Goal: Contribute content: Contribute content

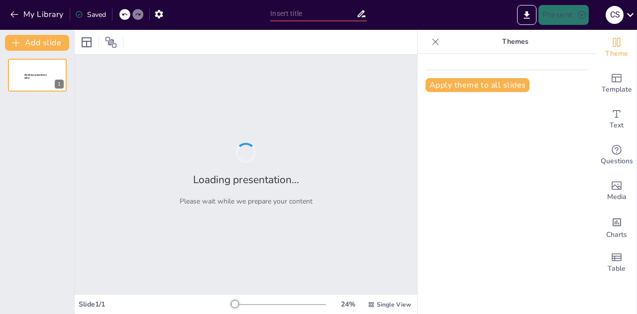
type input "Science Classroom Expectations: A Framework for Success"
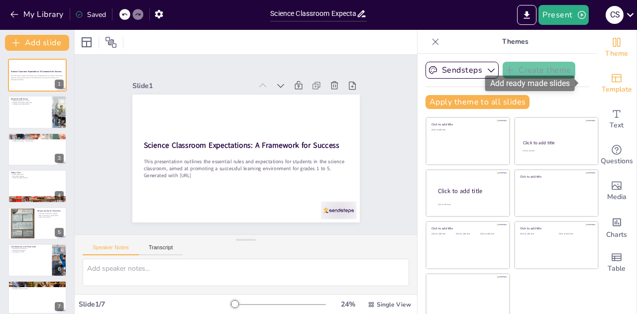
click at [611, 75] on icon "Add ready made slides" at bounding box center [617, 78] width 12 height 12
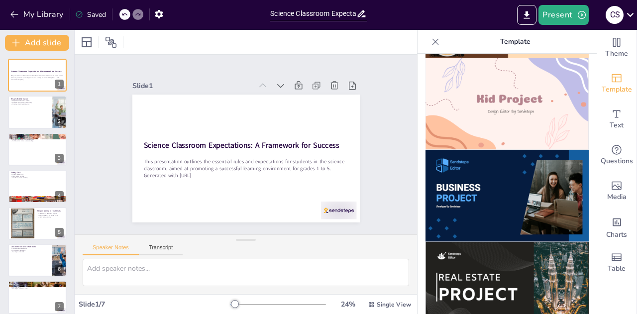
scroll to position [740, 0]
click at [506, 107] on img at bounding box center [507, 103] width 163 height 92
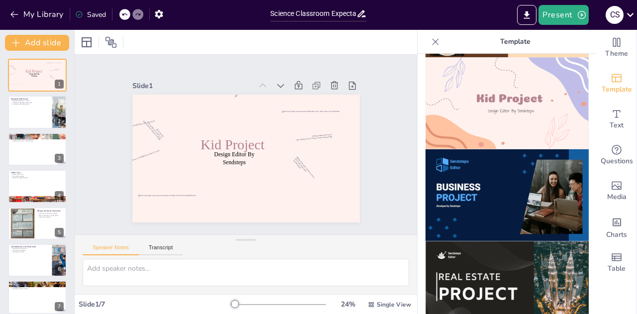
click at [124, 14] on icon at bounding box center [124, 14] width 6 height 6
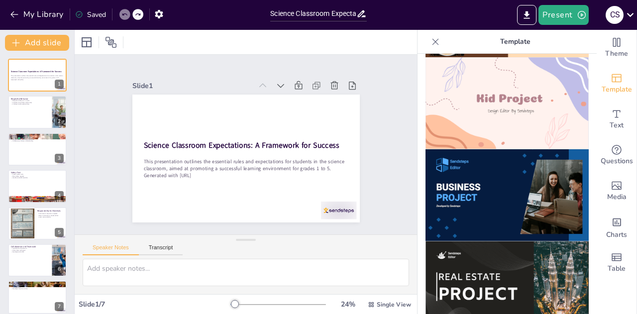
click at [478, 68] on img at bounding box center [507, 103] width 163 height 92
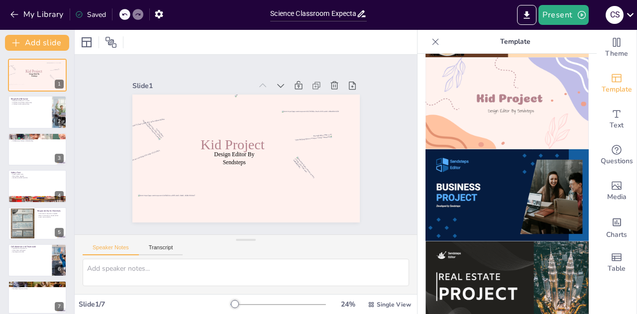
click at [122, 14] on icon at bounding box center [124, 14] width 5 height 2
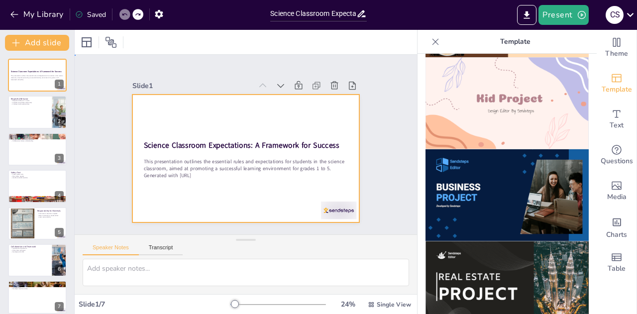
click at [297, 198] on div at bounding box center [250, 131] width 256 height 192
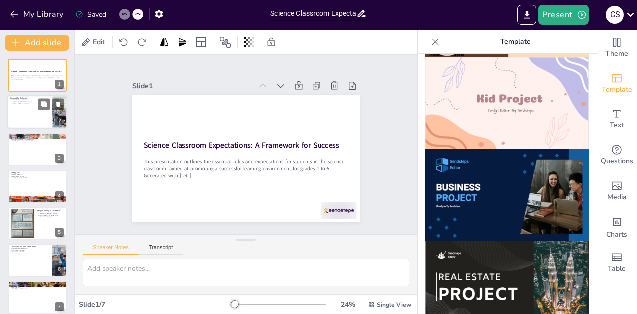
click at [12, 126] on div at bounding box center [37, 113] width 60 height 34
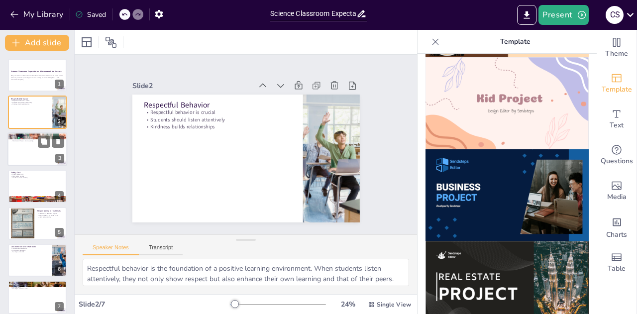
click at [17, 157] on div at bounding box center [37, 149] width 60 height 34
type textarea "Engagement in the learning process is critical for students. When they actively…"
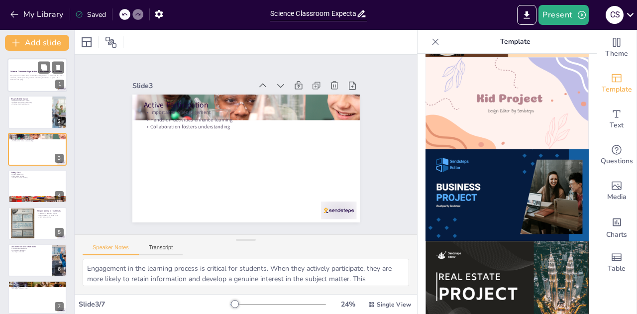
click at [33, 83] on div at bounding box center [37, 75] width 60 height 34
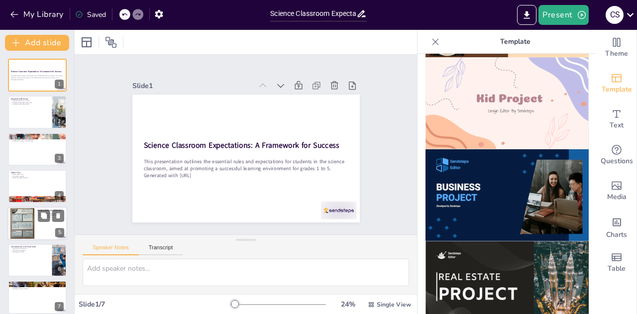
click at [24, 224] on div at bounding box center [22, 224] width 24 height 32
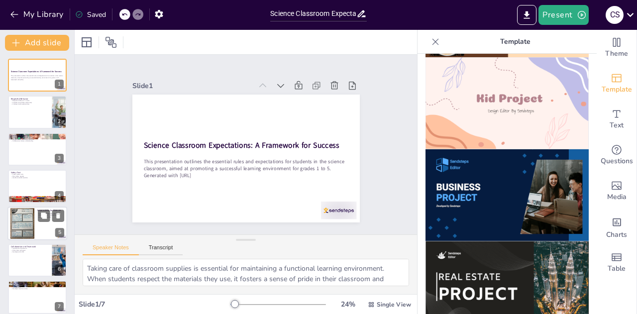
scroll to position [7, 0]
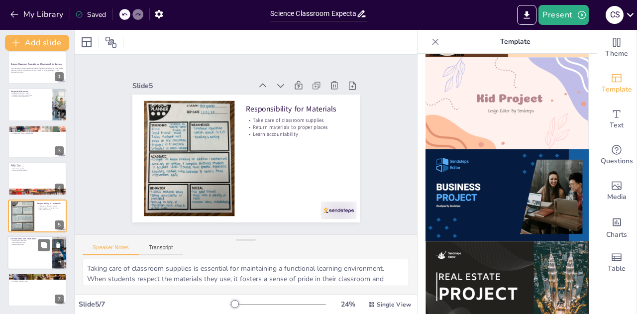
click at [62, 264] on div "6" at bounding box center [59, 261] width 9 height 9
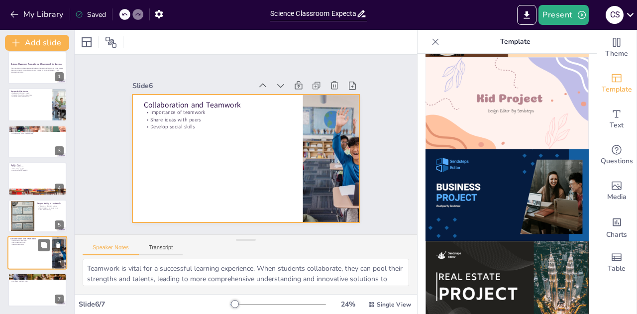
click at [32, 253] on div at bounding box center [37, 253] width 60 height 34
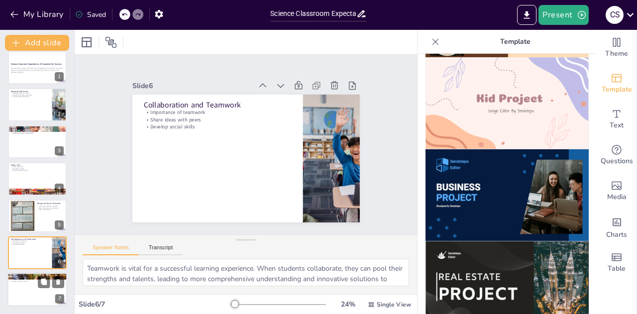
click at [35, 281] on p "Develop a love for science" at bounding box center [37, 282] width 54 height 2
type textarea "Enjoying the exploration of new ideas is fundamental to fostering a love for sc…"
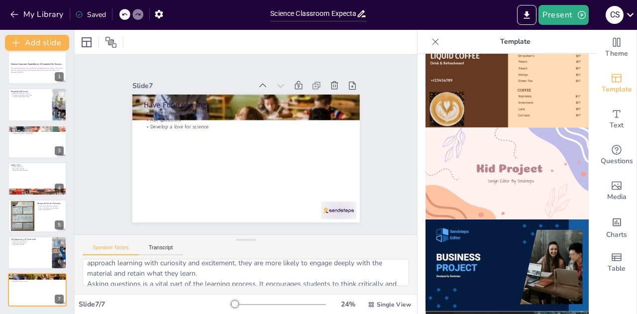
scroll to position [669, 0]
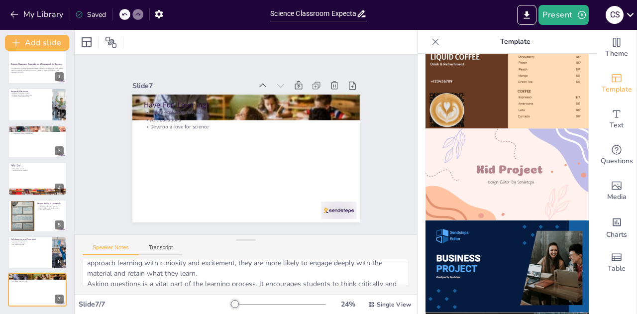
click at [498, 190] on img at bounding box center [507, 174] width 163 height 92
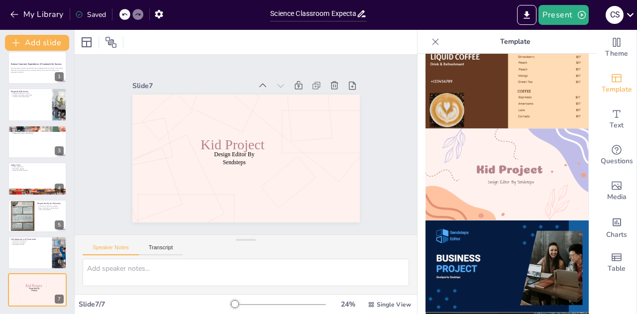
scroll to position [0, 0]
click at [120, 8] on div "My Library Saved" at bounding box center [84, 14] width 168 height 18
click at [125, 14] on icon at bounding box center [124, 14] width 6 height 6
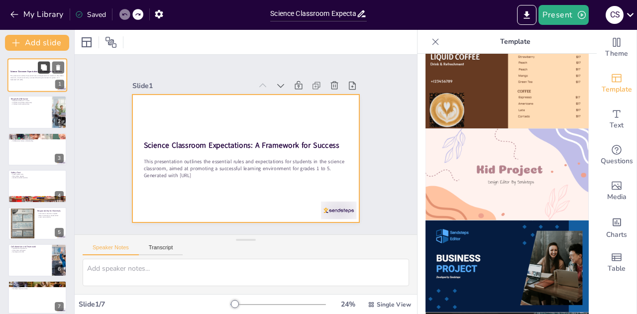
click at [38, 69] on button at bounding box center [44, 67] width 12 height 12
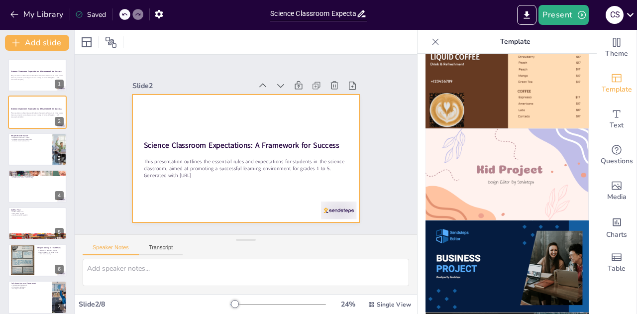
click at [165, 127] on div at bounding box center [238, 156] width 261 height 224
click at [169, 151] on div at bounding box center [235, 135] width 247 height 254
click at [182, 129] on div at bounding box center [256, 152] width 237 height 259
click at [177, 121] on div at bounding box center [233, 149] width 192 height 256
click at [85, 35] on div at bounding box center [87, 42] width 16 height 16
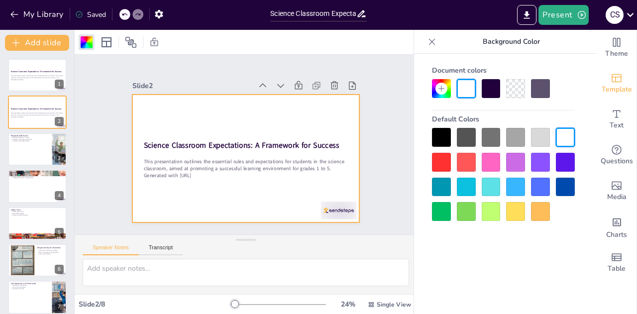
click at [542, 157] on div at bounding box center [540, 162] width 19 height 19
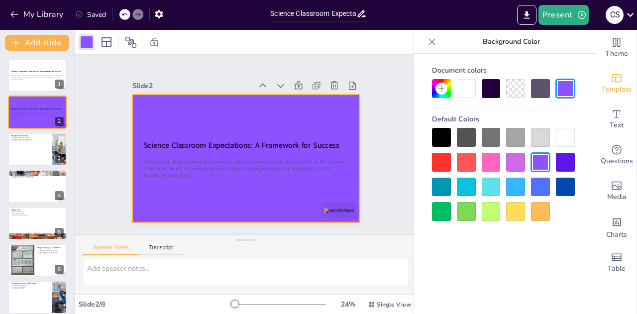
click at [496, 165] on div at bounding box center [491, 162] width 19 height 19
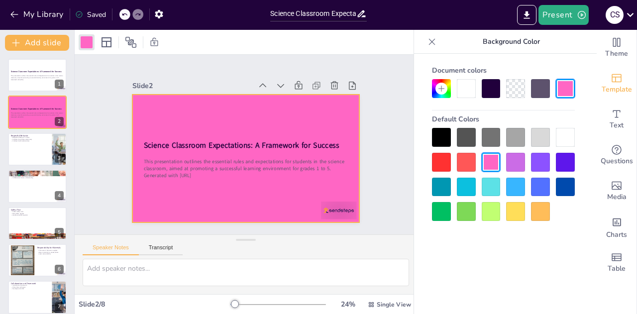
click at [469, 192] on div at bounding box center [466, 187] width 19 height 19
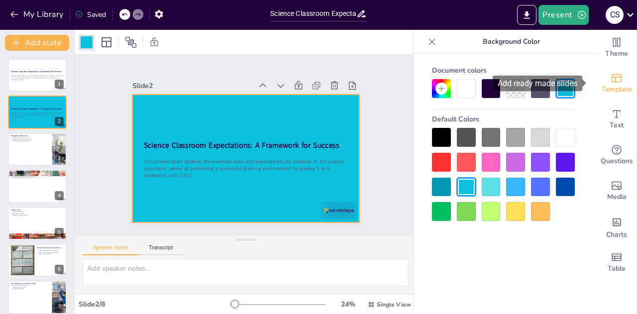
click at [615, 78] on div "Template" at bounding box center [617, 84] width 40 height 36
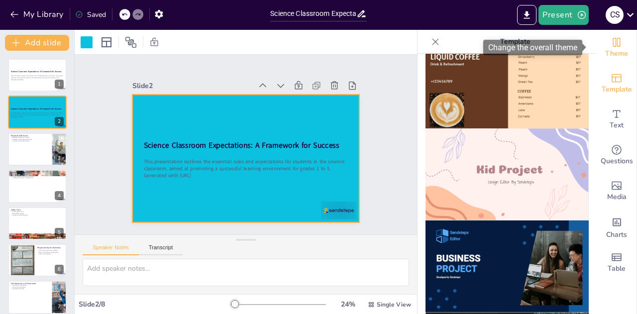
click at [615, 45] on div "Theme" at bounding box center [617, 48] width 40 height 36
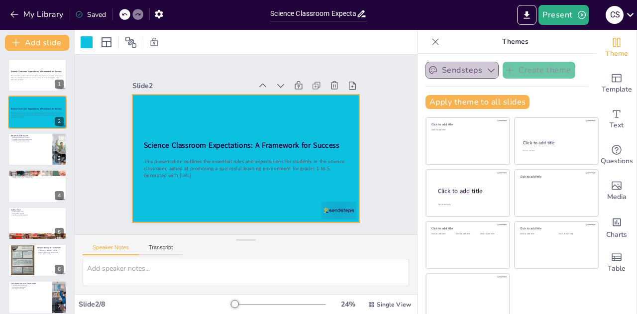
click at [486, 72] on icon "button" at bounding box center [491, 70] width 10 height 10
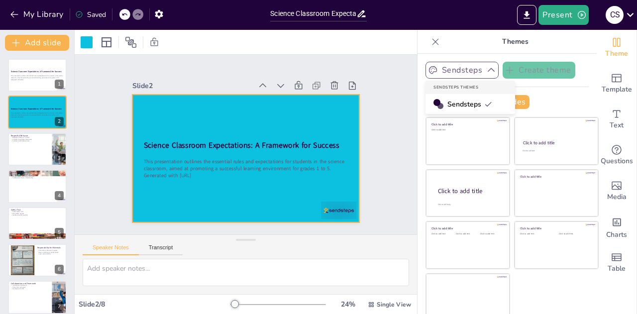
click at [486, 72] on icon "button" at bounding box center [491, 70] width 10 height 10
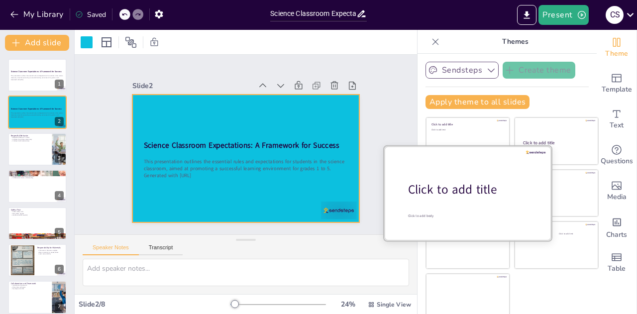
scroll to position [5, 0]
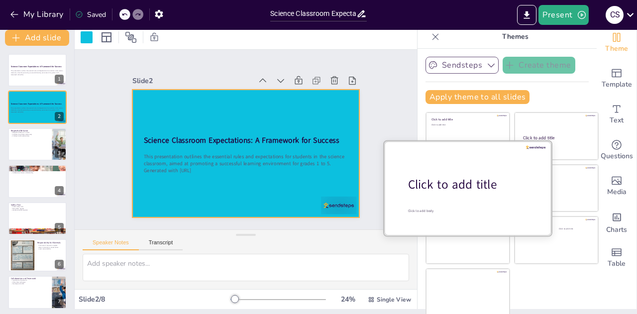
click at [475, 183] on div "Click to add title" at bounding box center [471, 184] width 127 height 17
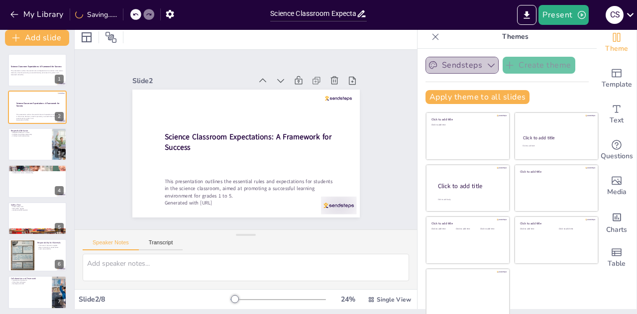
click at [466, 70] on button "Sendsteps" at bounding box center [462, 65] width 73 height 17
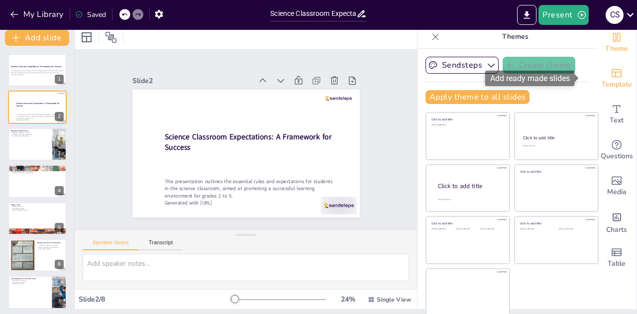
click at [611, 75] on icon "Add ready made slides" at bounding box center [617, 73] width 12 height 12
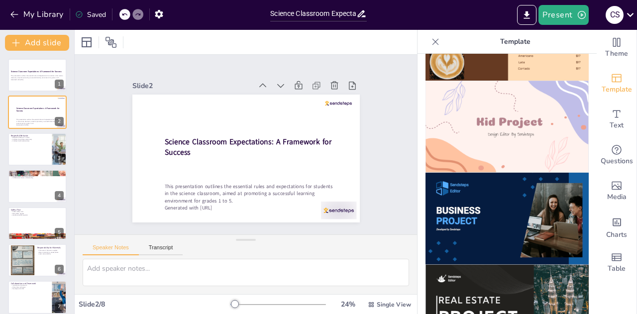
scroll to position [718, 0]
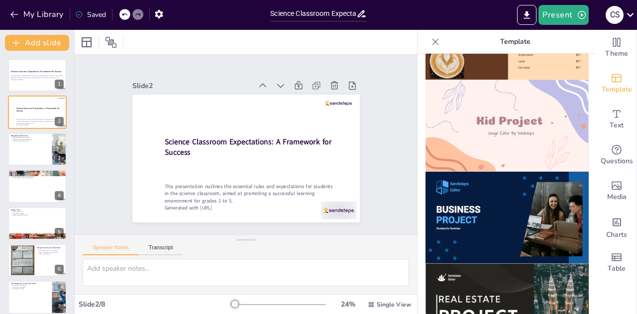
click at [526, 125] on img at bounding box center [507, 126] width 163 height 92
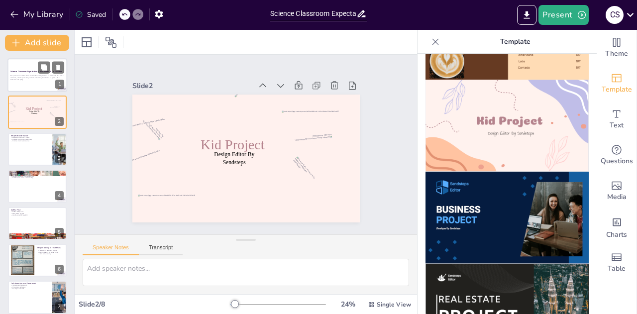
click at [38, 82] on div at bounding box center [37, 75] width 60 height 34
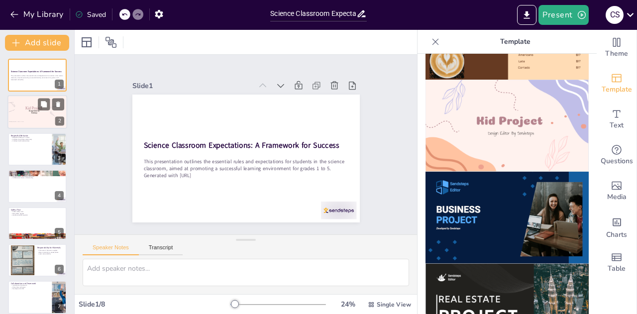
click at [56, 118] on div "2" at bounding box center [59, 121] width 9 height 9
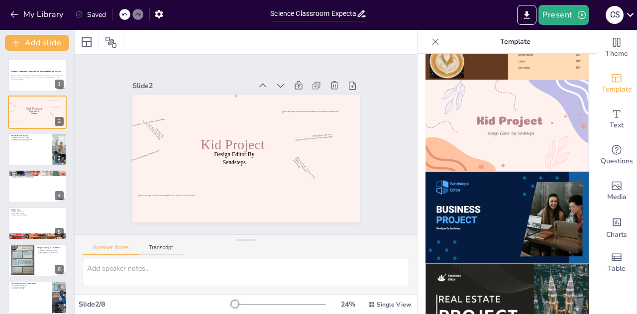
click at [124, 12] on icon at bounding box center [124, 14] width 6 height 6
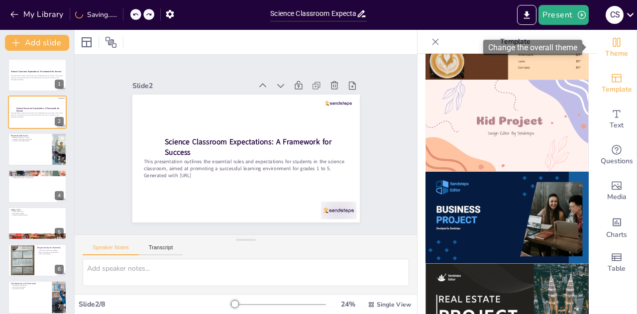
click at [613, 46] on icon "Change the overall theme" at bounding box center [616, 42] width 7 height 9
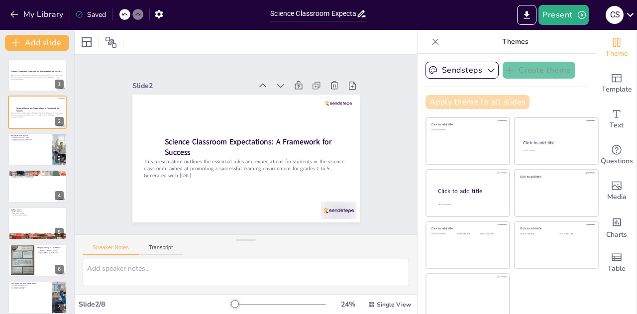
click at [483, 95] on button "Apply theme to all slides" at bounding box center [478, 102] width 104 height 14
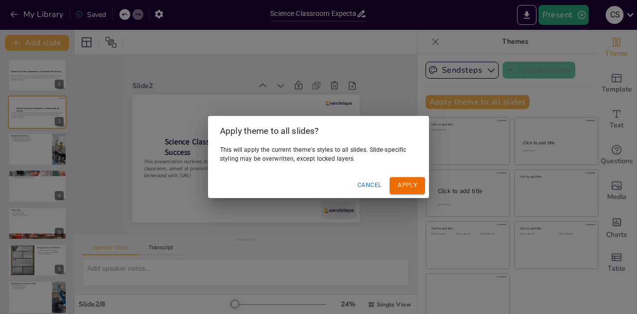
click at [368, 189] on button "Cancel" at bounding box center [369, 185] width 32 height 16
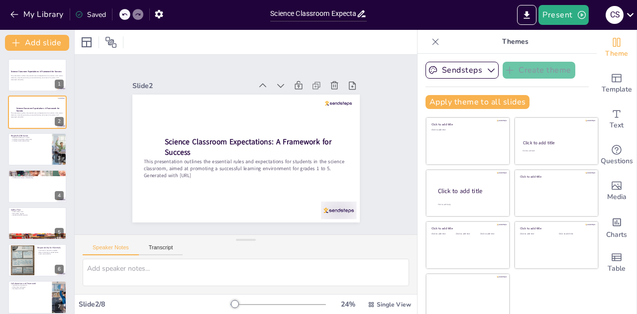
scroll to position [5, 0]
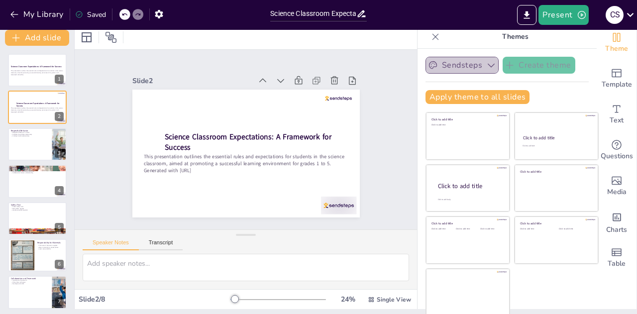
click at [455, 60] on button "Sendsteps" at bounding box center [462, 65] width 73 height 17
click at [533, 73] on div "Sendsteps Create theme Apply theme to all slides Click to add title Click to ad…" at bounding box center [507, 84] width 163 height 55
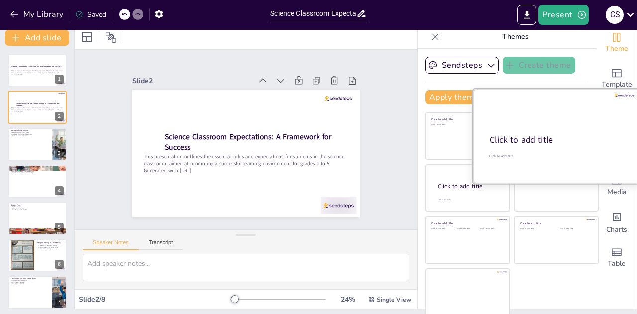
scroll to position [0, 0]
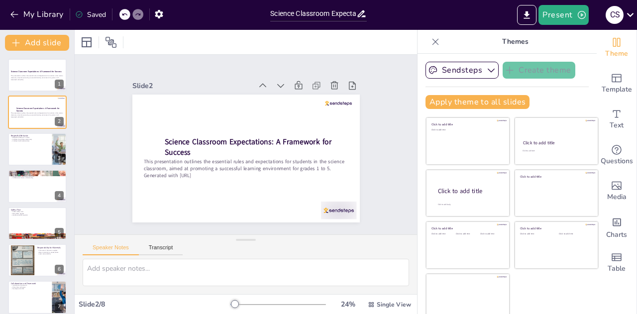
click at [539, 278] on div "Click to add title Click to add text Click to add title Click to add text Click…" at bounding box center [512, 219] width 173 height 204
click at [613, 43] on icon "Change the overall theme" at bounding box center [616, 42] width 7 height 9
click at [13, 12] on icon "button" at bounding box center [13, 14] width 7 height 6
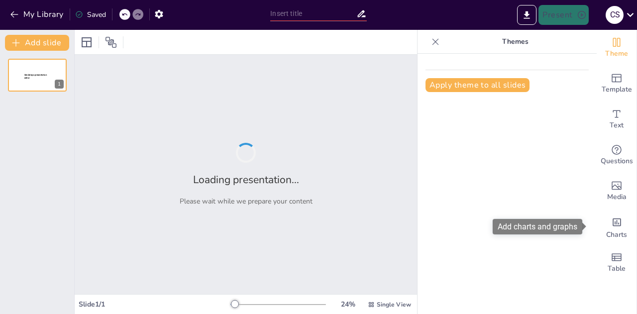
type input "Science Classroom Expectations: A Framework for Success"
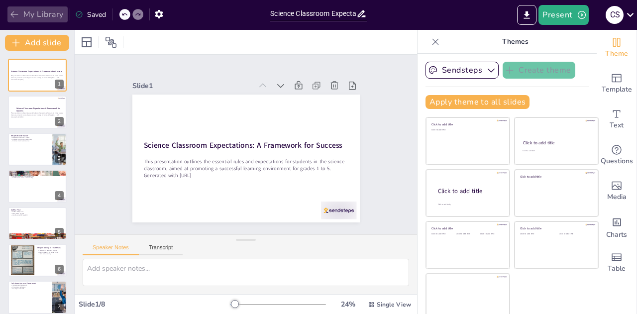
click at [32, 6] on button "My Library" at bounding box center [37, 14] width 60 height 16
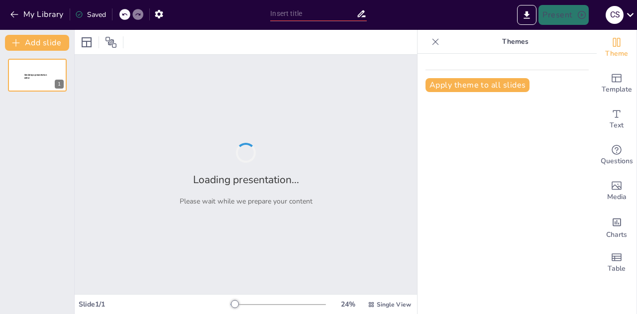
type input "Hands-On Learning: Safe Practices for Science Adventures"
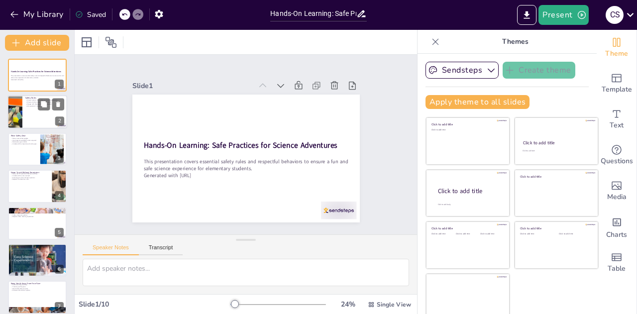
click at [49, 121] on div at bounding box center [37, 113] width 60 height 34
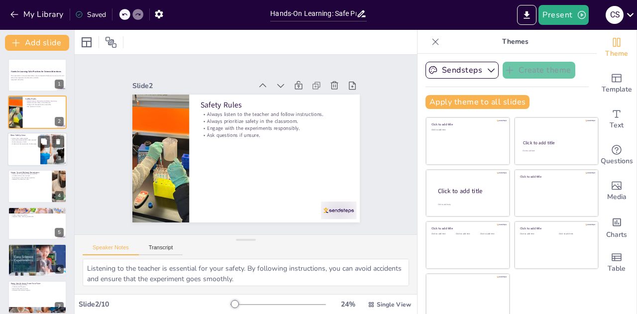
click at [31, 148] on div at bounding box center [37, 149] width 60 height 34
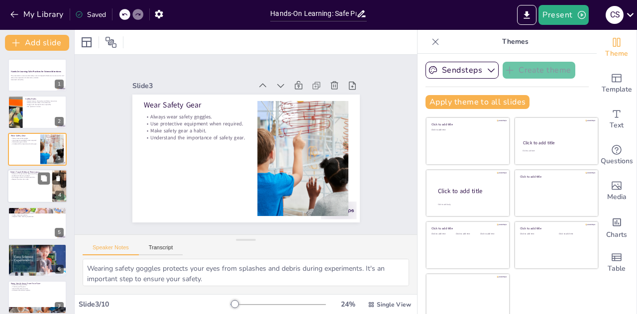
click at [27, 185] on div at bounding box center [37, 186] width 60 height 34
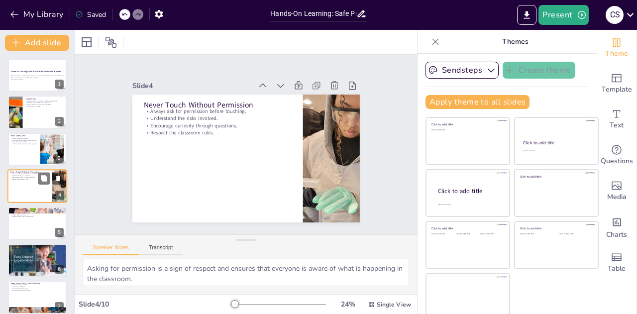
scroll to position [4, 0]
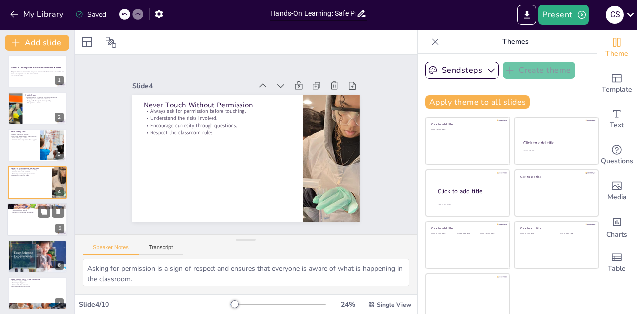
click at [28, 207] on p "Maintain a clean environment." at bounding box center [37, 207] width 54 height 2
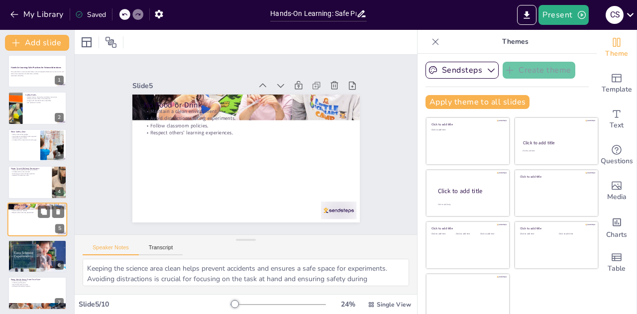
scroll to position [41, 0]
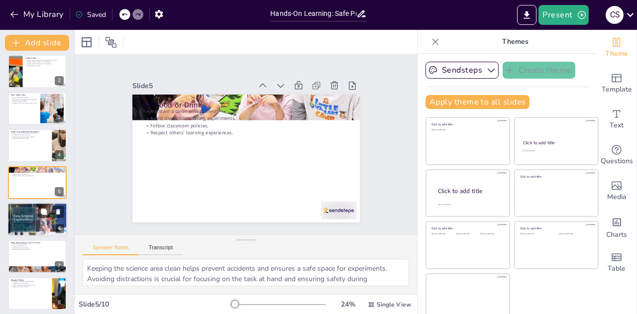
click at [34, 216] on div at bounding box center [37, 220] width 60 height 34
type textarea "Reporting issues promptly ensures that they can be addressed quickly, preventin…"
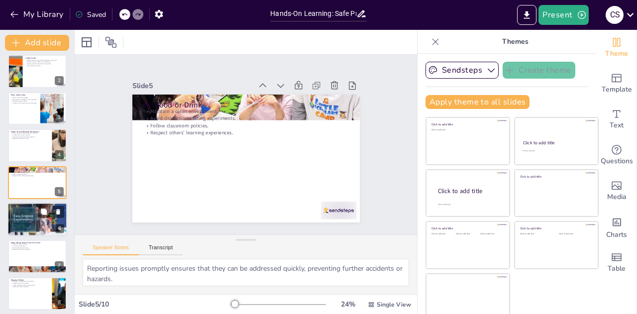
scroll to position [78, 0]
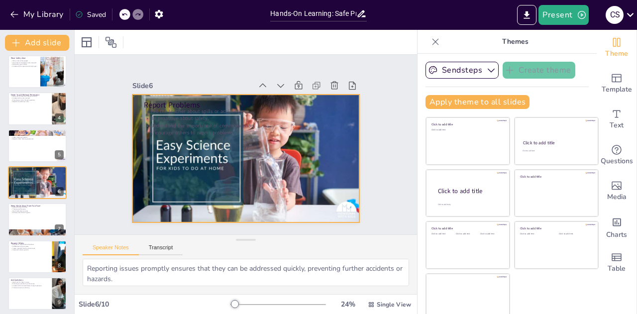
click at [205, 176] on div at bounding box center [238, 156] width 261 height 224
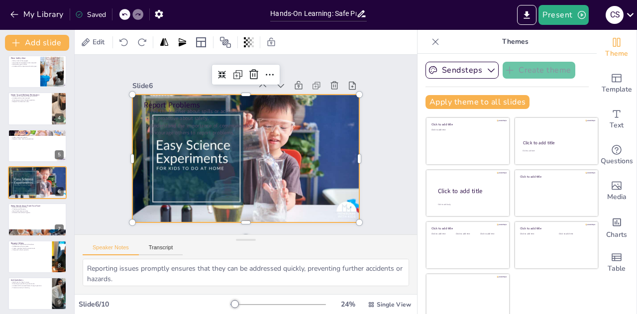
click at [290, 175] on div at bounding box center [241, 158] width 256 height 192
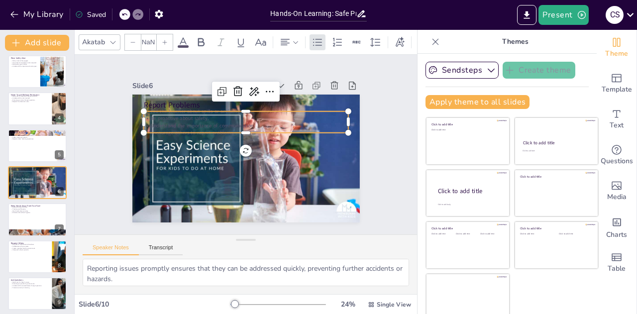
type input "32"
click at [309, 120] on p "Understand the importance of communication." at bounding box center [251, 127] width 197 height 70
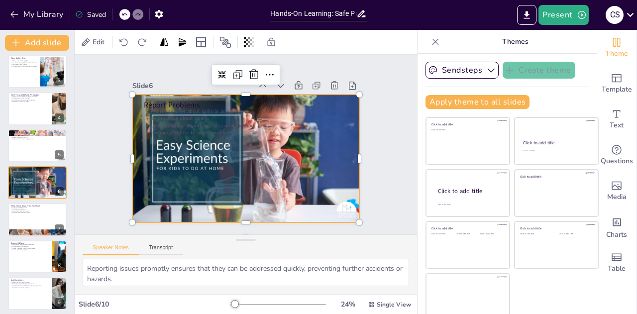
click at [324, 160] on div at bounding box center [242, 158] width 249 height 172
click at [324, 161] on div at bounding box center [252, 132] width 261 height 224
click at [318, 146] on div at bounding box center [243, 158] width 239 height 151
click at [91, 42] on span "Edit" at bounding box center [99, 41] width 16 height 9
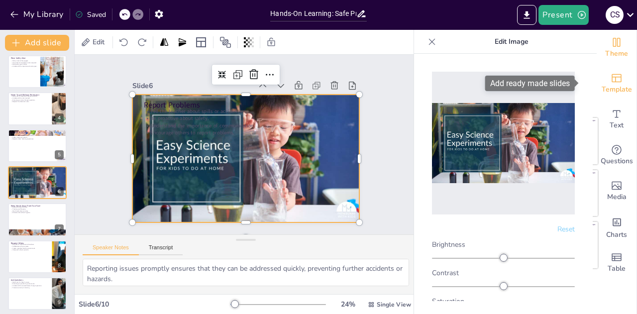
click at [611, 82] on icon "Add ready made slides" at bounding box center [617, 78] width 12 height 12
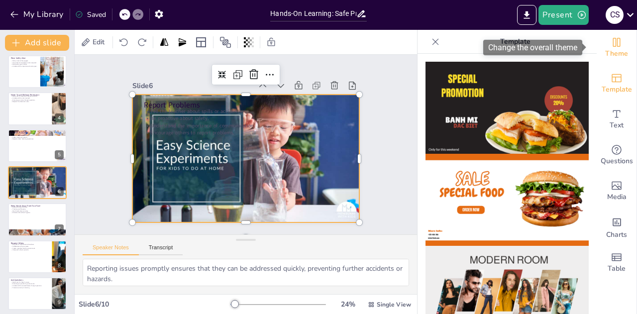
click at [617, 52] on span "Theme" at bounding box center [616, 53] width 23 height 11
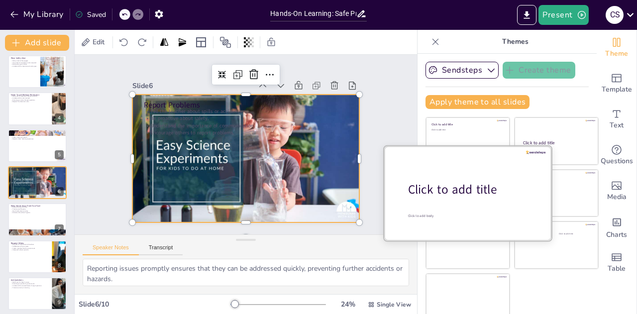
click at [443, 212] on div at bounding box center [467, 193] width 167 height 94
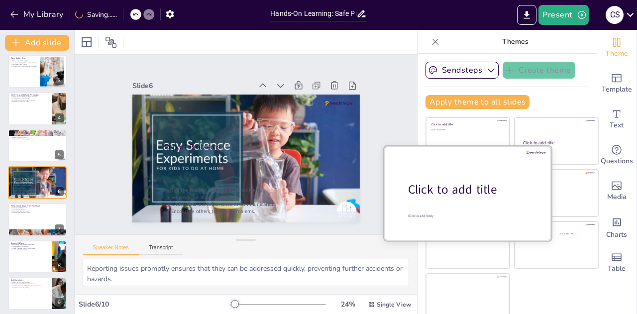
click at [456, 202] on div at bounding box center [467, 193] width 167 height 94
click at [459, 202] on div at bounding box center [467, 193] width 167 height 94
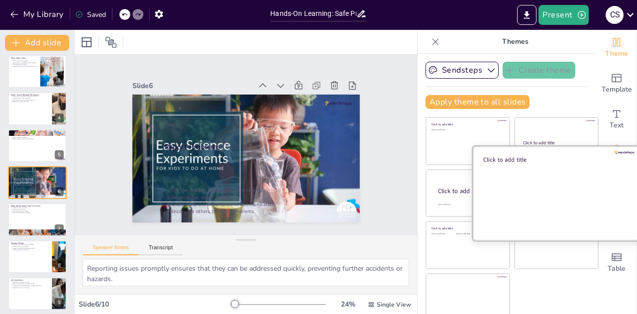
click at [540, 200] on div at bounding box center [556, 193] width 167 height 94
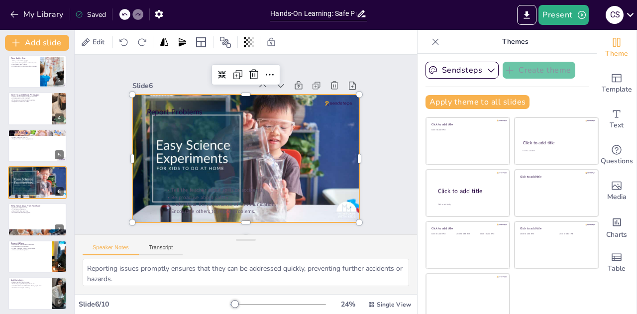
click at [335, 179] on div at bounding box center [241, 158] width 256 height 192
click at [321, 132] on div at bounding box center [240, 158] width 260 height 210
click at [303, 154] on div at bounding box center [242, 158] width 249 height 172
click at [303, 154] on div at bounding box center [240, 132] width 260 height 210
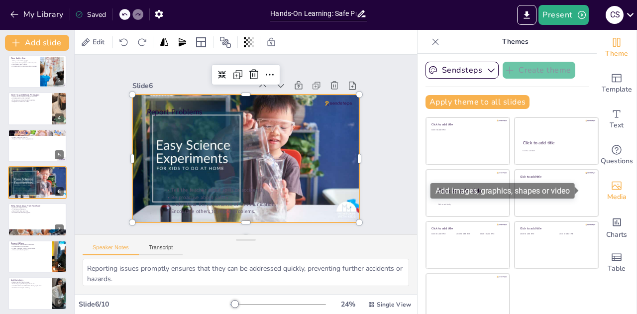
click at [611, 190] on icon "Add images, graphics, shapes or video" at bounding box center [617, 186] width 12 height 12
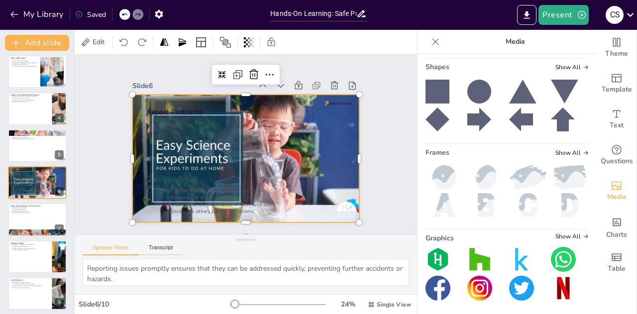
scroll to position [0, 0]
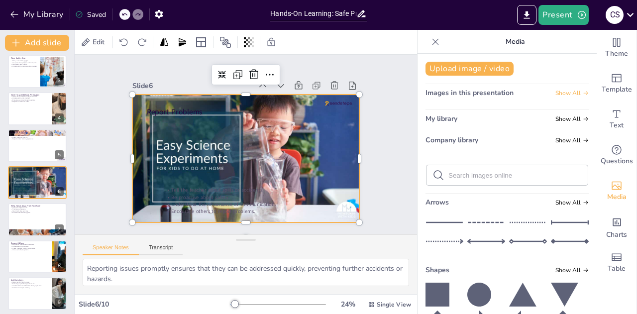
click at [560, 91] on span "Show All" at bounding box center [571, 93] width 33 height 7
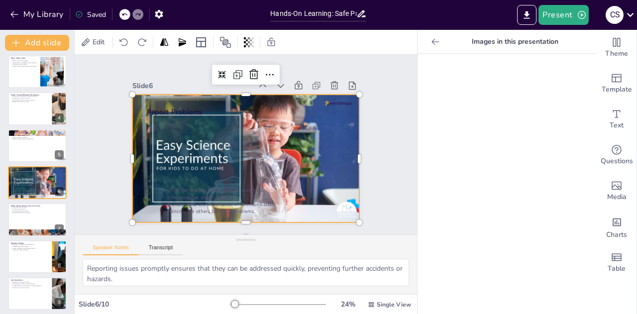
click at [324, 161] on div at bounding box center [242, 158] width 249 height 172
click at [325, 164] on div at bounding box center [241, 158] width 256 height 192
click at [346, 178] on div at bounding box center [242, 158] width 249 height 172
click at [47, 183] on div at bounding box center [37, 183] width 60 height 34
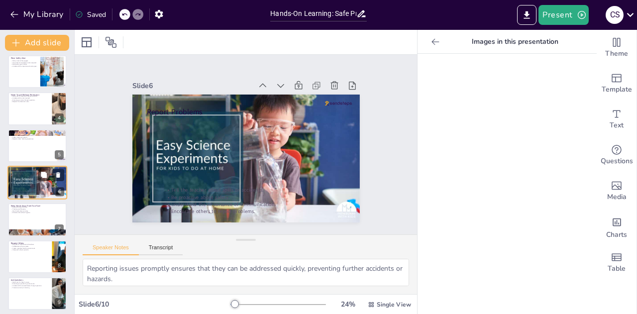
click at [47, 183] on div at bounding box center [37, 183] width 60 height 34
click at [60, 227] on div "7" at bounding box center [59, 228] width 9 height 9
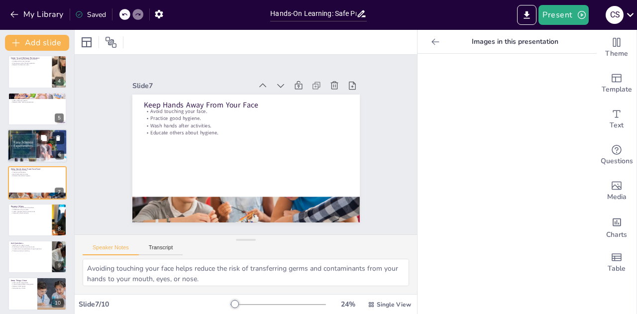
click at [62, 145] on div at bounding box center [37, 146] width 60 height 34
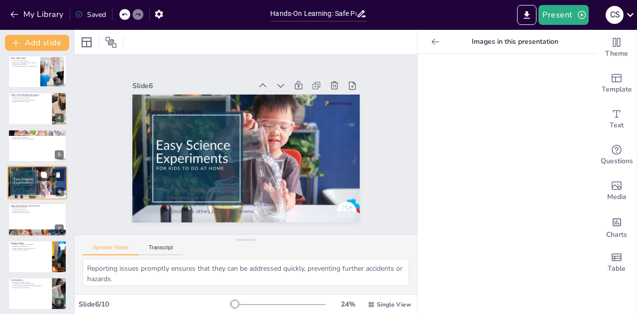
click at [59, 191] on div "6" at bounding box center [59, 191] width 9 height 9
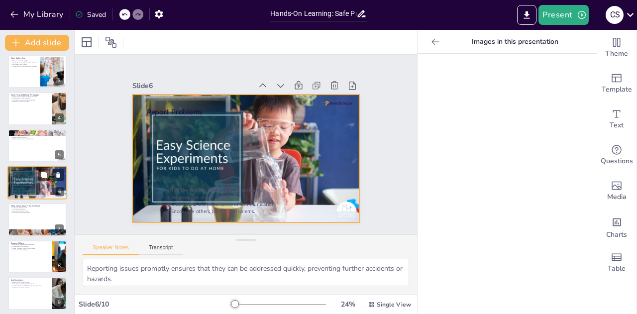
click at [52, 188] on div at bounding box center [37, 183] width 60 height 34
drag, startPoint x: 52, startPoint y: 188, endPoint x: 21, endPoint y: 172, distance: 34.7
click at [21, 166] on div "Report Problems Tell the teacher about spills or accidents. Be proactive about …" at bounding box center [37, 166] width 60 height 0
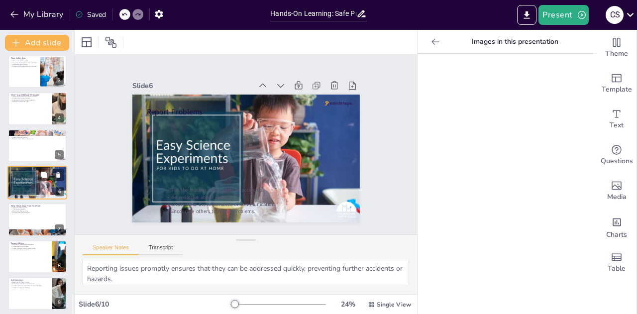
click at [21, 172] on div at bounding box center [37, 183] width 60 height 34
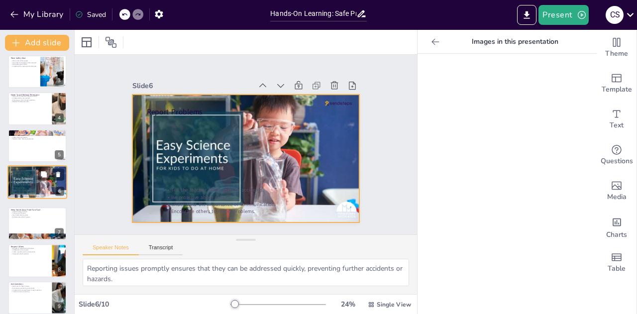
click at [25, 176] on div at bounding box center [37, 183] width 60 height 34
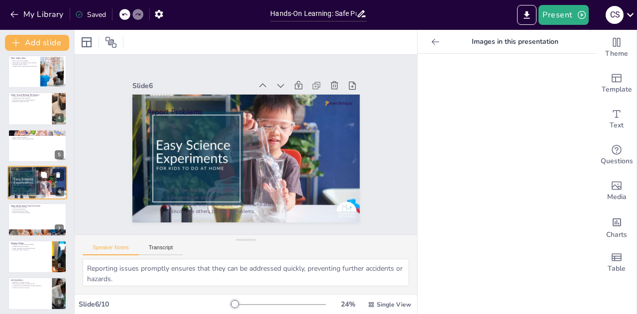
scroll to position [74, 0]
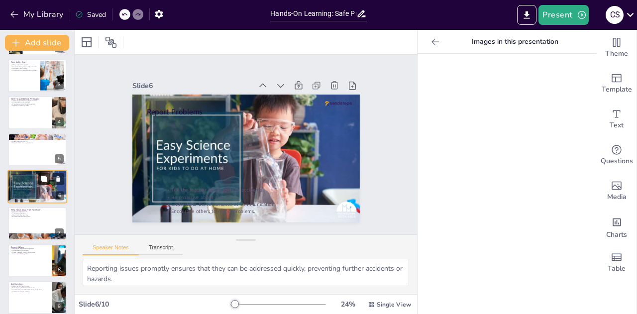
click at [43, 179] on icon at bounding box center [44, 179] width 6 height 6
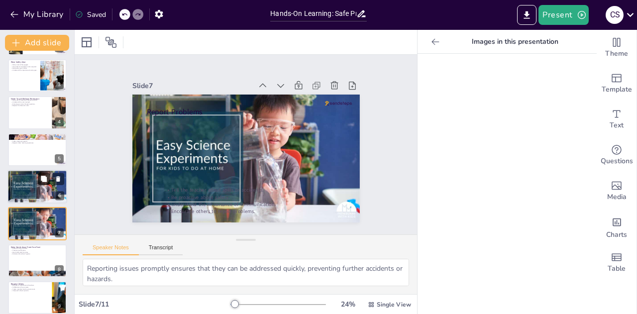
scroll to position [114, 0]
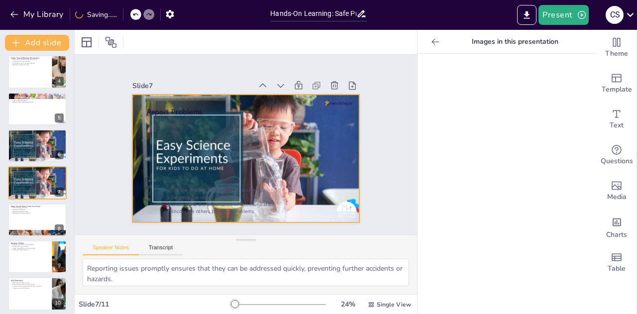
click at [321, 134] on div at bounding box center [240, 158] width 260 height 210
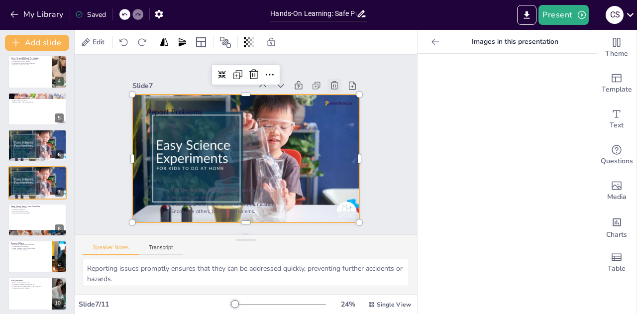
click at [339, 100] on icon at bounding box center [345, 106] width 12 height 12
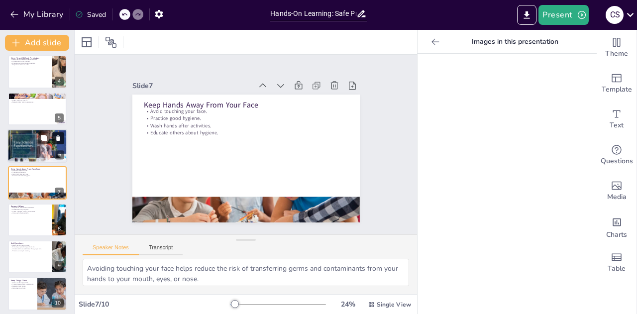
click at [59, 140] on icon at bounding box center [58, 137] width 4 height 5
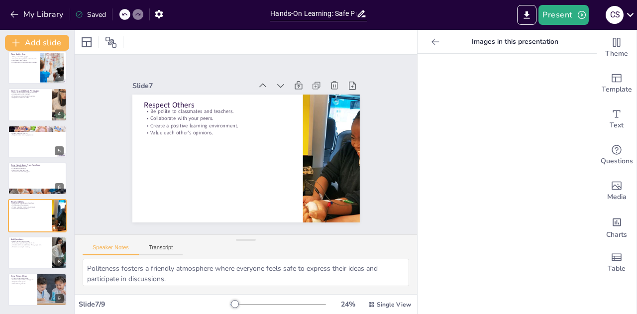
click at [123, 14] on icon at bounding box center [124, 14] width 5 height 2
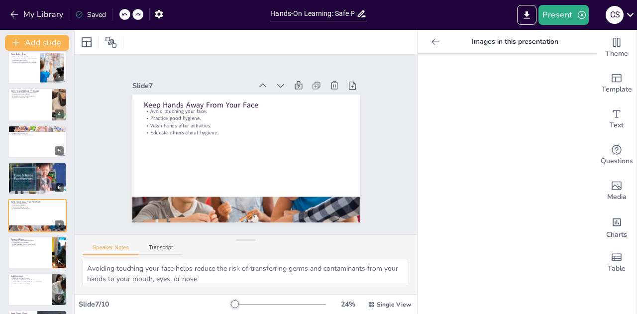
click at [123, 14] on icon at bounding box center [124, 14] width 5 height 2
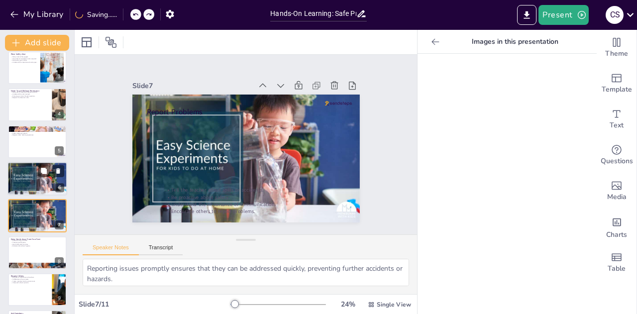
click at [51, 176] on div at bounding box center [51, 171] width 26 height 12
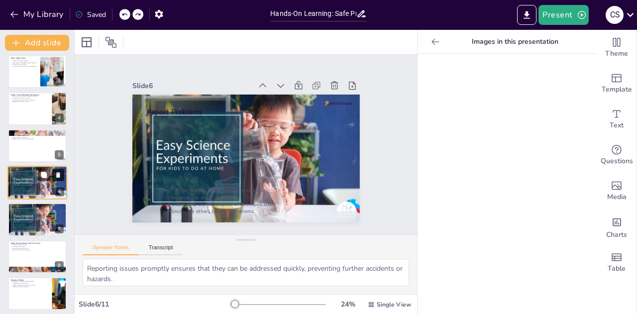
click at [60, 171] on button at bounding box center [58, 175] width 12 height 12
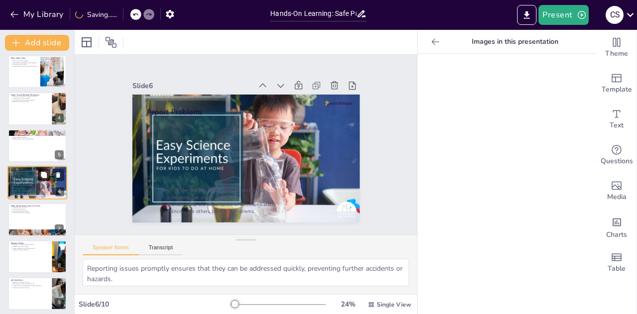
click at [43, 177] on icon at bounding box center [44, 175] width 6 height 6
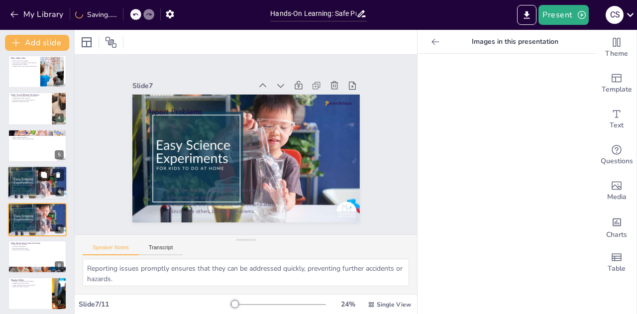
scroll to position [114, 0]
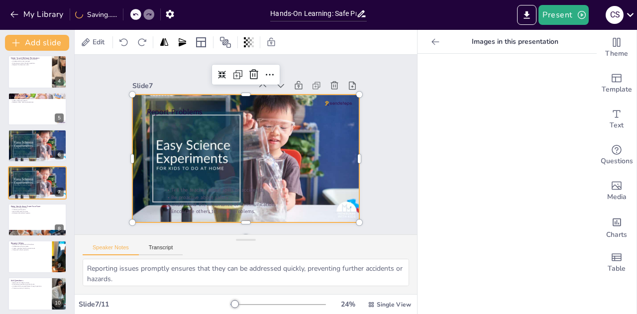
click at [326, 151] on div at bounding box center [240, 158] width 260 height 210
click at [259, 77] on div at bounding box center [268, 77] width 19 height 19
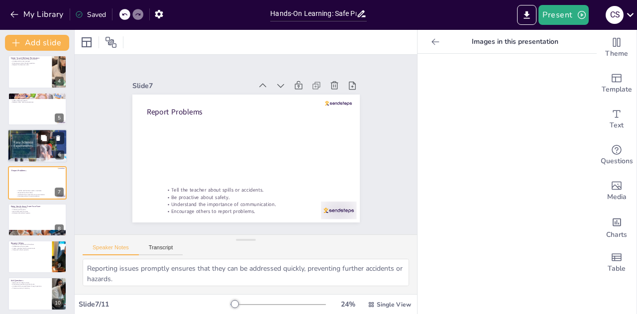
click at [43, 133] on button at bounding box center [44, 138] width 12 height 12
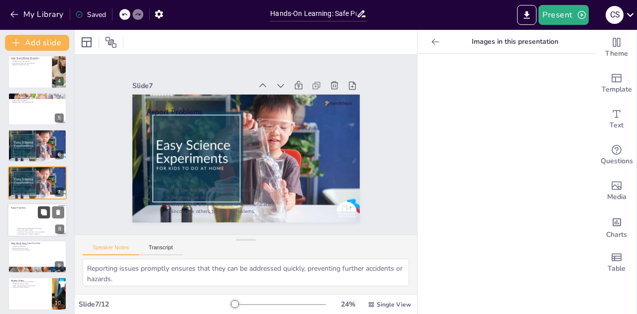
click at [41, 206] on button at bounding box center [44, 212] width 12 height 12
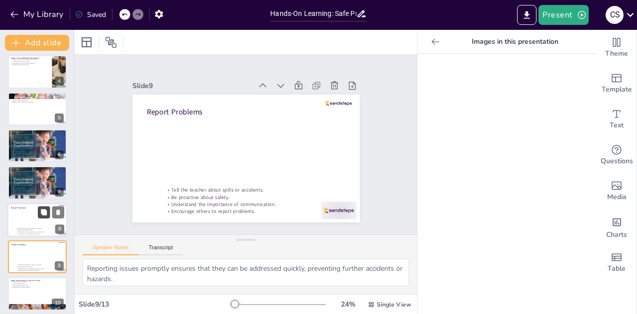
scroll to position [189, 0]
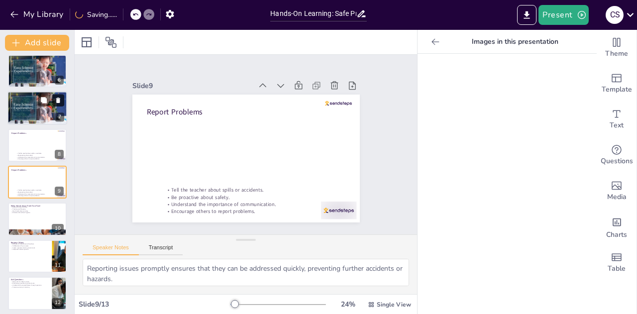
click at [59, 102] on icon at bounding box center [58, 100] width 4 height 5
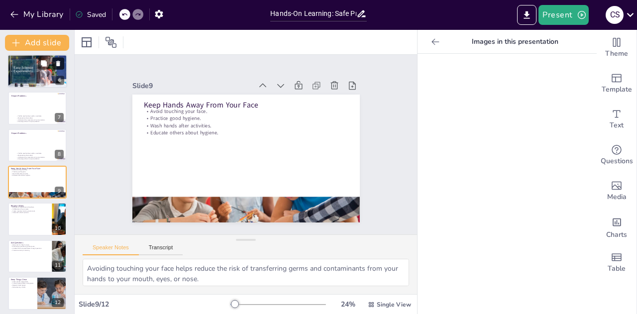
click at [58, 61] on icon at bounding box center [58, 63] width 4 height 5
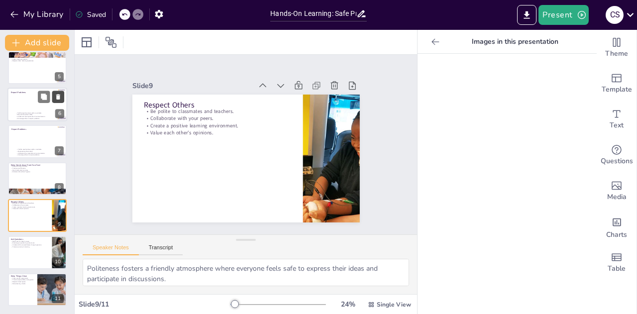
scroll to position [155, 0]
click at [43, 140] on div at bounding box center [37, 142] width 60 height 34
type textarea "Reporting issues promptly ensures that they can be addressed quickly, preventin…"
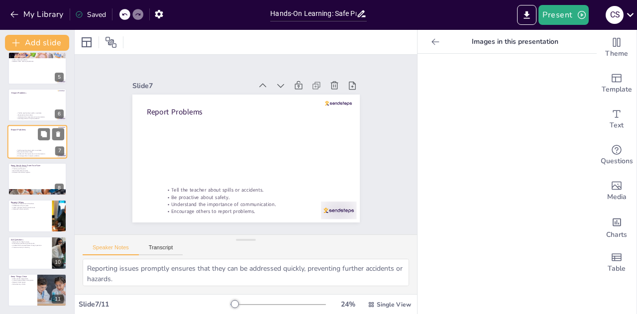
scroll to position [114, 0]
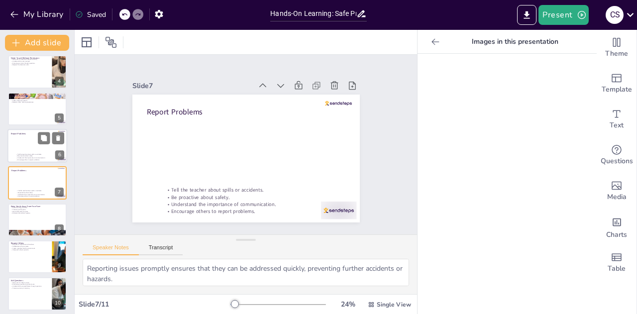
click at [36, 146] on div at bounding box center [37, 146] width 60 height 34
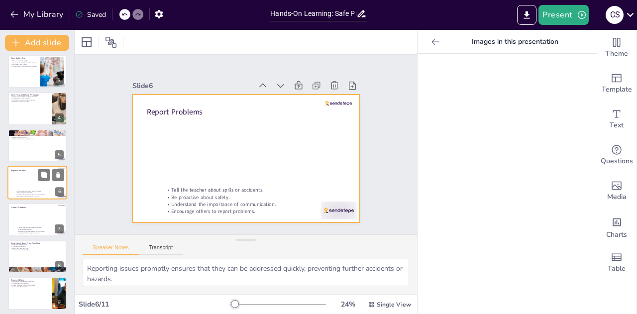
click at [49, 188] on div at bounding box center [37, 183] width 60 height 34
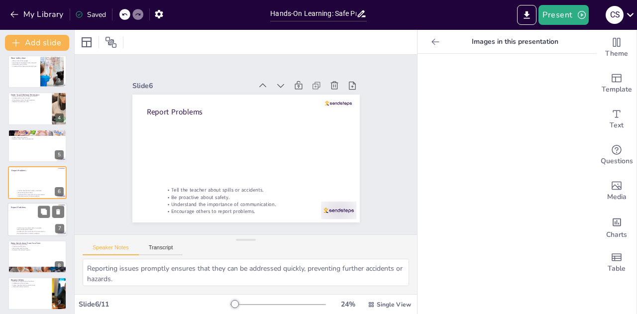
click at [31, 223] on div at bounding box center [37, 220] width 60 height 34
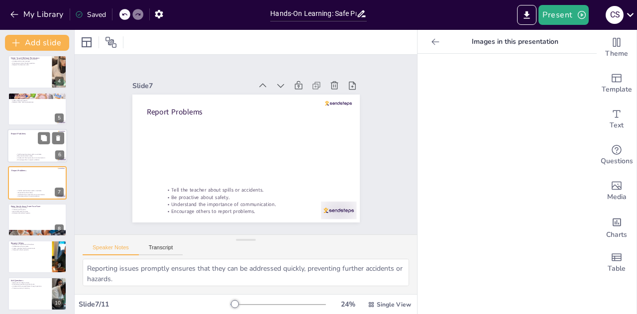
click at [24, 147] on div at bounding box center [37, 146] width 60 height 34
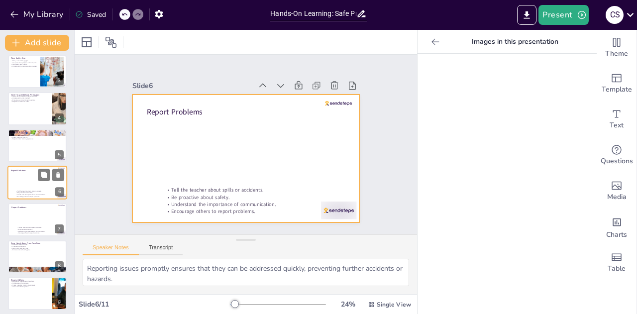
click at [26, 183] on div at bounding box center [37, 183] width 60 height 34
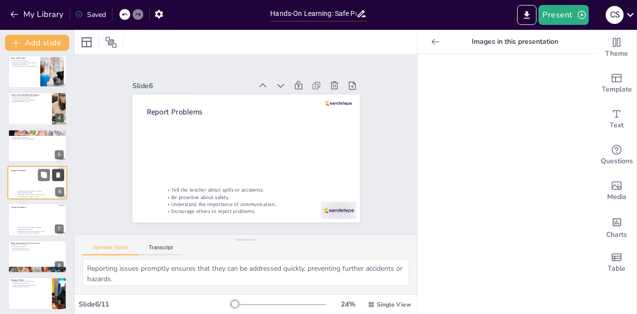
click at [63, 178] on button at bounding box center [58, 175] width 12 height 12
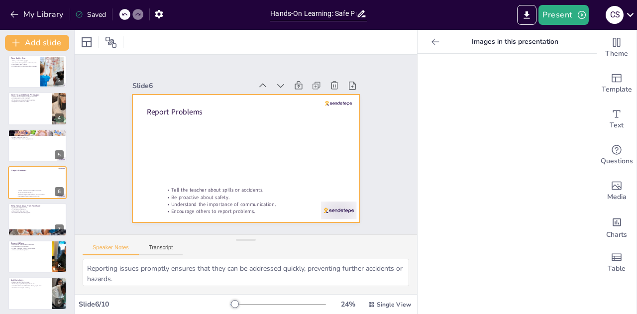
click at [240, 142] on div at bounding box center [242, 158] width 249 height 172
click at [357, 103] on icon at bounding box center [363, 109] width 12 height 12
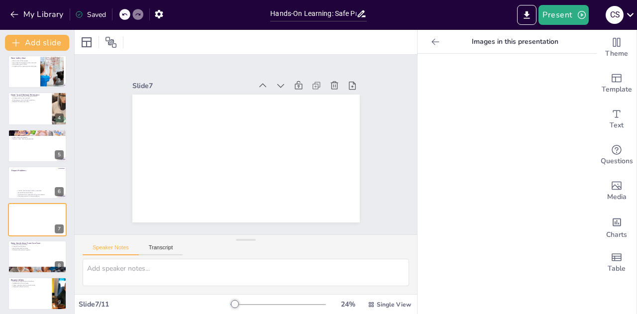
click at [122, 12] on icon at bounding box center [124, 14] width 6 height 6
type textarea "Reporting issues promptly ensures that they can be addressed quickly, preventin…"
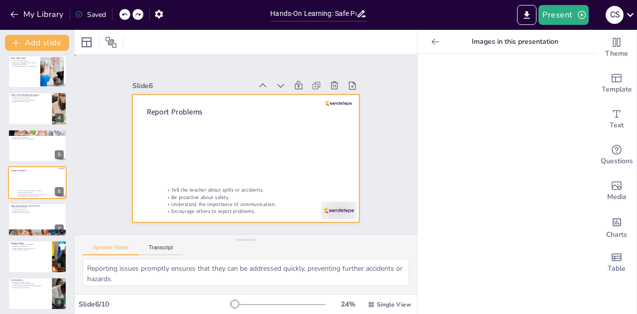
click at [305, 168] on div at bounding box center [242, 158] width 249 height 172
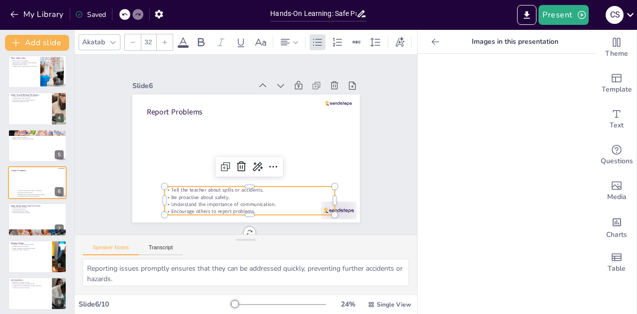
click at [317, 185] on p "Tell the teacher about spills or accidents." at bounding box center [235, 188] width 164 height 59
click at [267, 169] on icon at bounding box center [258, 177] width 16 height 16
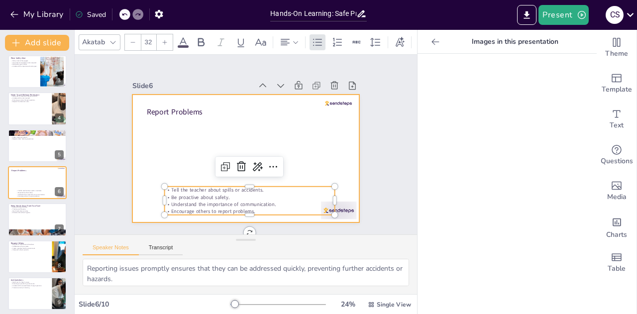
drag, startPoint x: 213, startPoint y: 168, endPoint x: 269, endPoint y: 128, distance: 68.5
click at [269, 128] on div "Report Problems Tell the teacher about spills or accidents. Be proactive about …" at bounding box center [238, 156] width 261 height 224
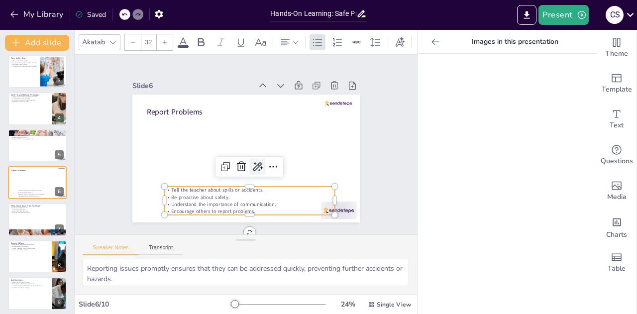
click at [251, 169] on div at bounding box center [254, 167] width 17 height 17
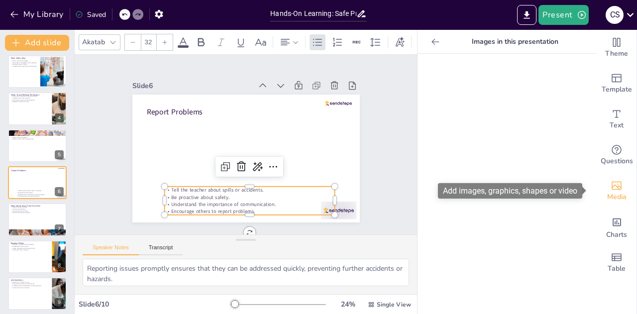
click at [611, 189] on icon "Add images, graphics, shapes or video" at bounding box center [617, 186] width 12 height 12
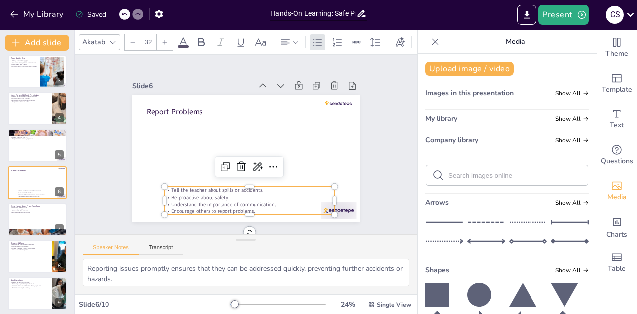
click at [496, 173] on input "text" at bounding box center [514, 175] width 133 height 7
type input "spill in science"
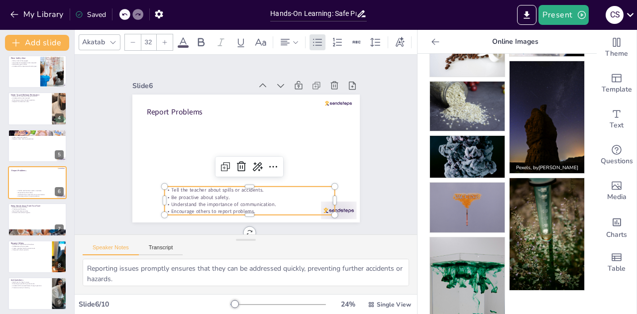
scroll to position [664, 0]
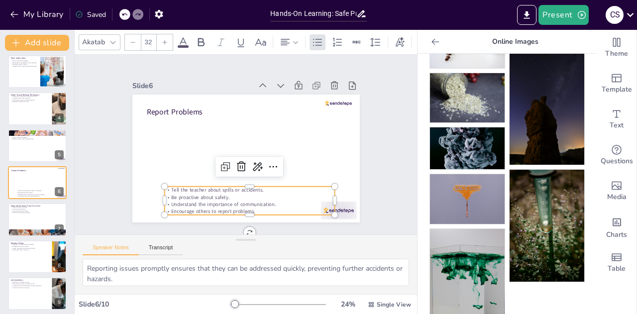
click at [469, 270] on img at bounding box center [467, 280] width 75 height 102
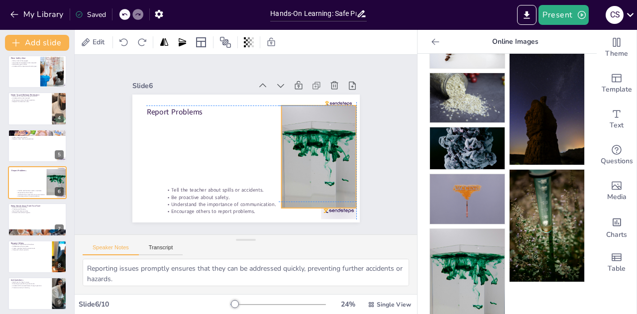
drag, startPoint x: 265, startPoint y: 160, endPoint x: 332, endPoint y: 154, distance: 67.5
click at [332, 154] on div at bounding box center [314, 170] width 95 height 115
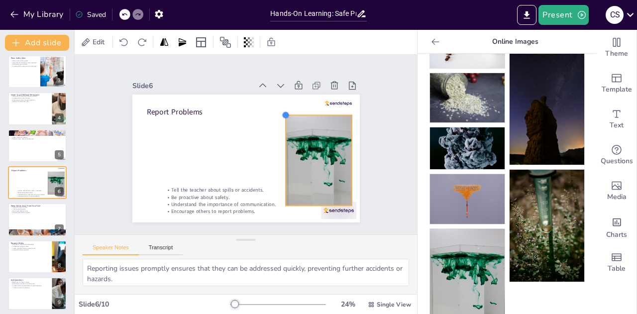
drag, startPoint x: 273, startPoint y: 101, endPoint x: 292, endPoint y: 113, distance: 22.4
click at [292, 113] on div "Report Problems Tell the teacher about spills or accidents. Be proactive about …" at bounding box center [235, 154] width 247 height 254
click at [18, 226] on div at bounding box center [37, 220] width 60 height 34
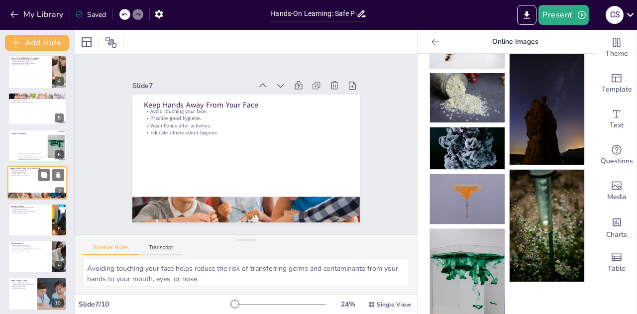
scroll to position [118, 0]
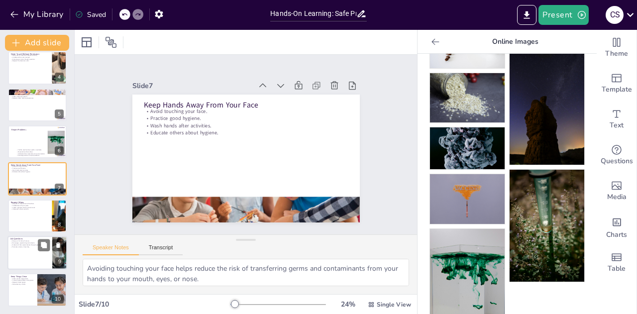
click at [25, 256] on div at bounding box center [37, 253] width 60 height 34
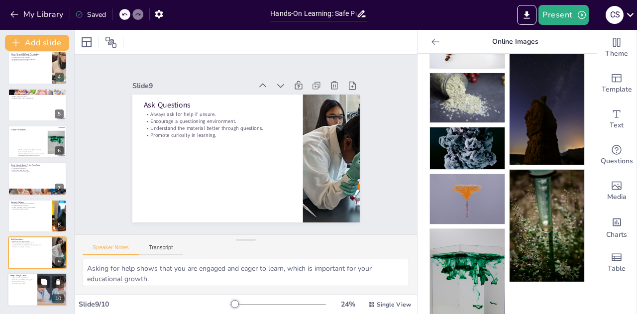
click at [11, 296] on div at bounding box center [37, 290] width 60 height 34
type textarea "Cleaning up after experiments is essential for maintaining a safe and organized…"
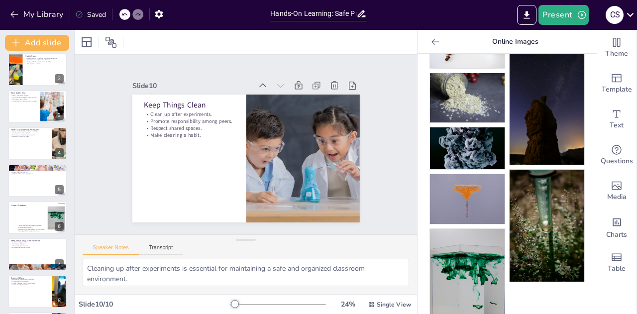
scroll to position [0, 0]
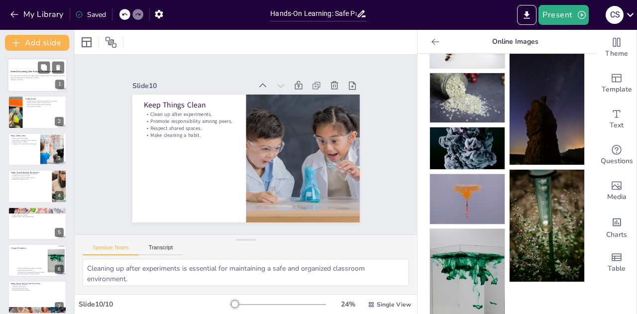
click at [17, 78] on p "This presentation covers essential safety rules and respectful behaviors to ens…" at bounding box center [37, 76] width 54 height 3
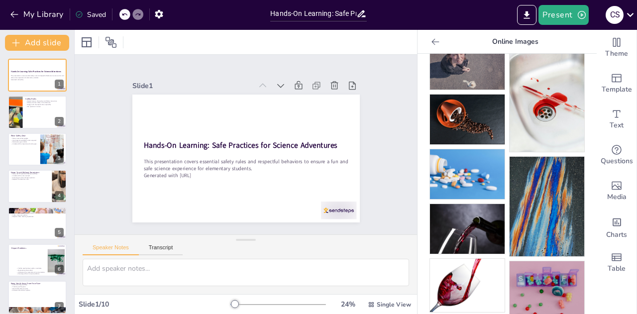
scroll to position [50, 0]
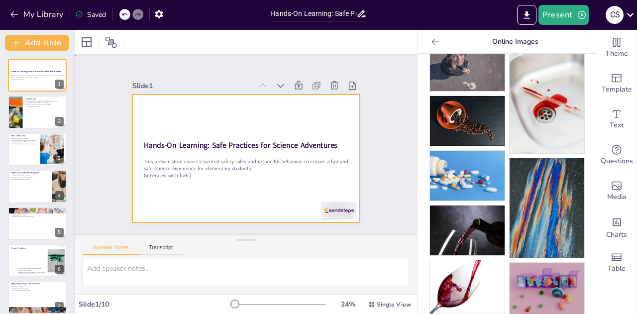
click at [228, 97] on div at bounding box center [236, 154] width 254 height 247
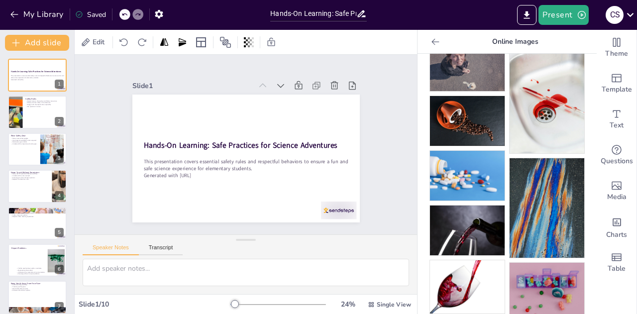
click at [428, 49] on div at bounding box center [436, 42] width 16 height 16
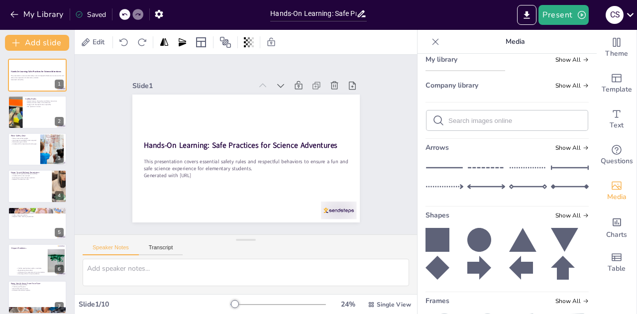
scroll to position [65, 0]
click at [464, 125] on input "text" at bounding box center [514, 121] width 133 height 7
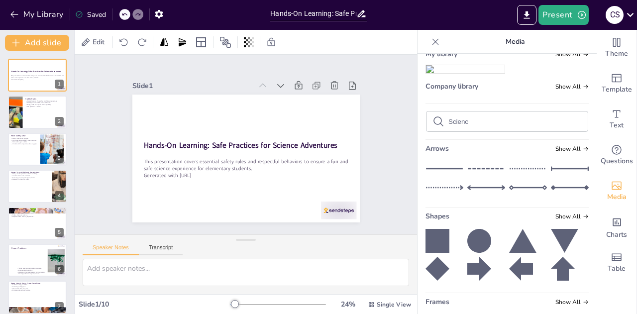
type input "Science"
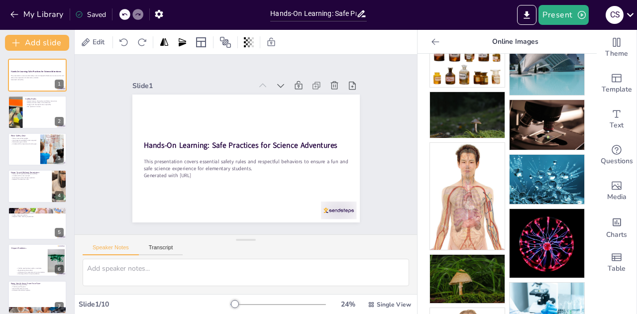
scroll to position [0, 0]
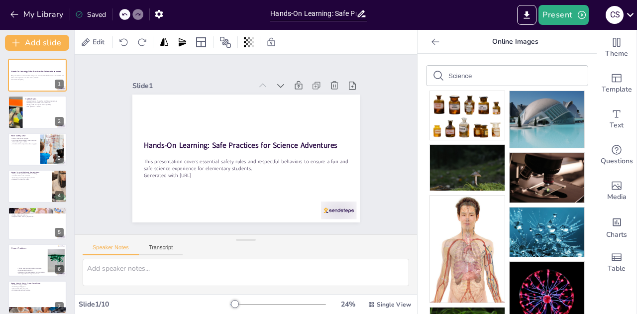
click at [504, 66] on div "Science" at bounding box center [507, 76] width 161 height 20
click at [475, 78] on input "Science" at bounding box center [490, 75] width 84 height 7
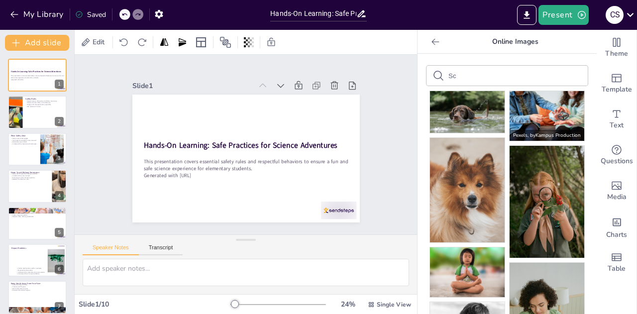
type input "S"
type input "sci"
click at [253, 41] on icon at bounding box center [253, 42] width 2 height 10
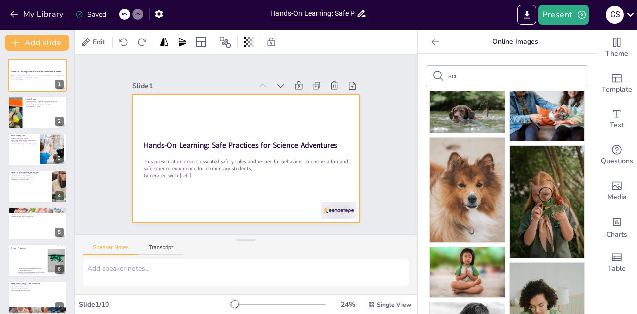
click at [183, 110] on div at bounding box center [240, 158] width 260 height 210
click at [88, 41] on div at bounding box center [87, 42] width 12 height 12
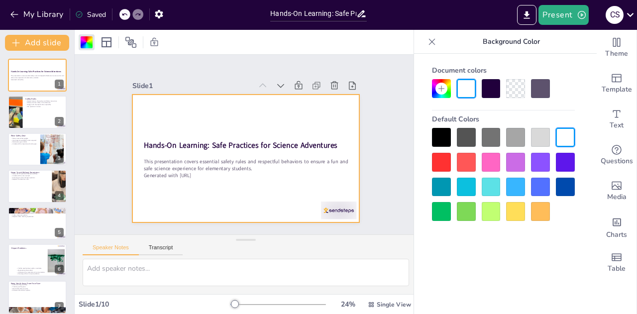
click at [464, 159] on div at bounding box center [466, 162] width 19 height 19
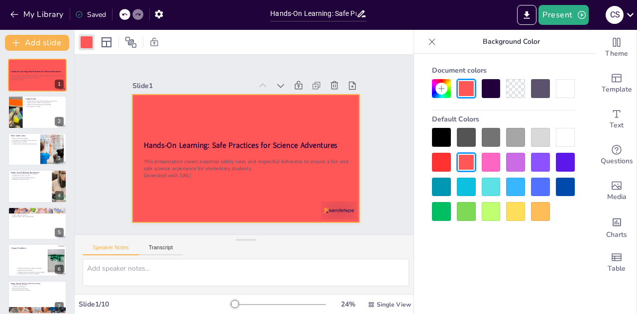
click at [489, 194] on div at bounding box center [491, 187] width 19 height 19
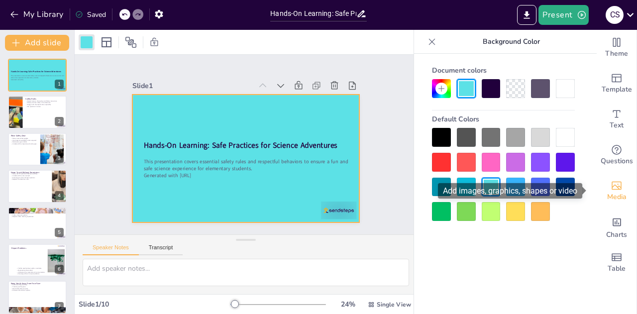
click at [612, 204] on div "Media" at bounding box center [617, 191] width 40 height 36
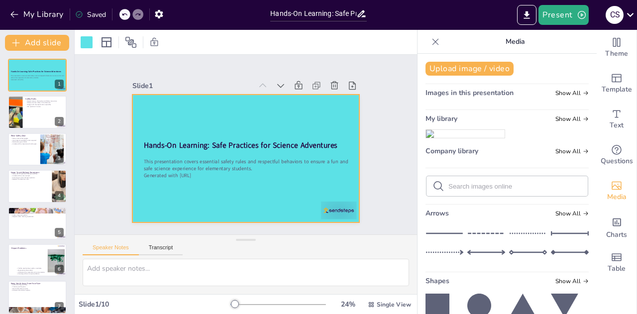
click at [451, 190] on input "text" at bounding box center [514, 186] width 133 height 7
type input "s"
type input "science"
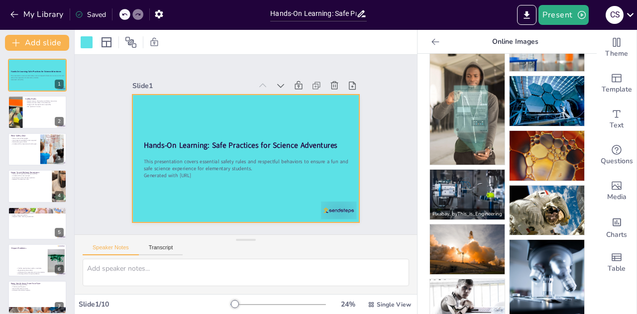
scroll to position [555, 0]
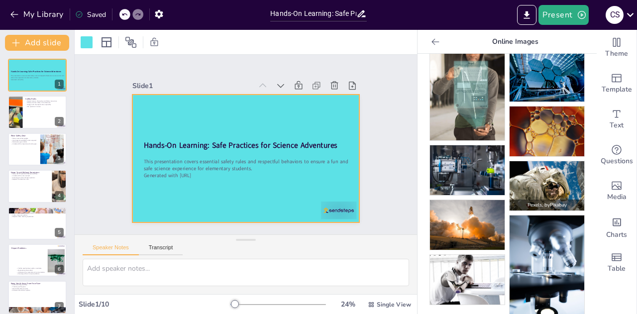
click at [547, 164] on img at bounding box center [547, 185] width 75 height 49
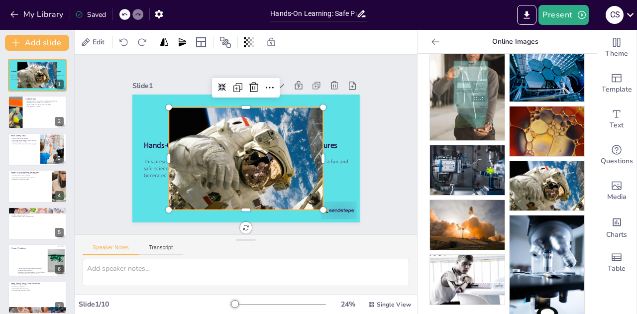
click at [201, 155] on div at bounding box center [240, 157] width 183 height 156
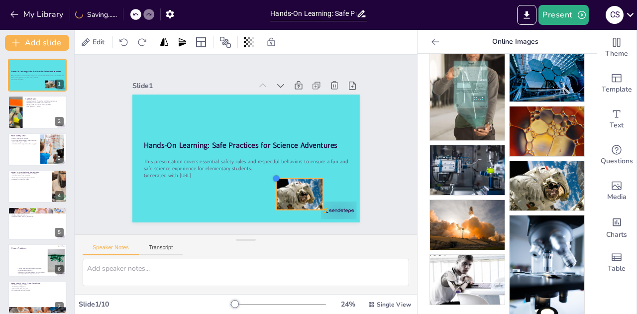
drag, startPoint x: 162, startPoint y: 101, endPoint x: 284, endPoint y: 170, distance: 140.0
click at [284, 170] on div "Hands-On Learning: Safe Practices for Science Adventures This presentation cove…" at bounding box center [241, 158] width 256 height 192
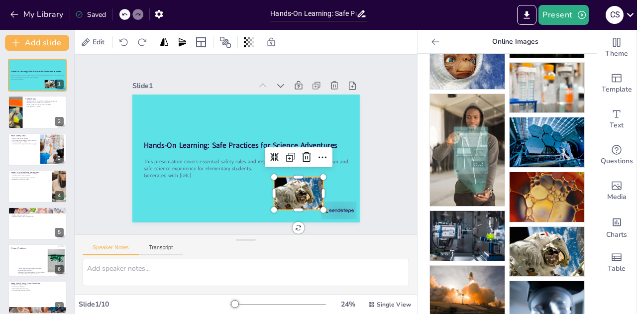
scroll to position [491, 0]
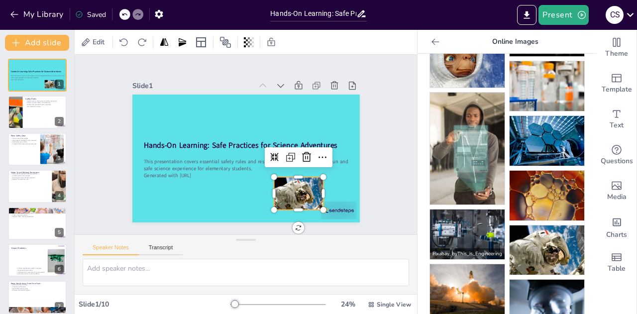
click at [447, 210] on img at bounding box center [467, 235] width 75 height 50
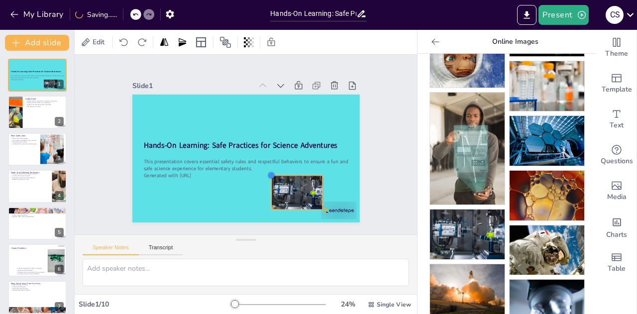
drag, startPoint x: 165, startPoint y: 106, endPoint x: 266, endPoint y: 189, distance: 130.5
click at [266, 189] on div "Hands-On Learning: Safe Practices for Science Adventures This presentation cove…" at bounding box center [233, 151] width 224 height 261
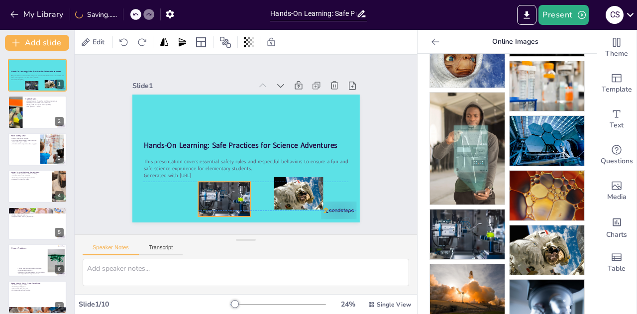
drag, startPoint x: 287, startPoint y: 189, endPoint x: 215, endPoint y: 193, distance: 72.2
click at [215, 193] on div at bounding box center [208, 189] width 61 height 49
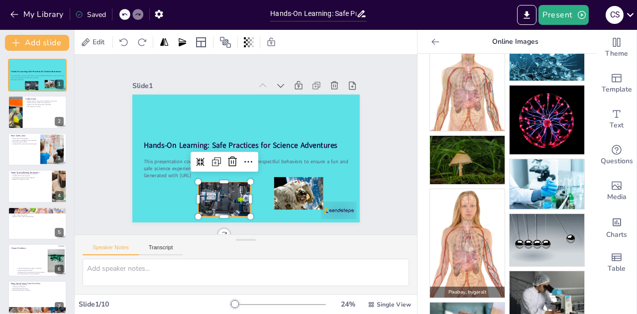
scroll to position [172, 0]
click at [542, 214] on img at bounding box center [547, 240] width 75 height 52
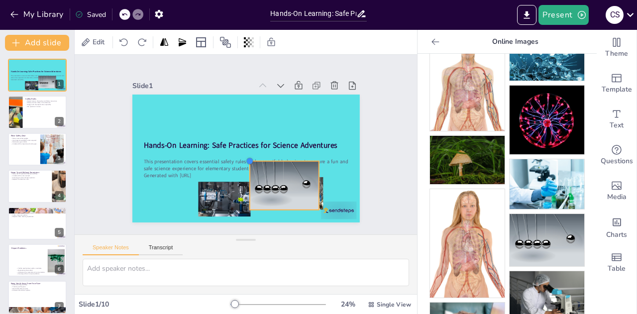
drag, startPoint x: 166, startPoint y: 103, endPoint x: 268, endPoint y: 156, distance: 114.9
click at [268, 156] on div "Hands-On Learning: Safe Practices for Science Adventures This presentation cove…" at bounding box center [237, 155] width 259 height 237
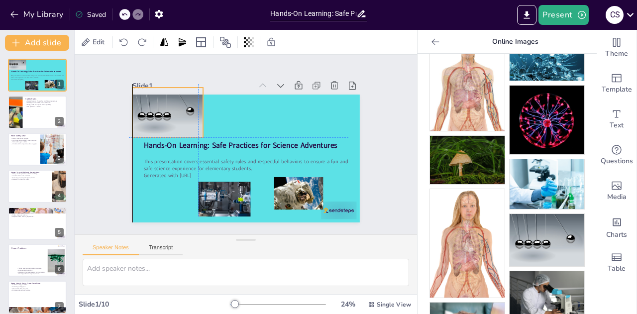
drag, startPoint x: 289, startPoint y: 173, endPoint x: 170, endPoint y: 97, distance: 141.6
click at [266, 97] on div at bounding box center [300, 80] width 69 height 83
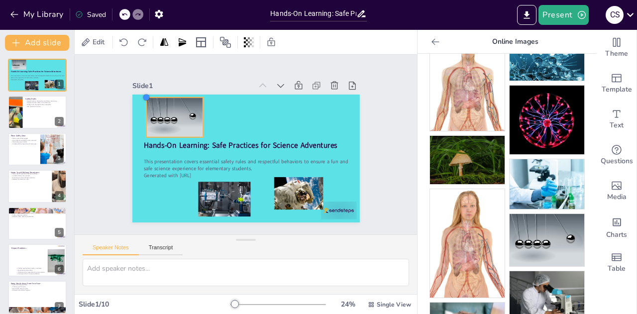
drag, startPoint x: 126, startPoint y: 83, endPoint x: 136, endPoint y: 99, distance: 18.5
click at [136, 99] on div "Hands-On Learning: Safe Practices for Science Adventures This presentation cove…" at bounding box center [236, 154] width 255 height 247
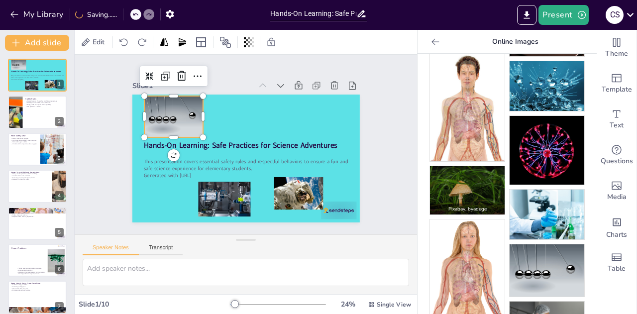
scroll to position [141, 0]
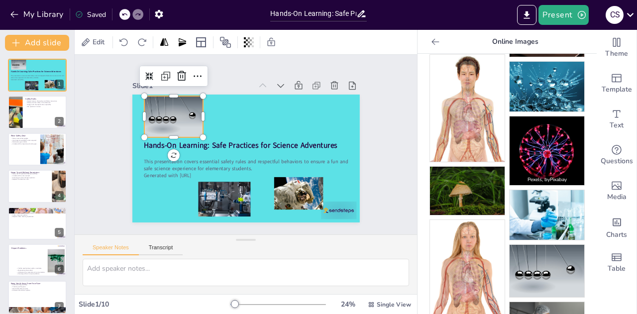
click at [538, 156] on img at bounding box center [547, 150] width 75 height 69
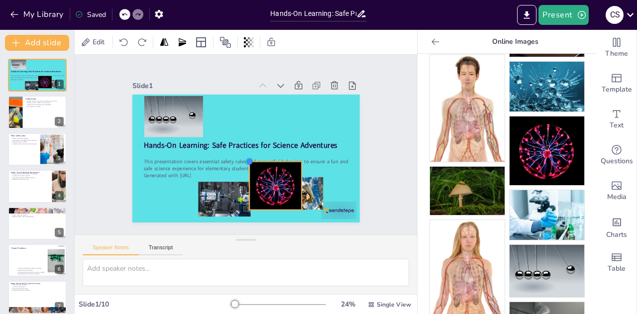
drag, startPoint x: 181, startPoint y: 103, endPoint x: 287, endPoint y: 156, distance: 119.1
click at [287, 156] on div "Hands-On Learning: Safe Practices for Science Adventures This presentation cove…" at bounding box center [241, 158] width 256 height 192
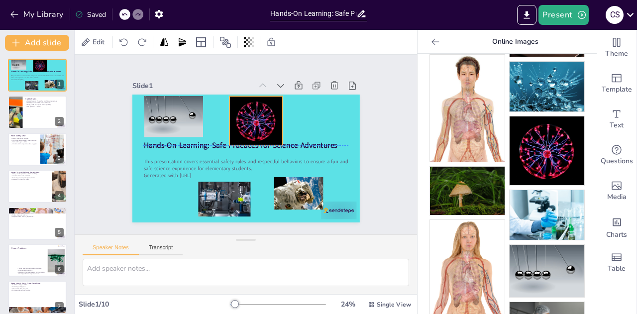
drag, startPoint x: 279, startPoint y: 181, endPoint x: 259, endPoint y: 118, distance: 66.3
click at [259, 118] on div at bounding box center [260, 123] width 62 height 59
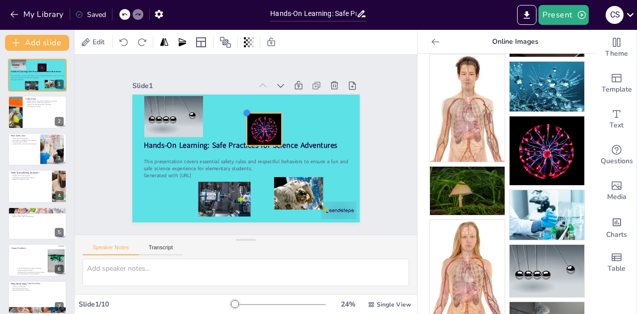
drag, startPoint x: 223, startPoint y: 93, endPoint x: 252, endPoint y: 110, distance: 33.5
click at [252, 110] on div "Hands-On Learning: Safe Practices for Science Adventures This presentation cove…" at bounding box center [240, 157] width 260 height 209
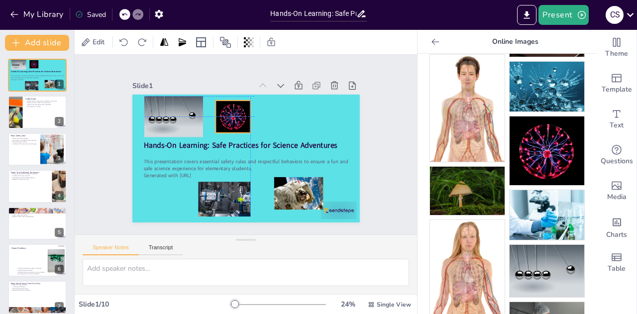
drag, startPoint x: 270, startPoint y: 124, endPoint x: 242, endPoint y: 108, distance: 32.8
click at [242, 108] on div at bounding box center [241, 113] width 43 height 41
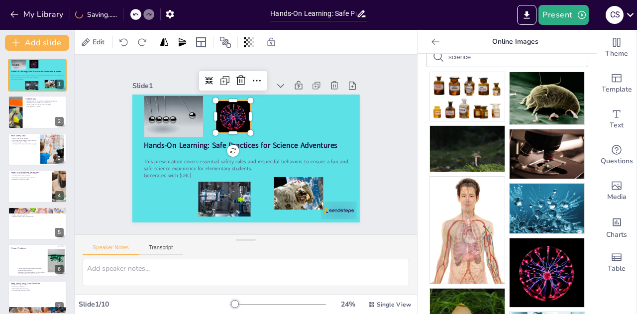
scroll to position [13, 0]
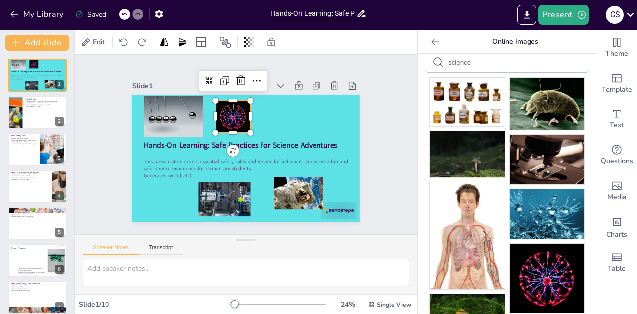
click at [497, 61] on input "science" at bounding box center [490, 62] width 84 height 7
type input "s"
type input "plants"
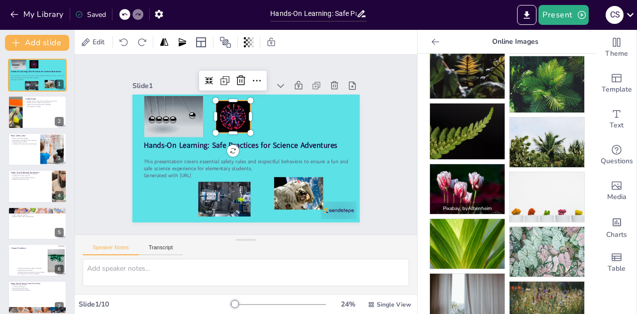
scroll to position [271, 0]
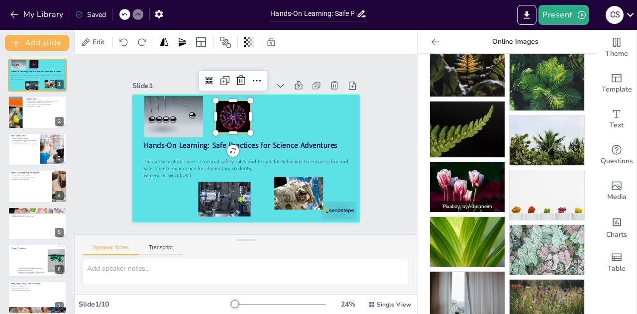
click at [471, 179] on img at bounding box center [467, 187] width 75 height 50
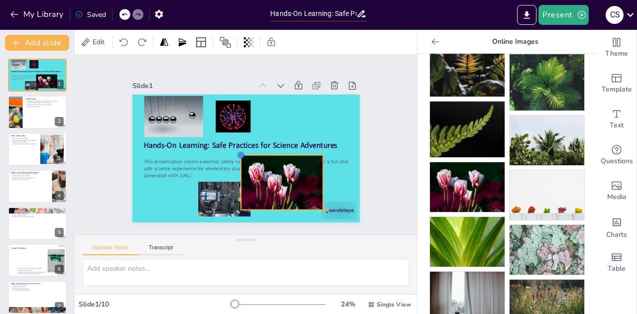
drag, startPoint x: 162, startPoint y: 102, endPoint x: 301, endPoint y: 154, distance: 148.2
click at [301, 154] on div "Hands-On Learning: Safe Practices for Science Adventures This presentation cove…" at bounding box center [240, 158] width 260 height 210
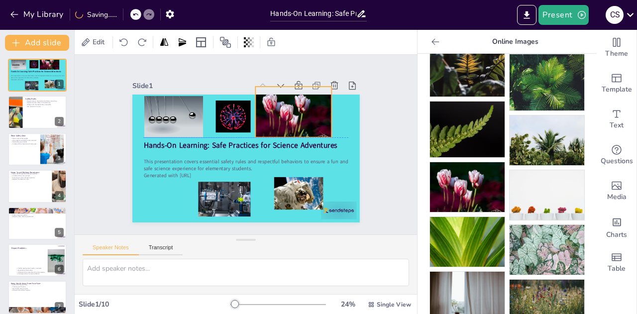
drag, startPoint x: 297, startPoint y: 167, endPoint x: 306, endPoint y: 98, distance: 69.3
click at [306, 98] on div at bounding box center [298, 122] width 85 height 65
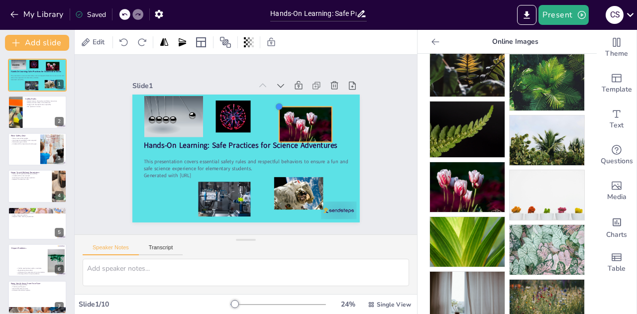
drag, startPoint x: 250, startPoint y: 86, endPoint x: 272, endPoint y: 97, distance: 24.0
click at [272, 97] on div "Hands-On Learning: Safe Practices for Science Adventures This presentation cove…" at bounding box center [232, 144] width 128 height 227
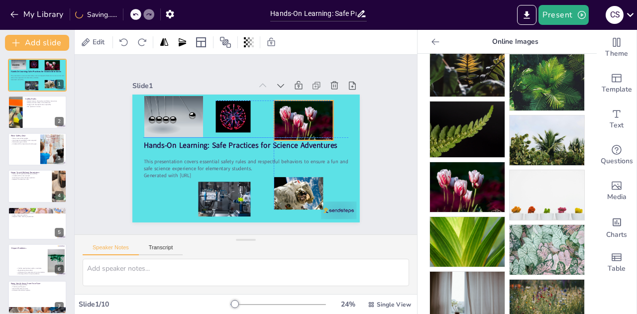
click at [308, 123] on div at bounding box center [308, 139] width 69 height 56
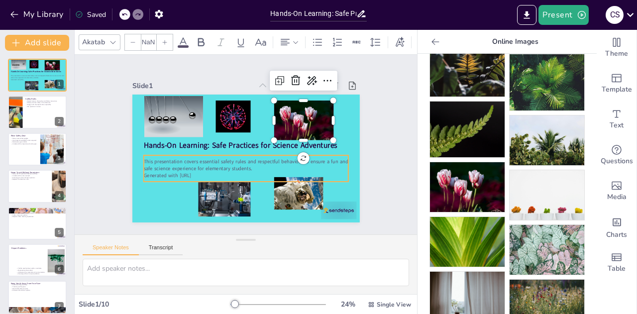
type input "32"
click at [216, 170] on p "Generated with [URL]" at bounding box center [239, 174] width 202 height 49
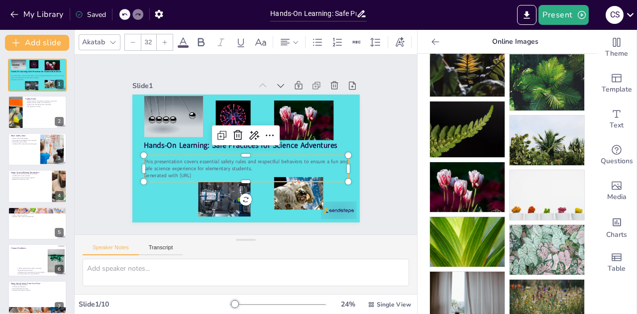
click at [197, 171] on p "Generated with [URL]" at bounding box center [223, 165] width 142 height 157
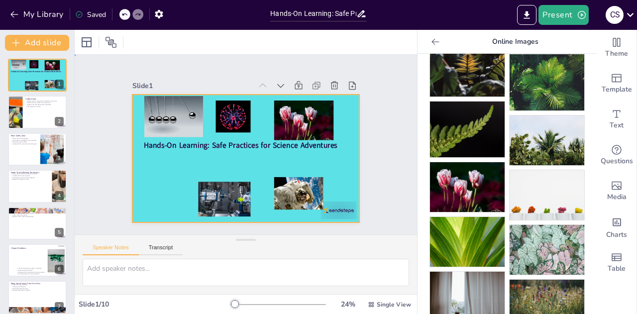
click at [258, 162] on div at bounding box center [242, 158] width 249 height 172
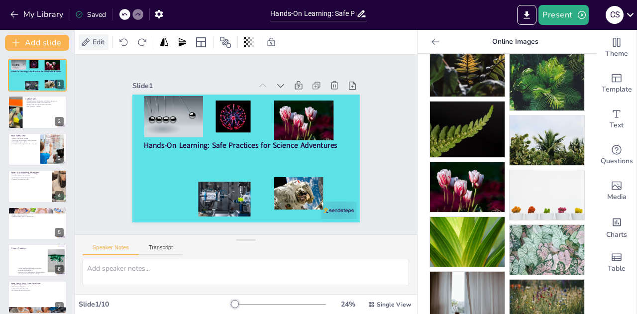
click at [102, 48] on div "Edit" at bounding box center [94, 42] width 30 height 16
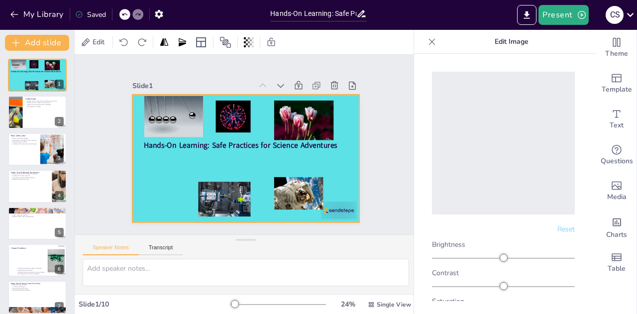
click at [233, 158] on div at bounding box center [242, 158] width 249 height 172
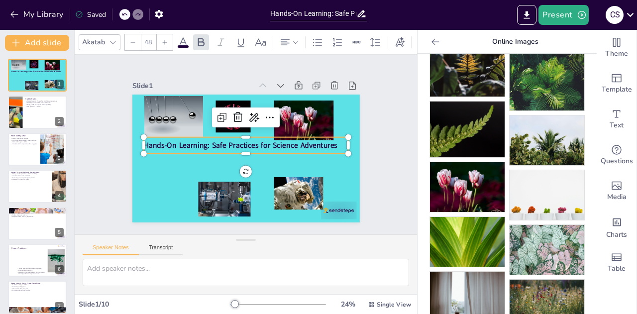
click at [332, 142] on p "Hands-On Learning: Safe Practices for Science Adventures" at bounding box center [245, 145] width 203 height 53
click at [332, 143] on p "Hands-On Learning: Safe Practices for Science Adventures" at bounding box center [245, 145] width 203 height 53
click at [332, 143] on p "Hands-On Learning: Safe Practices for Science Adventures" at bounding box center [246, 144] width 198 height 73
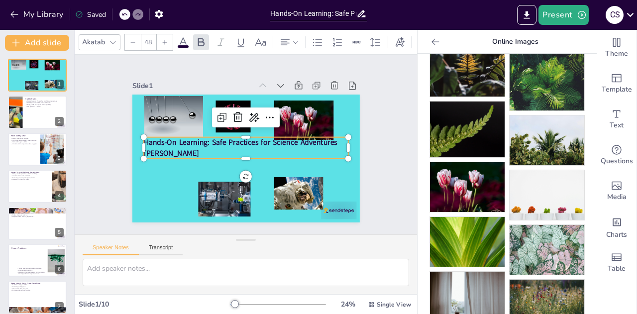
click at [390, 175] on div "Slide 1 Hands-On Learning: Safe Practices for Science Adventures [PERSON_NAME] …" at bounding box center [245, 144] width 381 height 277
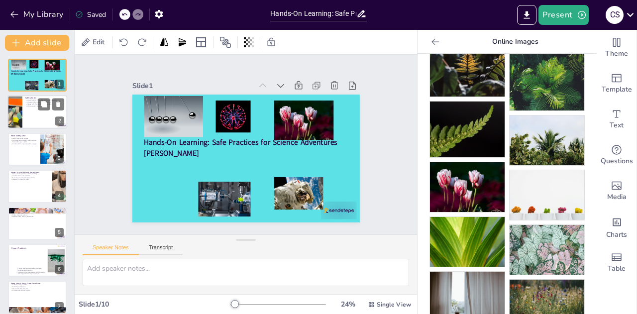
click at [39, 121] on div at bounding box center [37, 113] width 60 height 34
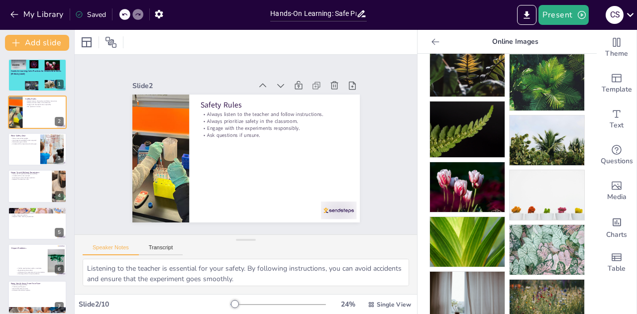
click at [36, 247] on p "Report Problems" at bounding box center [36, 248] width 50 height 3
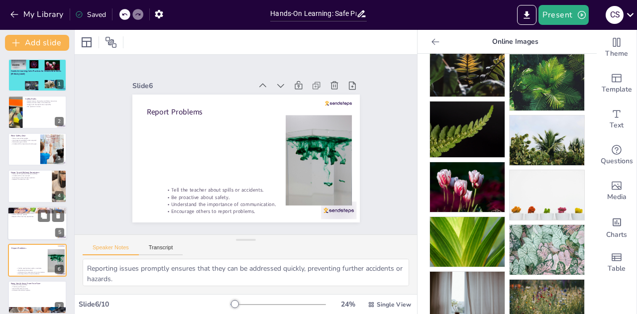
scroll to position [78, 0]
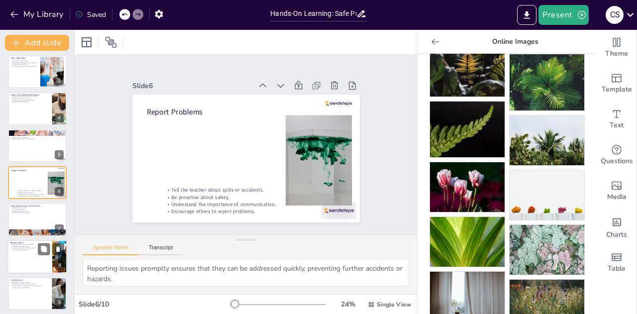
click at [20, 261] on div at bounding box center [37, 257] width 60 height 34
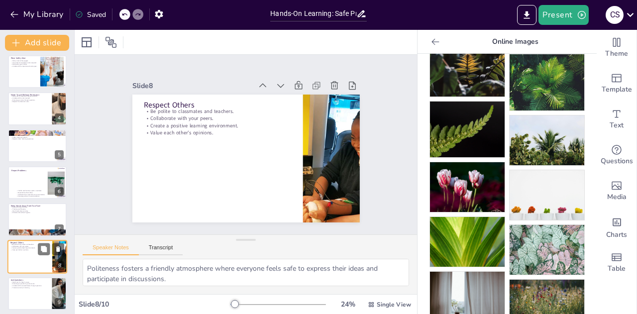
scroll to position [118, 0]
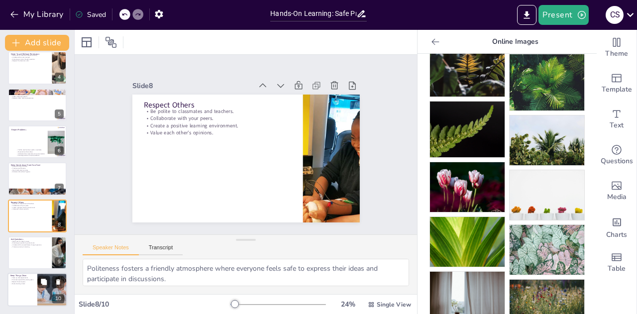
click at [19, 291] on div at bounding box center [37, 290] width 60 height 34
type textarea "Cleaning up after experiments is essential for maintaining a safe and organized…"
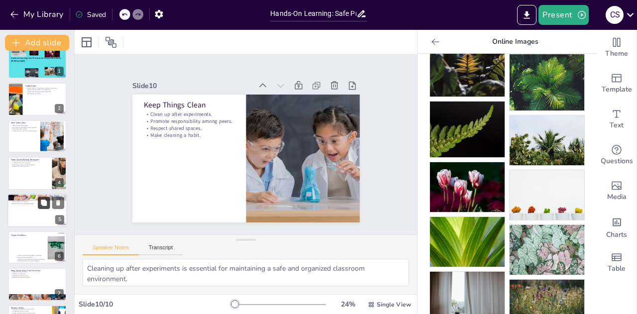
scroll to position [0, 0]
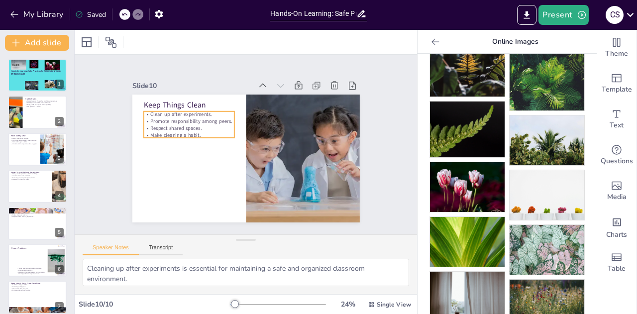
click at [162, 116] on p "Promote responsibility among peers." at bounding box center [199, 104] width 89 height 35
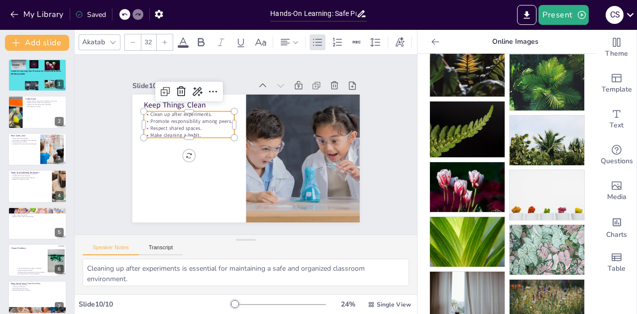
click at [150, 115] on p "Promote responsibility among peers." at bounding box center [195, 110] width 91 height 26
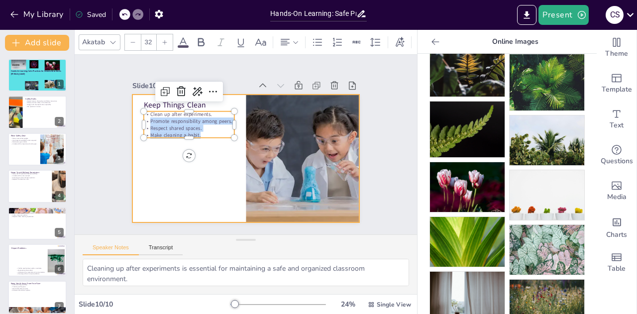
drag, startPoint x: 141, startPoint y: 114, endPoint x: 209, endPoint y: 141, distance: 72.8
click at [209, 141] on div "Keep Things Clean Clean up after experiments. Promote responsibility among peer…" at bounding box center [242, 158] width 249 height 172
drag, startPoint x: 143, startPoint y: 111, endPoint x: 211, endPoint y: 137, distance: 72.9
click at [211, 137] on div "Keep Things Clean Clean up after experiments. Promote responsibility among peer…" at bounding box center [242, 158] width 249 height 172
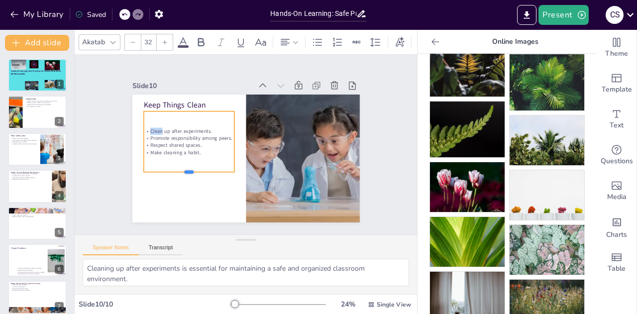
drag, startPoint x: 183, startPoint y: 137, endPoint x: 196, endPoint y: 171, distance: 36.5
click at [196, 170] on div at bounding box center [180, 143] width 83 height 52
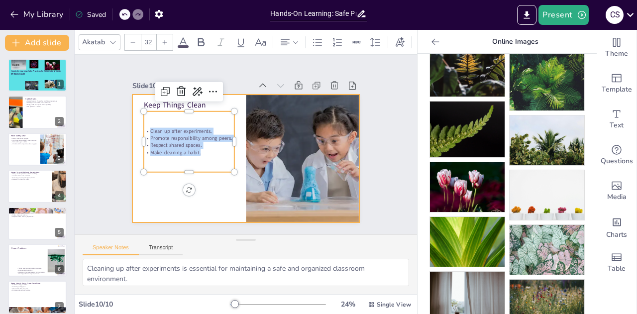
drag, startPoint x: 201, startPoint y: 151, endPoint x: 127, endPoint y: 110, distance: 84.2
click at [127, 110] on div "Keep Things Clean Clean up after experiments. Promote responsibility among peer…" at bounding box center [242, 158] width 249 height 172
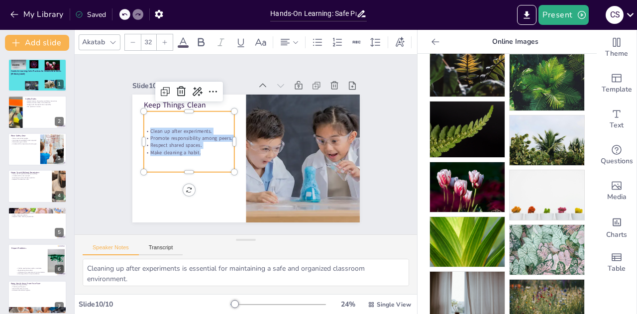
click at [163, 39] on icon at bounding box center [165, 42] width 6 height 6
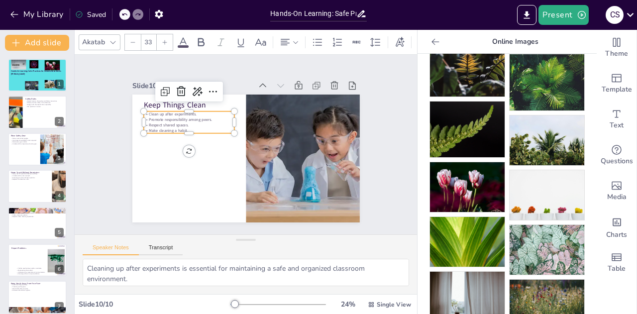
click at [163, 39] on icon at bounding box center [165, 42] width 6 height 6
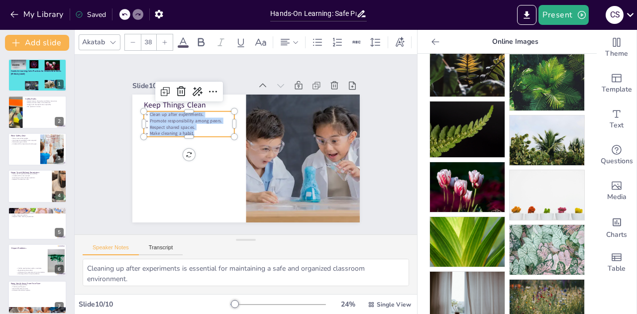
click at [163, 39] on icon at bounding box center [165, 42] width 6 height 6
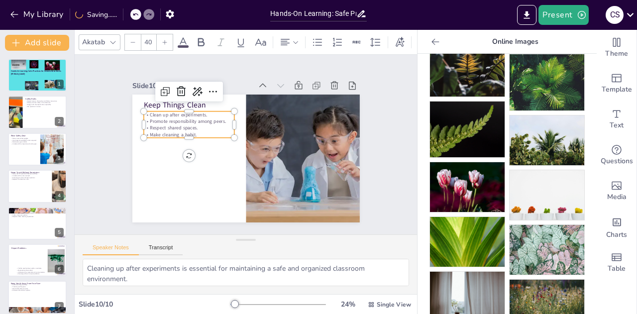
click at [163, 39] on icon at bounding box center [165, 42] width 6 height 6
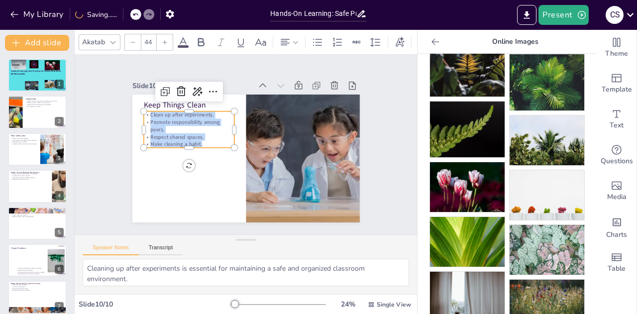
click at [163, 39] on icon at bounding box center [165, 42] width 6 height 6
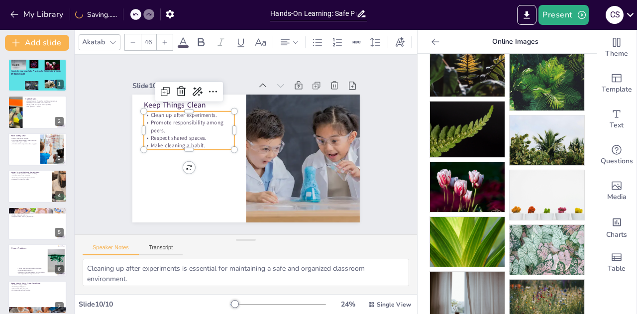
click at [163, 39] on icon at bounding box center [165, 42] width 6 height 6
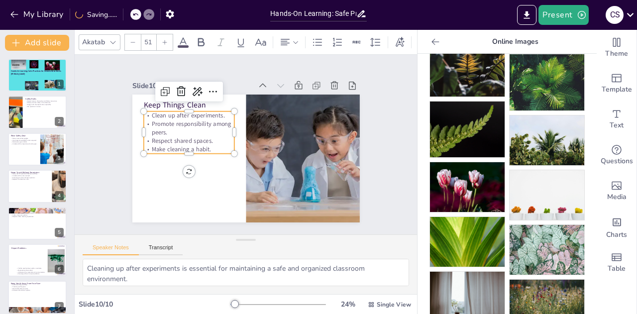
click at [163, 39] on icon at bounding box center [165, 42] width 6 height 6
click at [195, 103] on p "Keep Things Clean" at bounding box center [198, 94] width 91 height 29
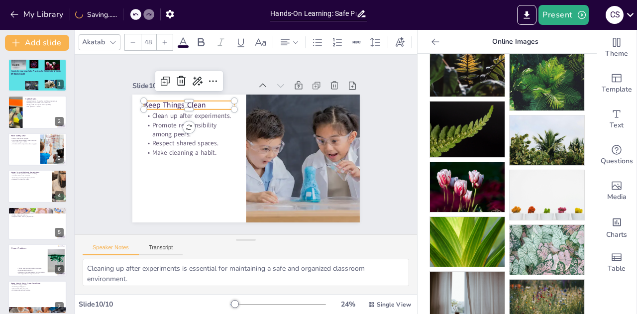
click at [206, 105] on p "Keep Things Clean" at bounding box center [194, 100] width 92 height 20
drag, startPoint x: 202, startPoint y: 104, endPoint x: 196, endPoint y: 102, distance: 6.3
click at [196, 102] on p "Keep Things Clean" at bounding box center [198, 94] width 91 height 29
click at [141, 102] on p "Keep Things Clean" at bounding box center [187, 101] width 92 height 20
click at [196, 106] on p "Keep Things Clean" at bounding box center [187, 101] width 92 height 20
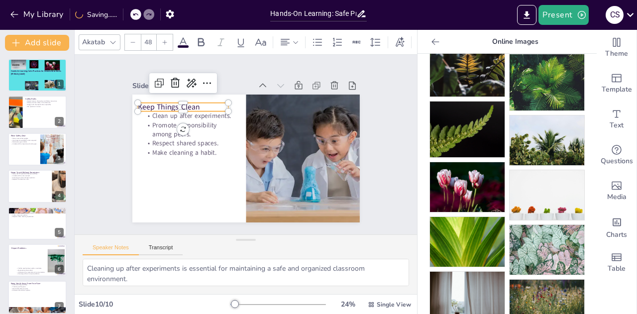
click at [196, 106] on p "Keep Things Clean" at bounding box center [204, 84] width 88 height 47
drag, startPoint x: 191, startPoint y: 104, endPoint x: 118, endPoint y: 82, distance: 75.9
click at [118, 82] on div "Slide 1 Hands-On Learning: Safe Practices for Science Adventures [PERSON_NAME] …" at bounding box center [246, 144] width 298 height 185
click at [201, 37] on icon at bounding box center [201, 42] width 12 height 12
click at [172, 42] on div "Akatab 48" at bounding box center [308, 42] width 459 height 17
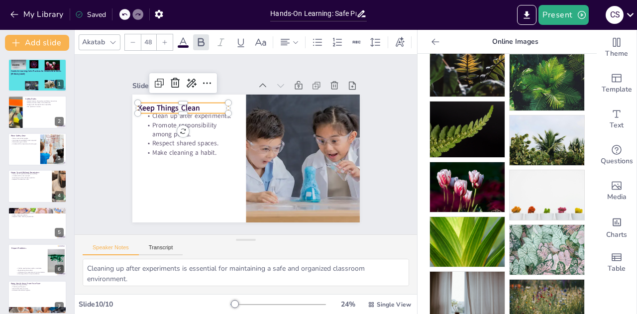
click at [172, 42] on div "Akatab 48" at bounding box center [308, 42] width 459 height 17
click at [168, 38] on div at bounding box center [165, 42] width 16 height 16
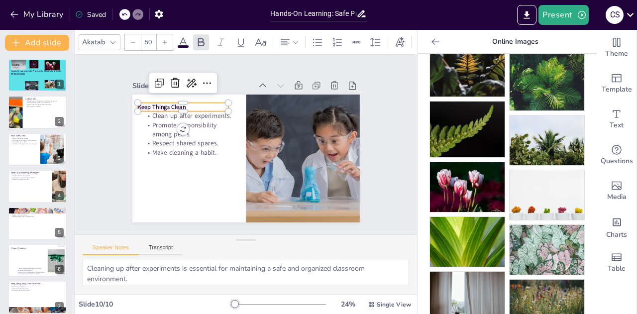
type input "51"
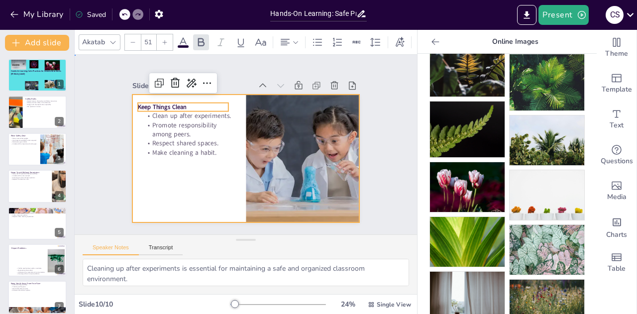
click at [189, 164] on div at bounding box center [241, 158] width 256 height 192
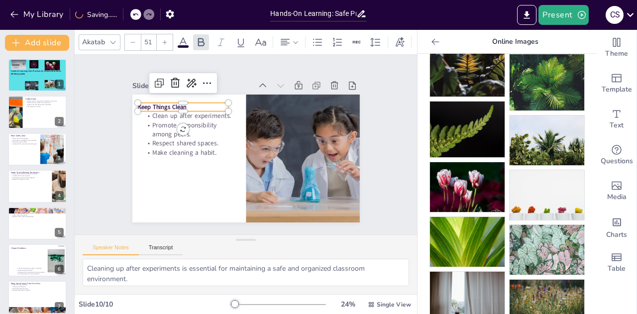
click at [187, 107] on div "Keep Things Clean Clean up after experiments. Promote responsibility among peer…" at bounding box center [242, 158] width 249 height 172
click at [184, 105] on p "Keep Things Clean" at bounding box center [188, 101] width 92 height 18
drag, startPoint x: 182, startPoint y: 103, endPoint x: 114, endPoint y: 100, distance: 67.7
click at [114, 100] on div "Slide 1 Hands-On Learning: Safe Practices for Science Adventures [PERSON_NAME] …" at bounding box center [246, 144] width 298 height 185
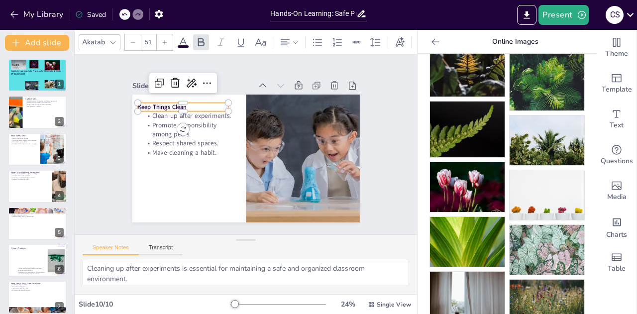
click at [152, 40] on input "51" at bounding box center [148, 42] width 14 height 16
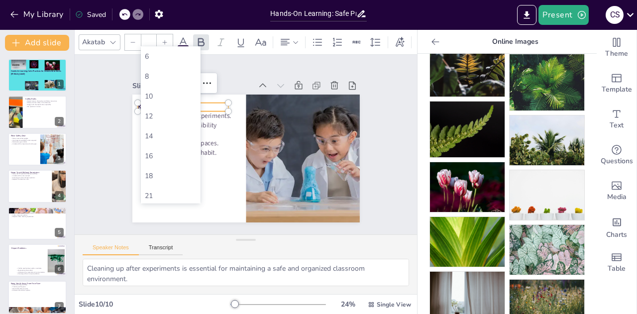
type input "51"
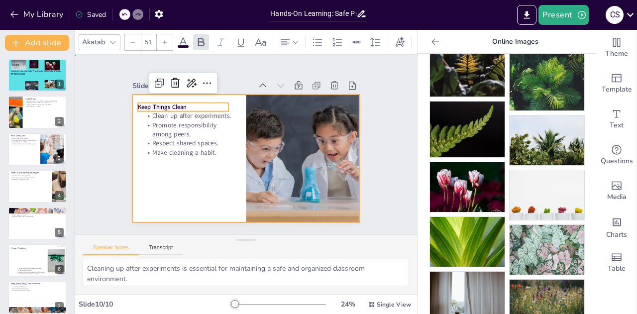
click at [231, 149] on div at bounding box center [244, 158] width 239 height 151
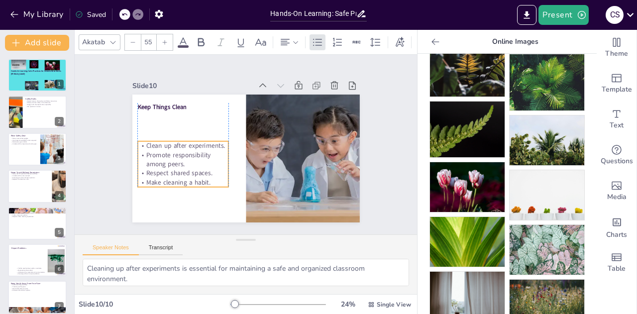
drag, startPoint x: 213, startPoint y: 123, endPoint x: 209, endPoint y: 153, distance: 30.2
click at [263, 139] on p "Promote responsibility among peers." at bounding box center [308, 129] width 91 height 18
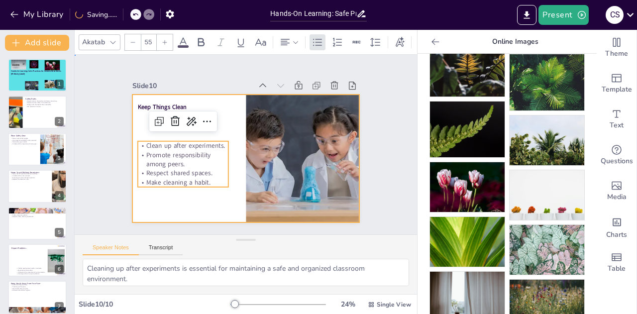
click at [191, 98] on div at bounding box center [243, 158] width 239 height 151
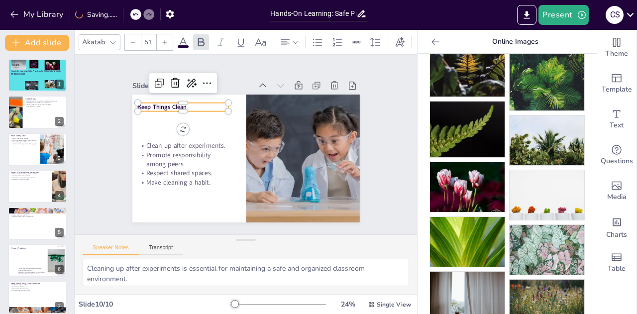
click at [180, 104] on p "Keep Things Clean" at bounding box center [188, 101] width 92 height 18
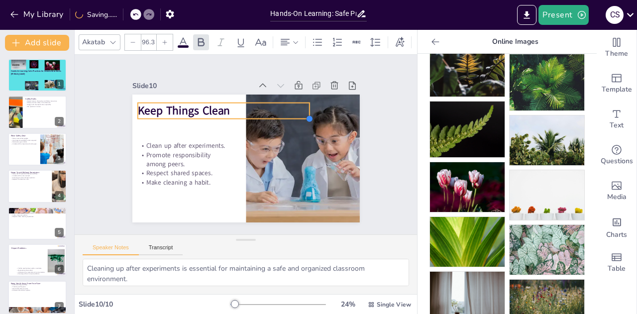
type input "93.3"
drag, startPoint x: 222, startPoint y: 109, endPoint x: 215, endPoint y: 116, distance: 9.5
click at [215, 116] on div "Keep Things Clean Clean up after experiments. Promote responsibility among peer…" at bounding box center [235, 135] width 247 height 254
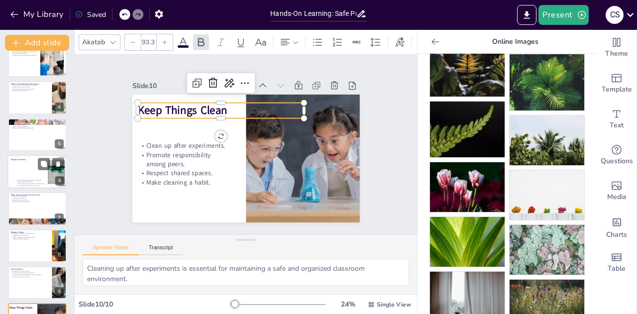
scroll to position [118, 0]
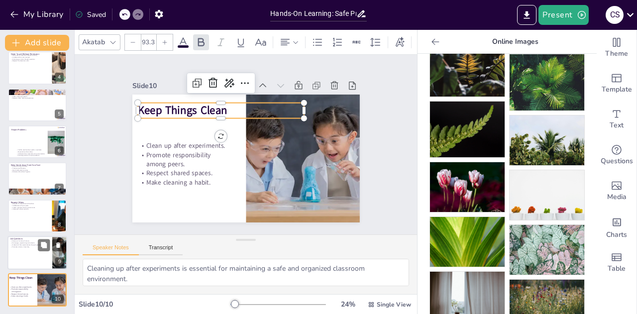
click at [18, 262] on div at bounding box center [37, 253] width 60 height 34
type textarea "Asking for help shows that you are engaged and eager to learn, which is importa…"
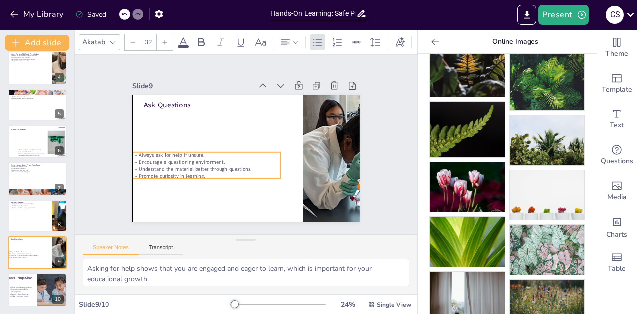
drag, startPoint x: 263, startPoint y: 122, endPoint x: 253, endPoint y: 162, distance: 41.2
click at [253, 162] on p "Understand the material better through questions." at bounding box center [202, 160] width 146 height 38
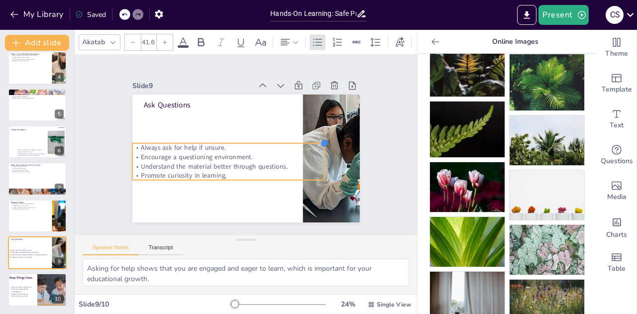
drag, startPoint x: 272, startPoint y: 148, endPoint x: 280, endPoint y: 140, distance: 10.9
click at [280, 140] on div "Ask Questions Always ask for help if unsure. Encourage a questioning environmen…" at bounding box center [242, 158] width 249 height 172
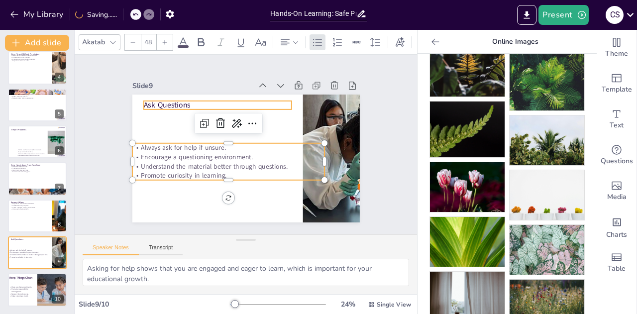
click at [169, 103] on p "Ask Questions" at bounding box center [222, 103] width 148 height 26
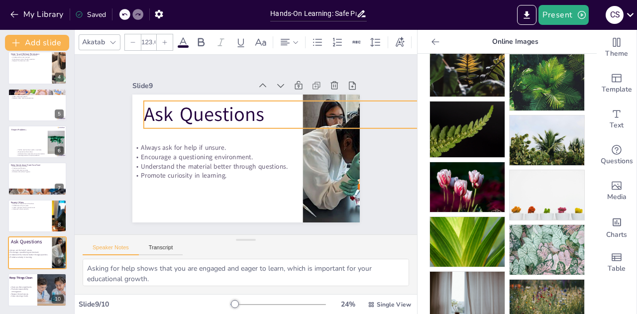
drag, startPoint x: 286, startPoint y: 107, endPoint x: 283, endPoint y: 121, distance: 13.8
click at [283, 121] on div "Ask Questions Always ask for help if unsure. Encourage a questioning environmen…" at bounding box center [242, 158] width 249 height 173
click at [261, 109] on p "Ask Questions" at bounding box center [338, 134] width 378 height 106
drag, startPoint x: 376, startPoint y: 126, endPoint x: 337, endPoint y: 116, distance: 40.6
click at [337, 116] on div "Ask Questions Always ask for help if unsure. Encourage a questioning environmen…" at bounding box center [243, 158] width 239 height 151
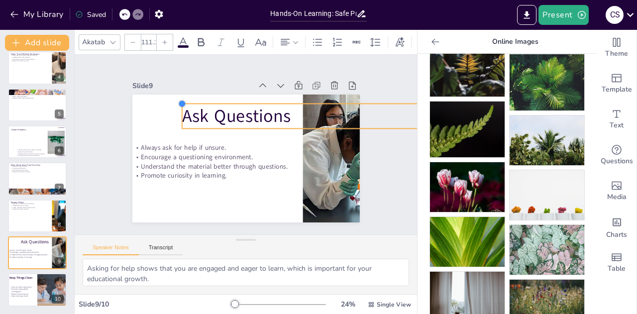
drag, startPoint x: 135, startPoint y: 95, endPoint x: 173, endPoint y: 112, distance: 41.4
click at [173, 112] on div "Ask Questions Always ask for help if unsure. Encourage a questioning environmen…" at bounding box center [242, 158] width 249 height 172
type input "111.5"
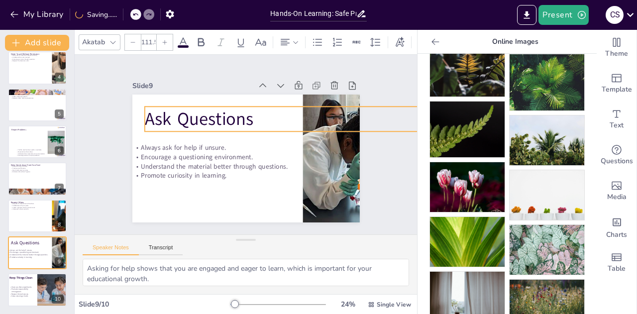
drag, startPoint x: 299, startPoint y: 108, endPoint x: 262, endPoint y: 111, distance: 36.5
click at [262, 111] on p "Ask Questions" at bounding box center [319, 135] width 341 height 96
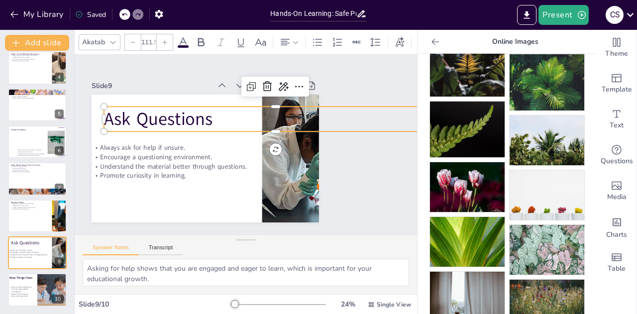
scroll to position [0, 42]
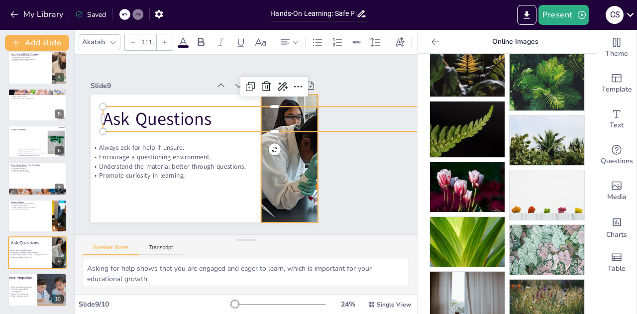
click at [305, 143] on div at bounding box center [286, 168] width 180 height 158
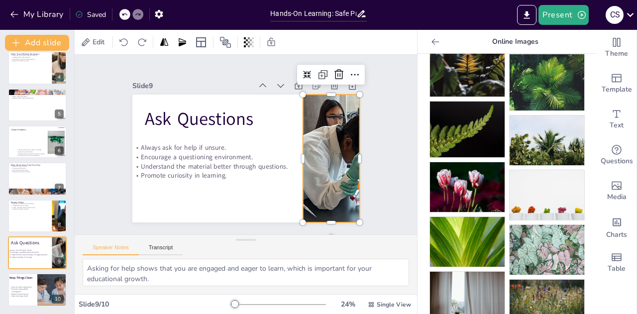
scroll to position [0, 0]
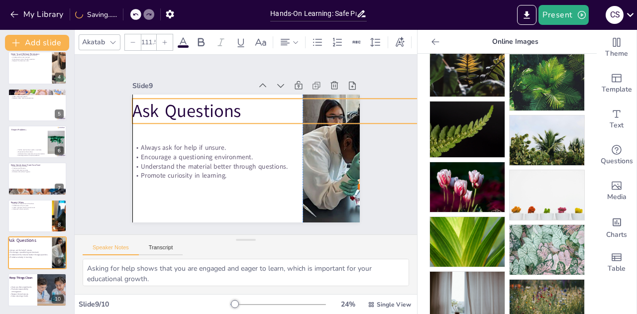
drag, startPoint x: 202, startPoint y: 116, endPoint x: 189, endPoint y: 108, distance: 15.2
click at [189, 108] on p "Ask Questions" at bounding box center [307, 117] width 344 height 60
drag, startPoint x: 296, startPoint y: 120, endPoint x: 297, endPoint y: 108, distance: 12.5
click at [297, 108] on div "Ask Questions Always ask for help if unsure. Encourage a questioning environmen…" at bounding box center [242, 158] width 249 height 172
drag, startPoint x: 247, startPoint y: 113, endPoint x: 230, endPoint y: 108, distance: 17.6
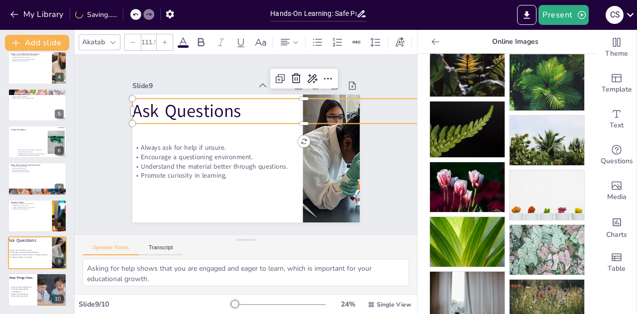
click at [230, 108] on p "Ask Questions" at bounding box center [309, 124] width 341 height 96
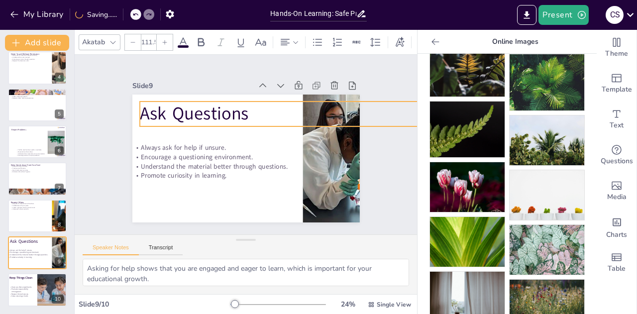
drag, startPoint x: 263, startPoint y: 112, endPoint x: 287, endPoint y: 118, distance: 25.1
click at [287, 118] on p "Ask Questions" at bounding box center [316, 129] width 341 height 96
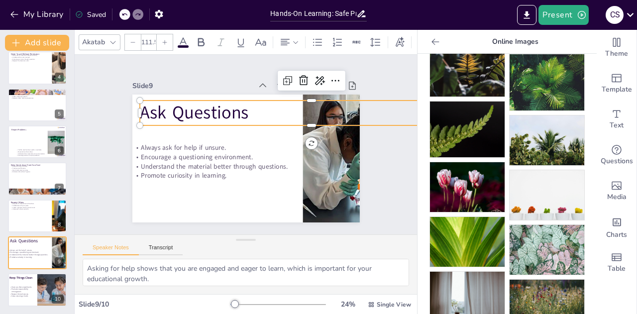
click at [241, 107] on p "Ask Questions" at bounding box center [318, 135] width 334 height 130
click at [228, 116] on p "Ask Questions" at bounding box center [318, 135] width 334 height 130
click at [237, 114] on p "Ask Questions" at bounding box center [318, 142] width 323 height 162
click at [237, 114] on p "Ask Questions" at bounding box center [314, 120] width 344 height 61
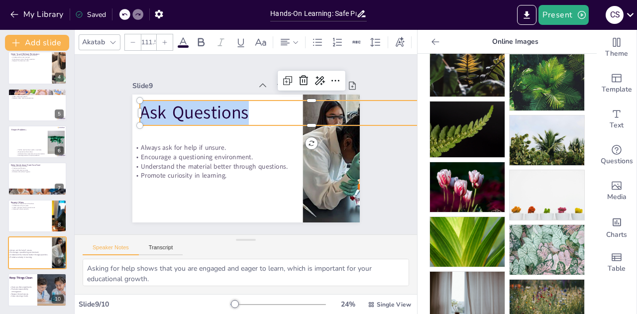
drag, startPoint x: 245, startPoint y: 115, endPoint x: 133, endPoint y: 112, distance: 111.5
click at [142, 112] on p "Ask Questions" at bounding box center [314, 120] width 344 height 60
click at [204, 37] on icon at bounding box center [201, 42] width 12 height 12
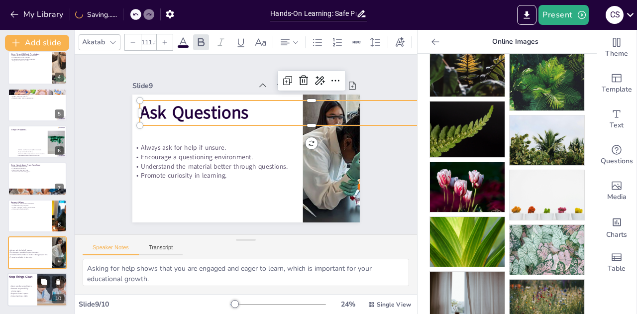
click at [26, 284] on div at bounding box center [37, 290] width 60 height 34
type textarea "Cleaning up after experiments is essential for maintaining a safe and organized…"
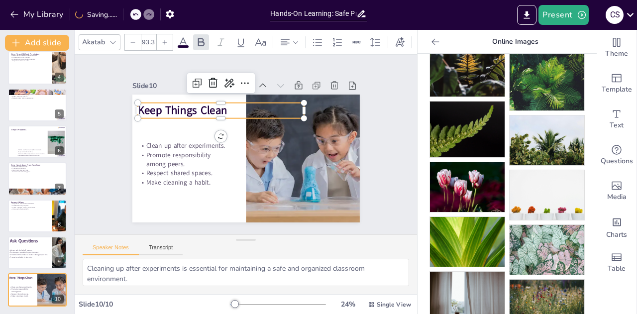
click at [272, 104] on strong "Keep Things Clean" at bounding box center [279, 81] width 15 height 90
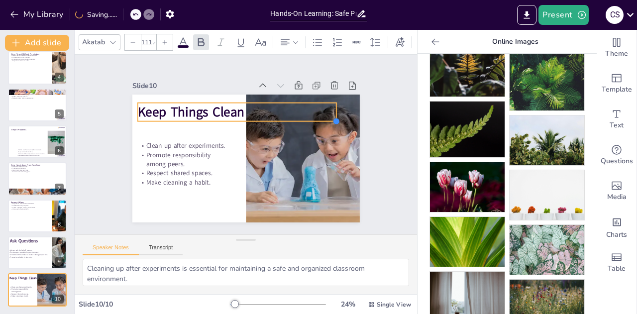
drag, startPoint x: 300, startPoint y: 113, endPoint x: 316, endPoint y: 116, distance: 16.1
click at [316, 116] on div "Keep Things Clean Clean up after experiments. Promote responsibility among peer…" at bounding box center [243, 158] width 239 height 151
type input "108.4"
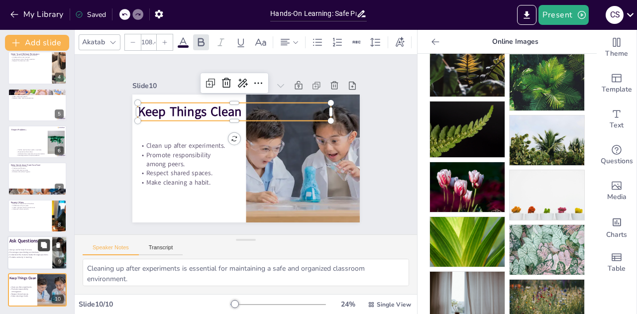
click at [41, 239] on button at bounding box center [44, 245] width 12 height 12
type textarea "Asking for help shows that you are engaged and eager to learn, which is importa…"
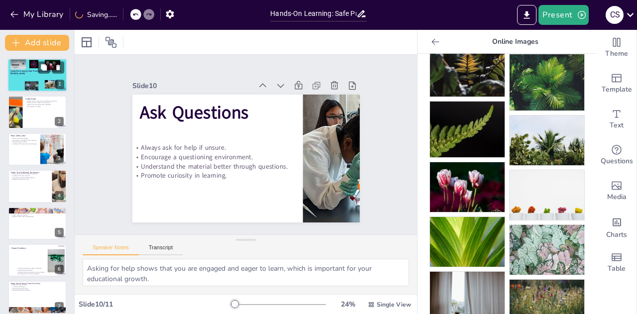
click at [29, 76] on div at bounding box center [37, 75] width 60 height 34
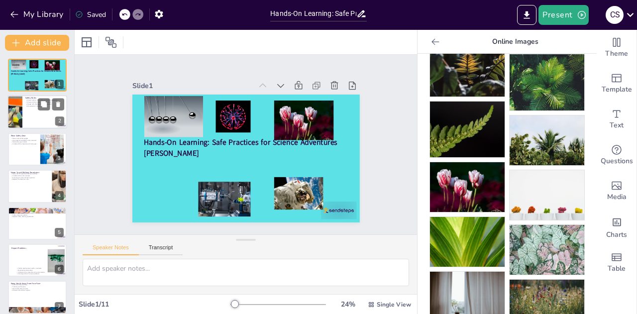
click at [37, 118] on div at bounding box center [37, 113] width 60 height 34
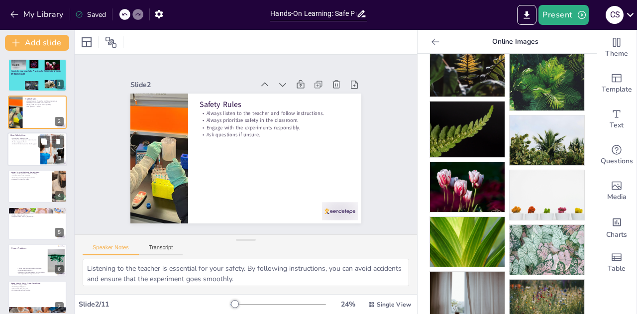
click at [47, 153] on div at bounding box center [52, 149] width 61 height 30
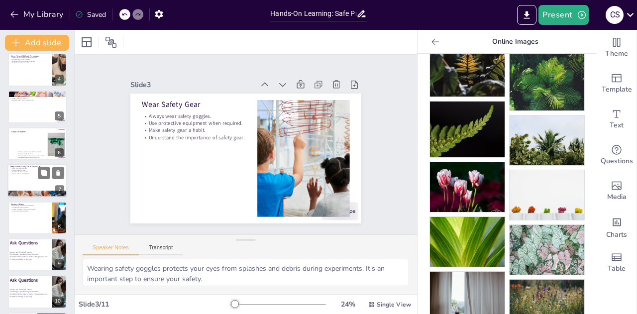
scroll to position [155, 0]
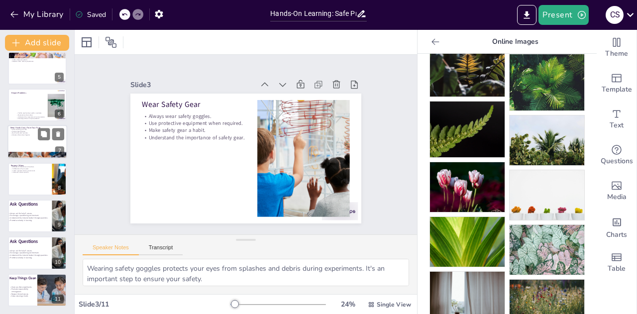
click at [14, 288] on p "Promote responsibility among peers." at bounding box center [20, 290] width 23 height 4
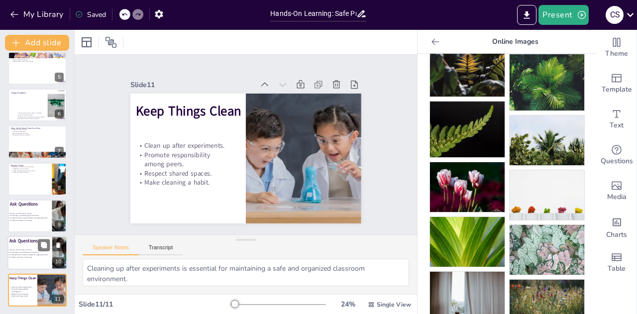
click at [40, 252] on p "Encourage a questioning environment." at bounding box center [32, 252] width 51 height 2
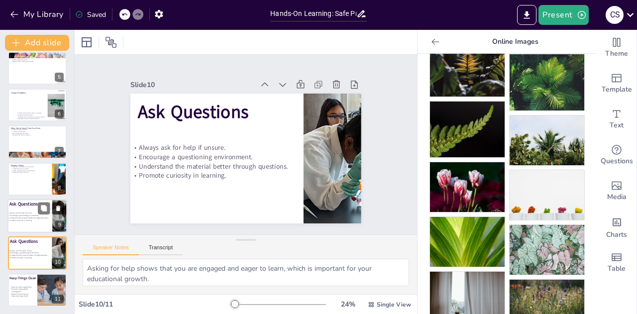
click at [62, 207] on button at bounding box center [58, 208] width 12 height 12
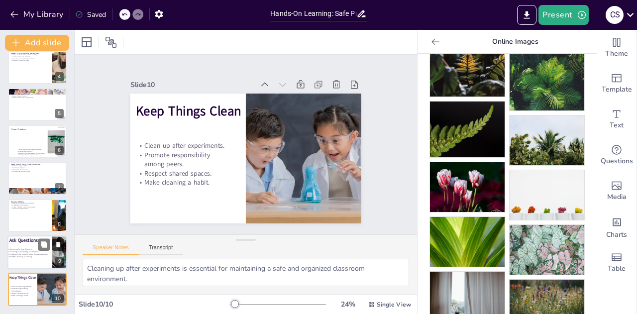
scroll to position [118, 0]
click at [15, 247] on div at bounding box center [37, 253] width 60 height 34
type textarea "Asking for help shows that you are engaged and eager to learn, which is importa…"
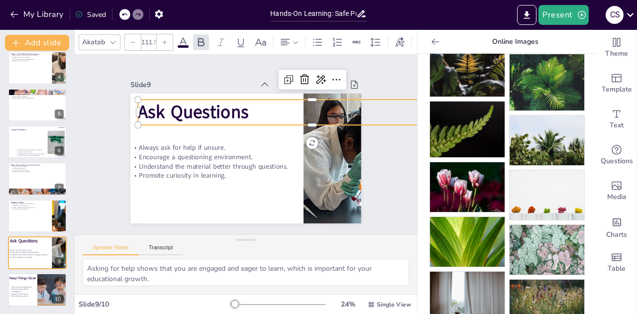
click at [149, 100] on strong "Ask Questions" at bounding box center [205, 97] width 112 height 57
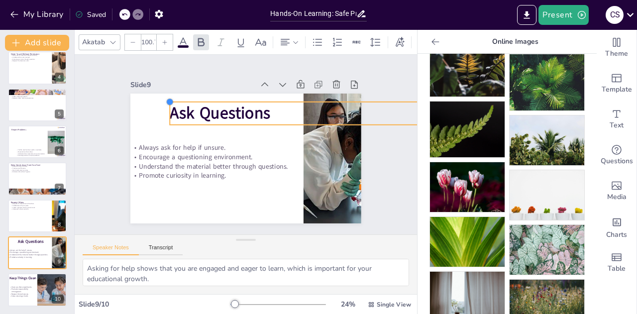
drag, startPoint x: 131, startPoint y: 94, endPoint x: 165, endPoint y: 110, distance: 37.6
click at [165, 110] on div "Ask Questions Always ask for help if unsure. Encourage a questioning environmen…" at bounding box center [242, 158] width 253 height 175
type input "100.5"
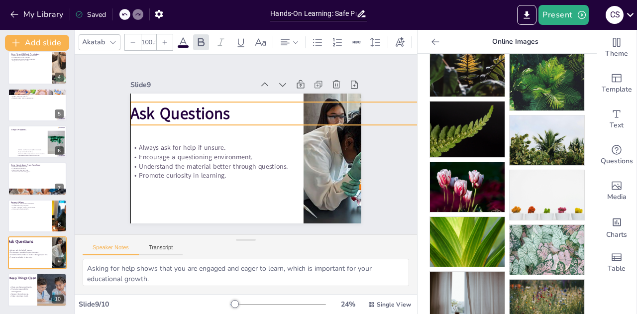
drag, startPoint x: 273, startPoint y: 104, endPoint x: 232, endPoint y: 103, distance: 40.8
click at [232, 103] on p "Ask Questions" at bounding box center [290, 118] width 315 height 55
click at [267, 107] on p "Ask Questions" at bounding box center [293, 123] width 312 height 88
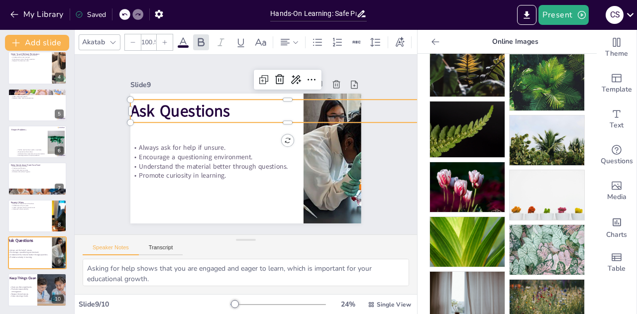
click at [268, 109] on p "Ask Questions" at bounding box center [293, 120] width 312 height 87
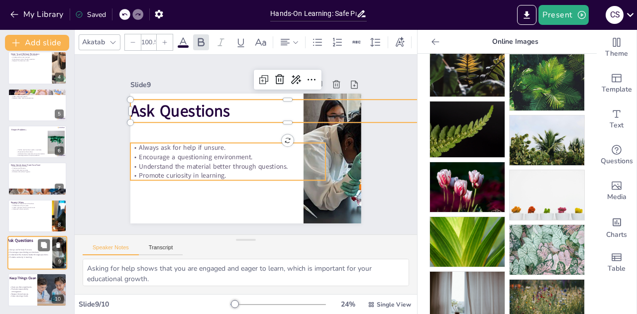
click at [12, 249] on p "Always ask for help if unsure." at bounding box center [32, 250] width 51 height 2
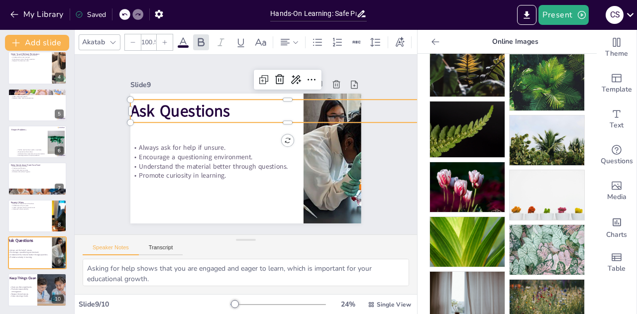
click at [175, 110] on strong "Ask Questions" at bounding box center [189, 98] width 102 height 42
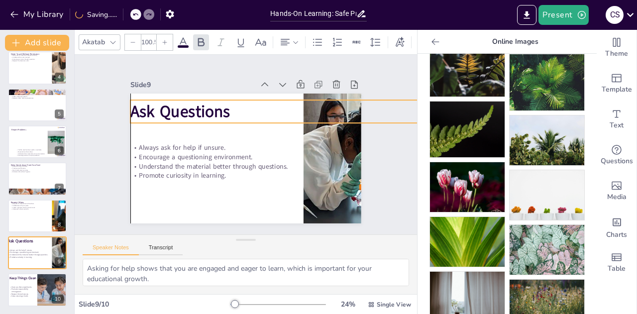
click at [246, 114] on p "Ask Questions" at bounding box center [296, 126] width 306 height 118
click at [249, 114] on p "Ask Questions" at bounding box center [296, 125] width 306 height 118
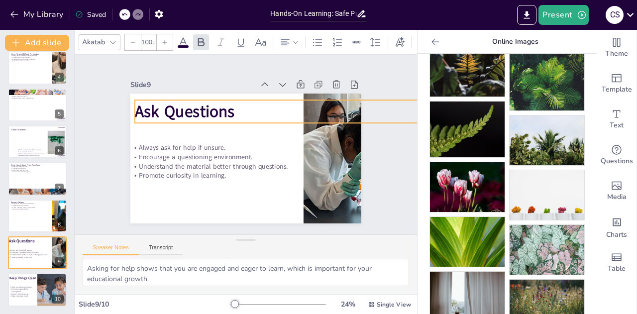
click at [254, 116] on p "Ask Questions" at bounding box center [300, 163] width 203 height 268
click at [31, 282] on div at bounding box center [37, 290] width 60 height 34
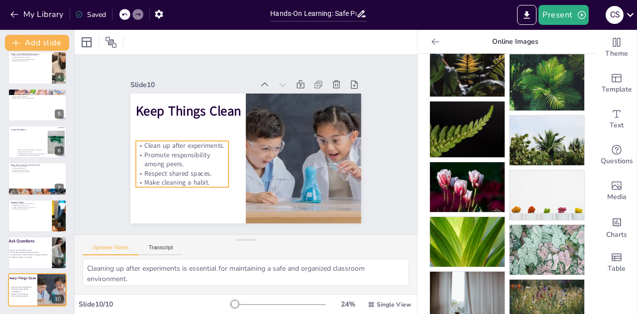
click at [183, 142] on p "Clean up after experiments." at bounding box center [187, 120] width 88 height 46
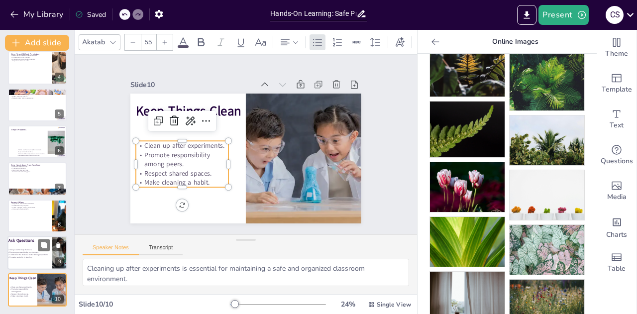
click at [31, 253] on p "Encourage a questioning environment." at bounding box center [32, 252] width 51 height 2
type textarea "Asking for help shows that you are engaged and eager to learn, which is importa…"
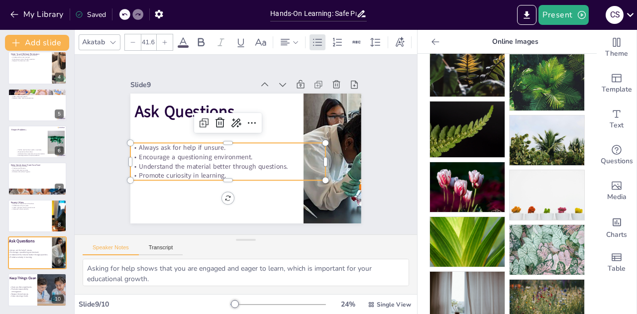
click at [171, 168] on p "Promote curiosity in learning." at bounding box center [221, 171] width 193 height 50
click at [131, 145] on p "Always ask for help if unsure." at bounding box center [227, 144] width 193 height 50
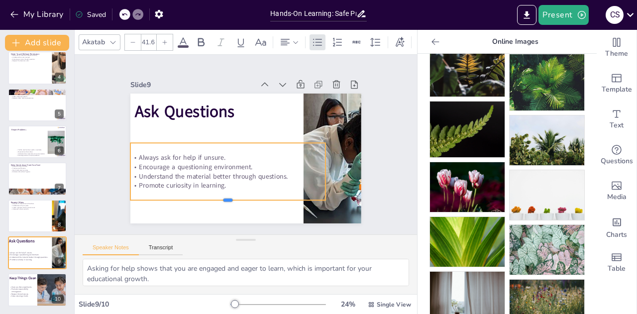
drag, startPoint x: 222, startPoint y: 177, endPoint x: 223, endPoint y: 197, distance: 19.9
click at [223, 197] on div at bounding box center [210, 196] width 188 height 68
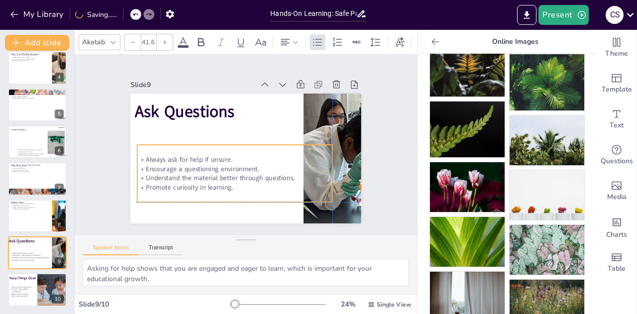
click at [226, 182] on p "Promote curiosity in learning." at bounding box center [230, 186] width 195 height 30
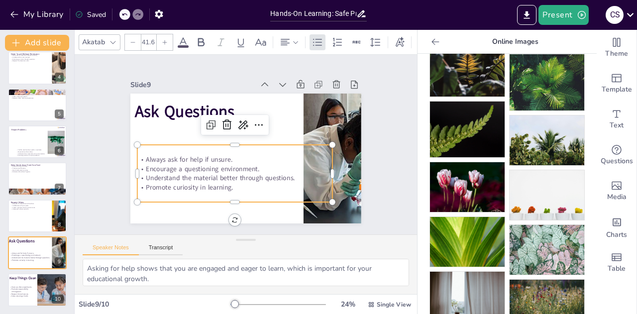
click at [136, 154] on p "Always ask for help if unsure." at bounding box center [232, 157] width 193 height 50
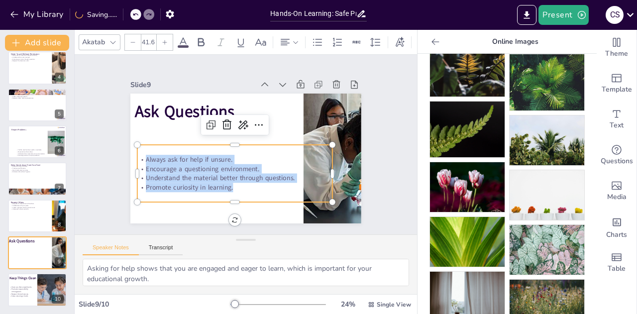
drag, startPoint x: 139, startPoint y: 155, endPoint x: 247, endPoint y: 192, distance: 114.1
click at [247, 192] on div "Always ask for help if unsure. Encourage a questioning environment. Understand …" at bounding box center [232, 171] width 200 height 77
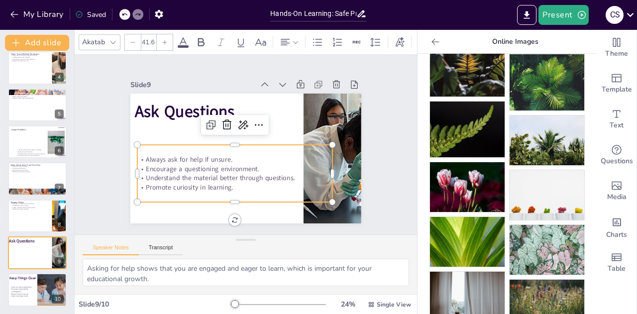
click at [153, 39] on input "41.6" at bounding box center [148, 42] width 14 height 16
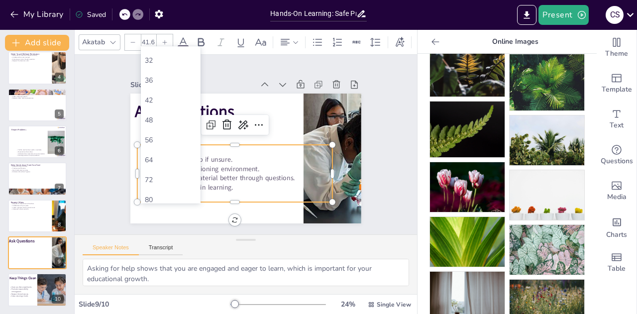
scroll to position [196, 0]
click at [155, 139] on div "56" at bounding box center [171, 139] width 52 height 9
type input "56"
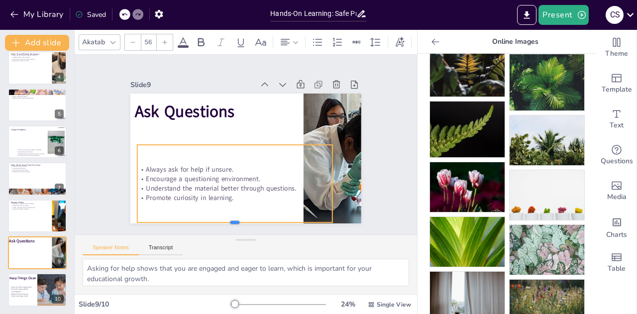
drag, startPoint x: 227, startPoint y: 182, endPoint x: 223, endPoint y: 220, distance: 38.0
click at [223, 220] on div at bounding box center [210, 219] width 188 height 68
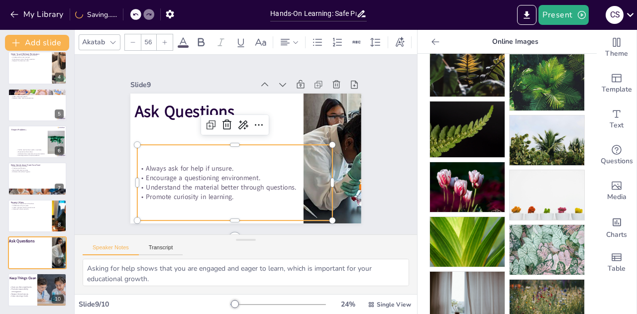
drag, startPoint x: 270, startPoint y: 150, endPoint x: 269, endPoint y: 138, distance: 12.5
click at [269, 138] on div "Ask Questions Always ask for help if unsure. Encourage a questioning environmen…" at bounding box center [233, 139] width 213 height 264
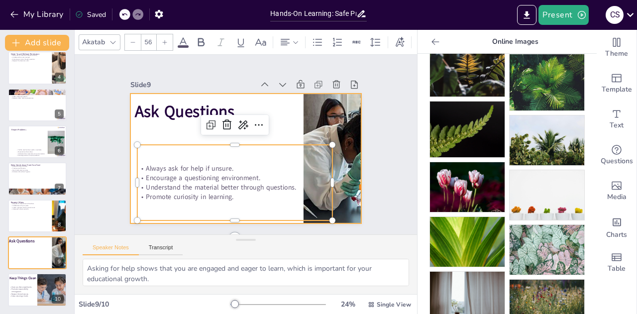
drag, startPoint x: 141, startPoint y: 149, endPoint x: 138, endPoint y: 128, distance: 21.2
click at [138, 128] on div "Ask Questions Always ask for help if unsure. Encourage a questioning environmen…" at bounding box center [242, 158] width 253 height 175
click at [157, 126] on div at bounding box center [242, 158] width 253 height 175
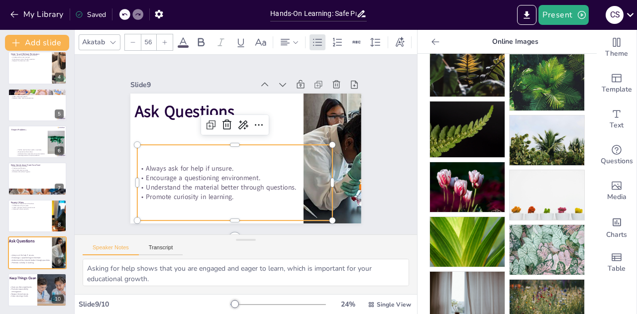
click at [203, 146] on div "Always ask for help if unsure. Encourage a questioning environment. Understand …" at bounding box center [284, 135] width 163 height 207
drag, startPoint x: 198, startPoint y: 146, endPoint x: 198, endPoint y: 140, distance: 5.5
click at [198, 140] on div "Always ask for help if unsure. Encourage a questioning environment. Understand …" at bounding box center [227, 179] width 207 height 114
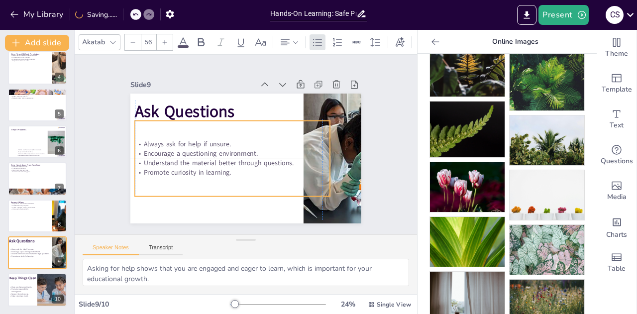
drag, startPoint x: 215, startPoint y: 146, endPoint x: 209, endPoint y: 129, distance: 18.1
click at [209, 129] on div "Always ask for help if unsure. Encourage a questioning environment. Understand …" at bounding box center [229, 155] width 207 height 114
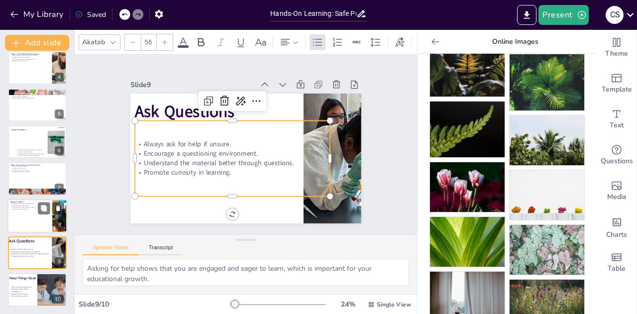
click at [28, 225] on div at bounding box center [37, 216] width 60 height 34
type textarea "Politeness fosters a friendly atmosphere where everyone feels safe to express t…"
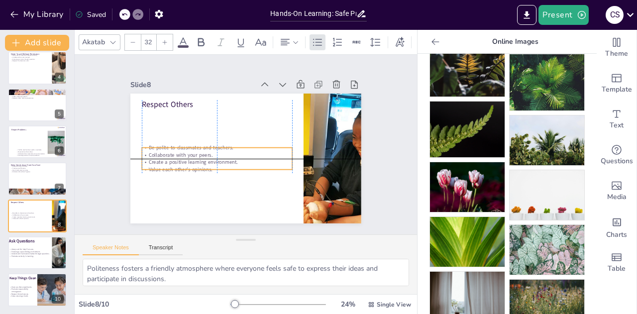
drag, startPoint x: 225, startPoint y: 117, endPoint x: 226, endPoint y: 155, distance: 37.8
click at [226, 155] on div "Be polite to classmates and teachers. Collaborate with your peers. Create a pos…" at bounding box center [214, 142] width 144 height 100
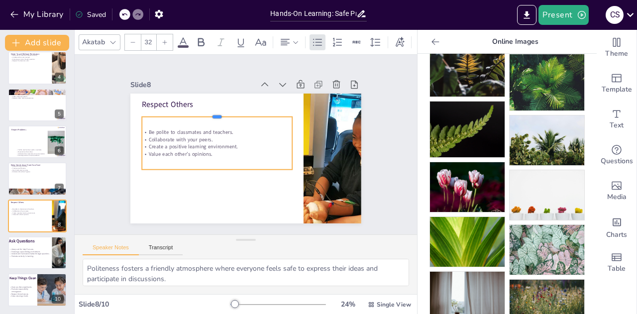
drag, startPoint x: 212, startPoint y: 144, endPoint x: 209, endPoint y: 113, distance: 31.1
click at [209, 113] on div "Respect Others Be polite to classmates and teachers. Collaborate with your peer…" at bounding box center [240, 157] width 264 height 213
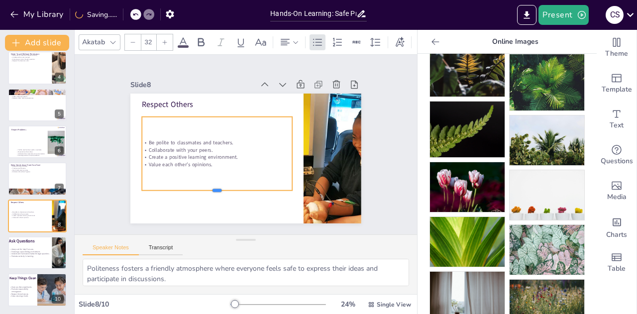
drag, startPoint x: 208, startPoint y: 167, endPoint x: 209, endPoint y: 193, distance: 26.4
click at [209, 193] on div at bounding box center [199, 178] width 140 height 68
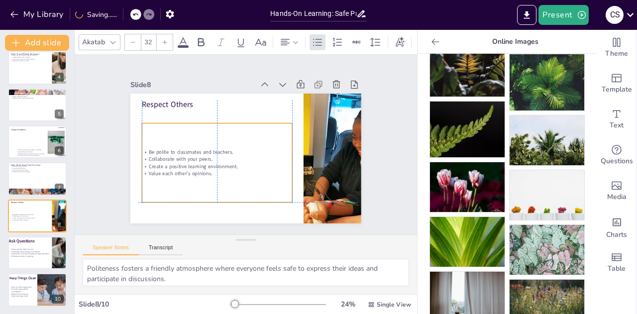
drag, startPoint x: 211, startPoint y: 167, endPoint x: 207, endPoint y: 175, distance: 8.5
click at [207, 175] on div "Be polite to classmates and teachers. Collaborate with your peers. Create a pos…" at bounding box center [212, 142] width 168 height 152
click at [194, 167] on p "Value each other’s opinions." at bounding box center [211, 167] width 148 height 38
click at [204, 171] on p "Value each other’s opinions." at bounding box center [209, 162] width 145 height 53
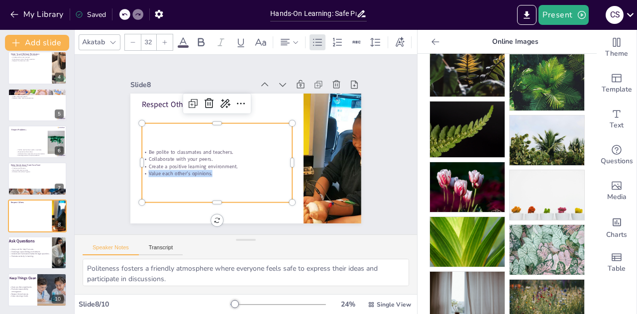
click at [204, 171] on p "Value each other’s opinions." at bounding box center [211, 167] width 148 height 38
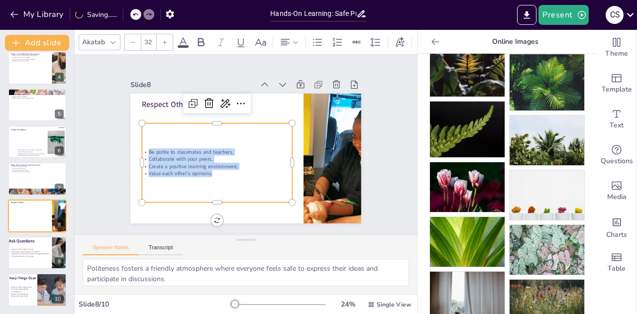
drag, startPoint x: 204, startPoint y: 171, endPoint x: 181, endPoint y: 141, distance: 38.0
click at [181, 141] on div "Be polite to classmates and teachers. Collaborate with your peers. Create a pos…" at bounding box center [215, 128] width 143 height 169
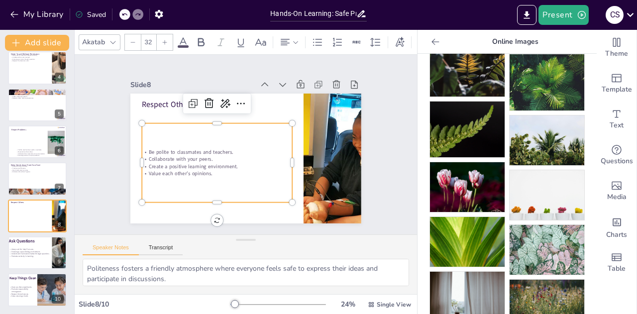
click at [148, 36] on input "32" at bounding box center [148, 42] width 14 height 16
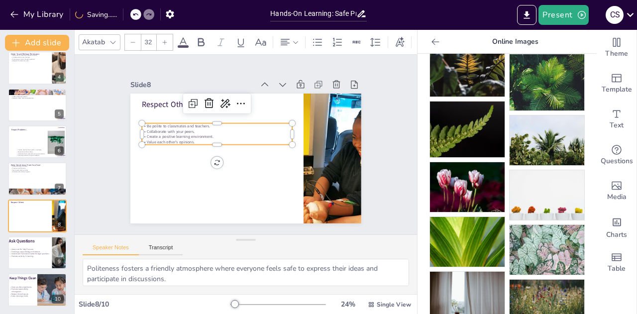
click at [144, 37] on input "32" at bounding box center [148, 42] width 14 height 16
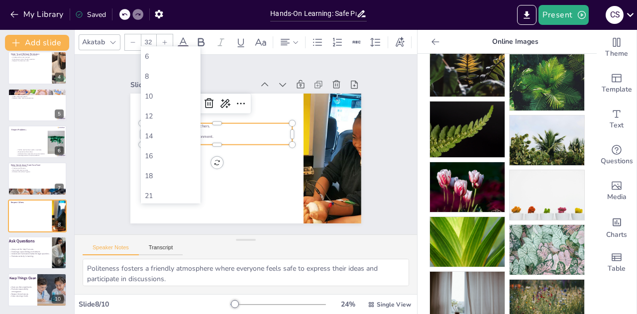
type input "3"
type input "32"
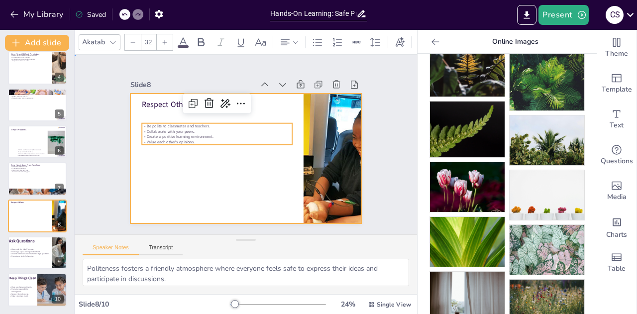
click at [263, 149] on div at bounding box center [240, 157] width 264 height 213
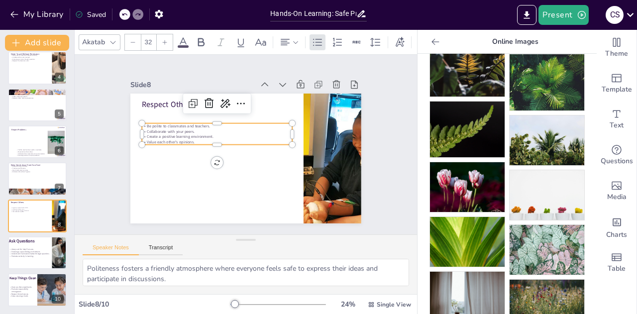
click at [202, 136] on p "Value each other’s opinions." at bounding box center [218, 136] width 148 height 36
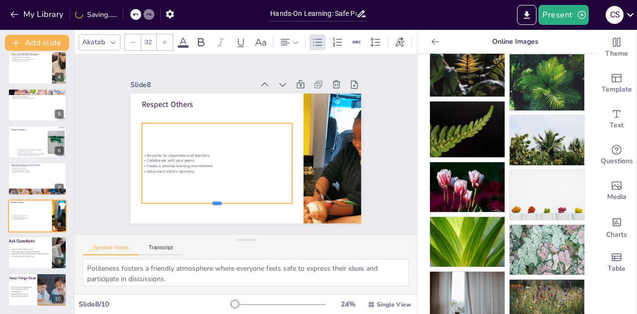
drag, startPoint x: 210, startPoint y: 141, endPoint x: 203, endPoint y: 197, distance: 55.7
click at [203, 197] on div at bounding box center [179, 165] width 107 height 117
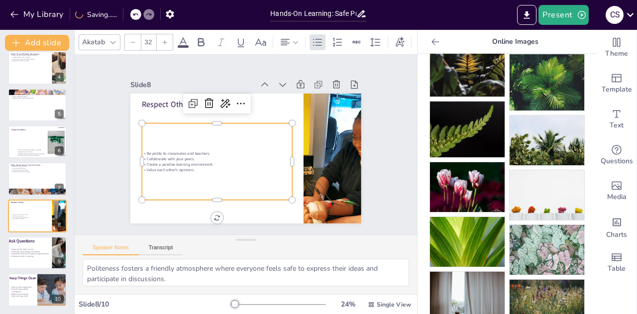
click at [192, 167] on p "Value each other’s opinions." at bounding box center [210, 160] width 144 height 52
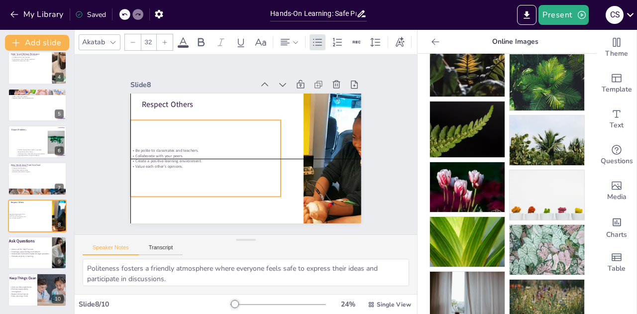
drag, startPoint x: 191, startPoint y: 167, endPoint x: 182, endPoint y: 160, distance: 11.1
click at [182, 160] on p "Value each other’s opinions." at bounding box center [202, 157] width 148 height 36
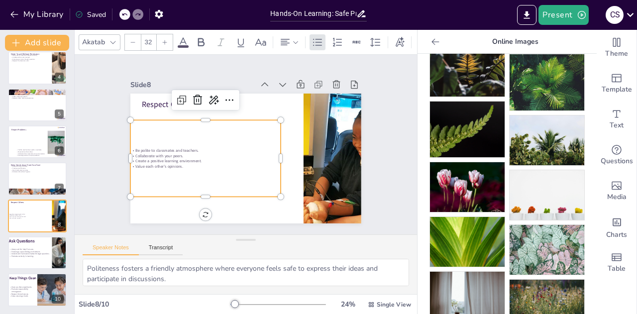
click at [227, 146] on p "Be polite to classmates and teachers." at bounding box center [252, 104] width 51 height 144
click at [142, 146] on p "Be polite to classmates and teachers." at bounding box center [208, 130] width 133 height 80
click at [202, 146] on p "Be polite to classmates and teachers." at bounding box center [228, 108] width 52 height 144
drag, startPoint x: 181, startPoint y: 165, endPoint x: 124, endPoint y: 141, distance: 61.8
click at [124, 141] on div "Be polite to classmates and teachers. Collaborate with your peers. Create a pos…" at bounding box center [203, 145] width 166 height 119
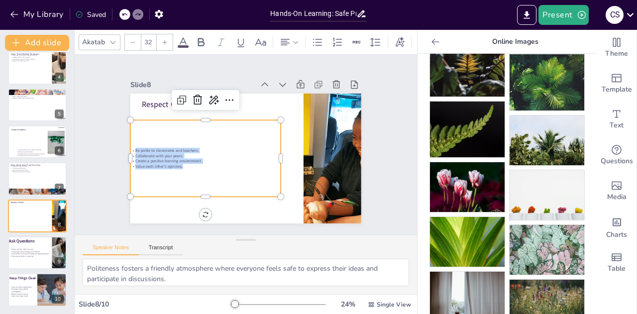
click at [170, 36] on div at bounding box center [165, 42] width 16 height 16
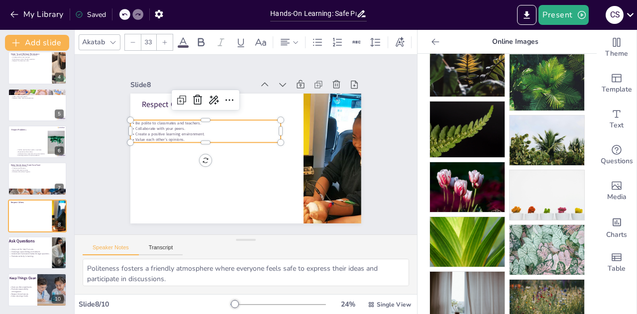
click at [170, 36] on div at bounding box center [165, 42] width 16 height 16
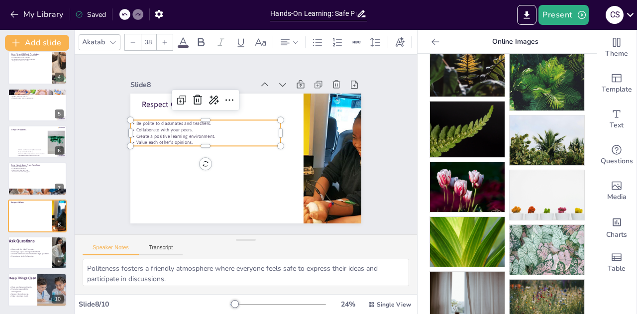
click at [170, 36] on div at bounding box center [165, 42] width 16 height 16
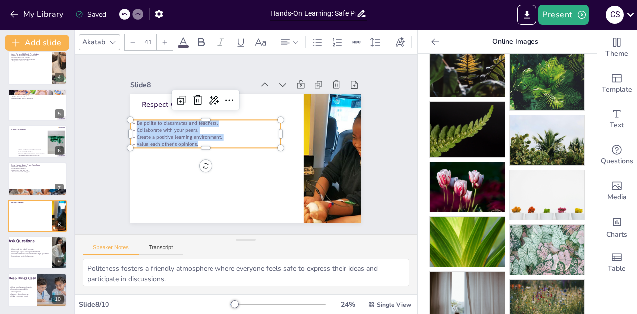
click at [170, 36] on div at bounding box center [165, 42] width 16 height 16
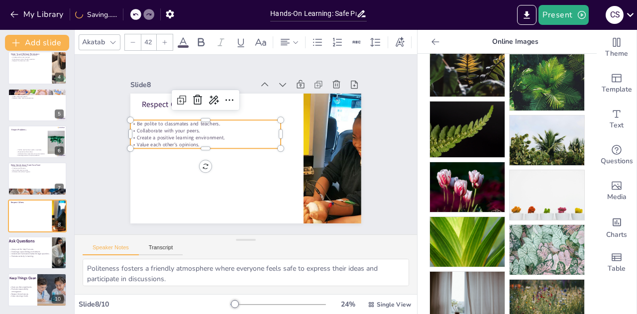
click at [170, 36] on div at bounding box center [165, 42] width 16 height 16
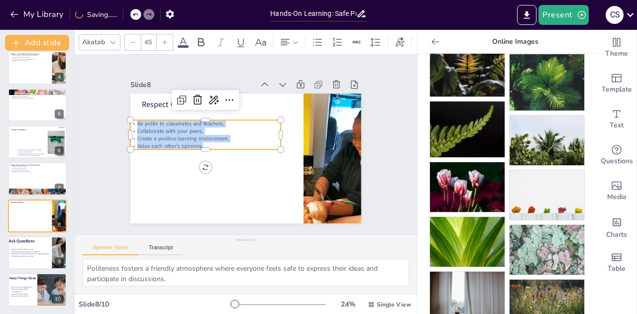
click at [170, 36] on div at bounding box center [165, 42] width 16 height 16
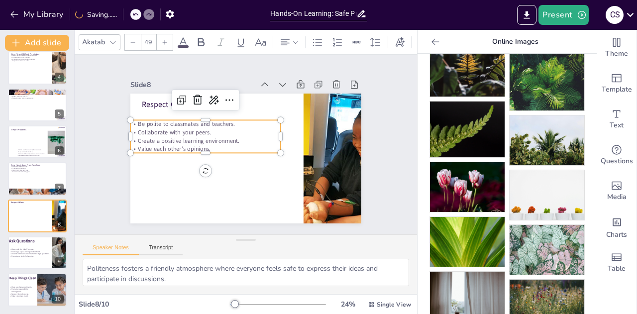
click at [170, 36] on div at bounding box center [165, 42] width 16 height 16
click at [170, 35] on div at bounding box center [165, 42] width 16 height 16
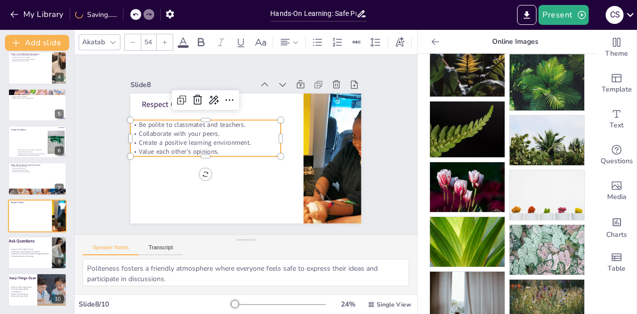
click at [170, 36] on div at bounding box center [165, 42] width 16 height 16
click at [261, 145] on p "Value each other’s opinions." at bounding box center [205, 136] width 141 height 70
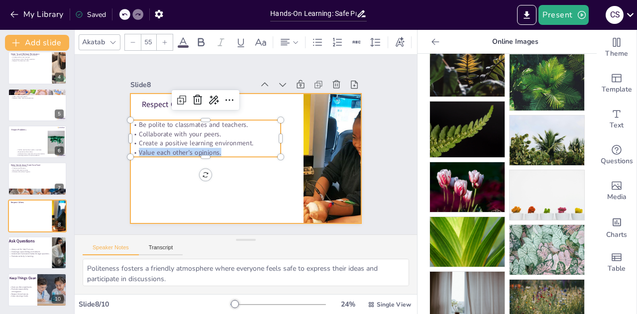
drag, startPoint x: 265, startPoint y: 136, endPoint x: 270, endPoint y: 169, distance: 33.8
click at [270, 169] on div "Respect Others Be polite to classmates and teachers. Collaborate with your peer…" at bounding box center [241, 157] width 260 height 195
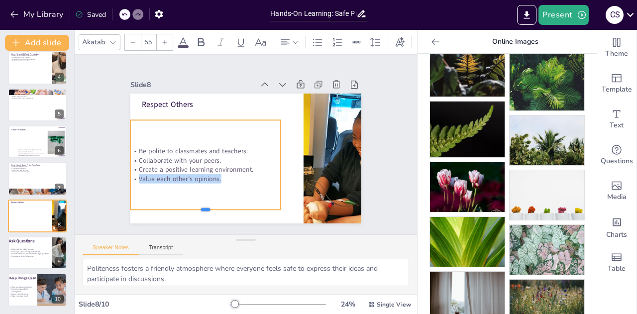
drag, startPoint x: 197, startPoint y: 154, endPoint x: 213, endPoint y: 208, distance: 55.6
click at [213, 208] on div at bounding box center [166, 153] width 95 height 126
click at [230, 139] on div "Be polite to classmates and teachers. Collaborate with your peers. Create a pos…" at bounding box center [202, 133] width 172 height 168
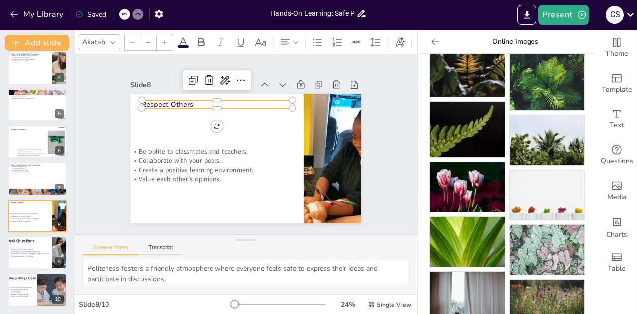
type input "48"
click at [159, 100] on p "Respect Others" at bounding box center [231, 97] width 146 height 57
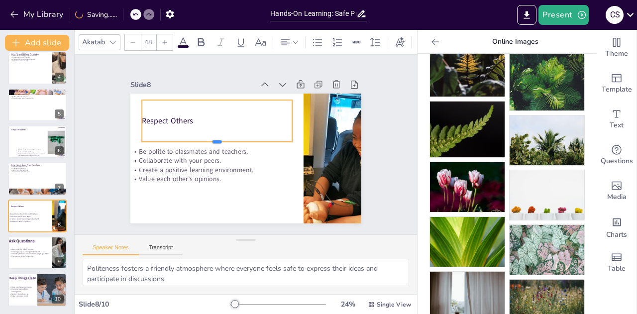
drag, startPoint x: 209, startPoint y: 107, endPoint x: 253, endPoint y: 139, distance: 54.7
click at [253, 139] on div at bounding box center [219, 134] width 140 height 68
click at [40, 245] on button at bounding box center [44, 245] width 12 height 12
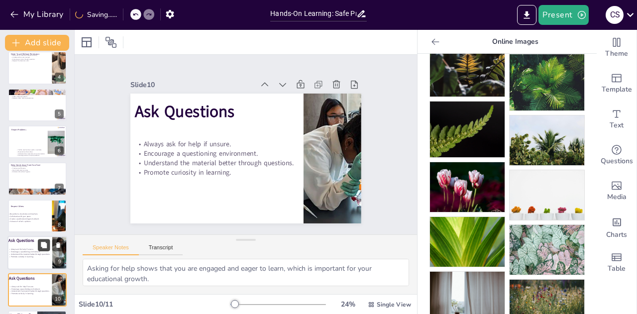
scroll to position [155, 0]
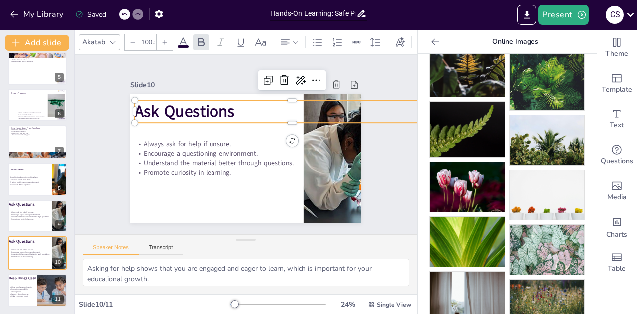
click at [177, 111] on strong "Ask Questions" at bounding box center [193, 99] width 102 height 42
click at [19, 277] on strong "Keep Things Clean" at bounding box center [22, 277] width 27 height 4
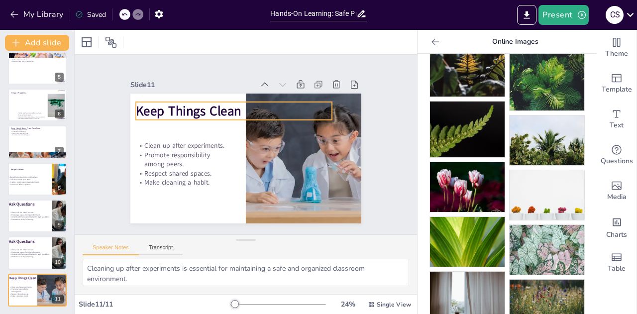
click at [157, 107] on strong "Keep Things Clean" at bounding box center [196, 99] width 107 height 39
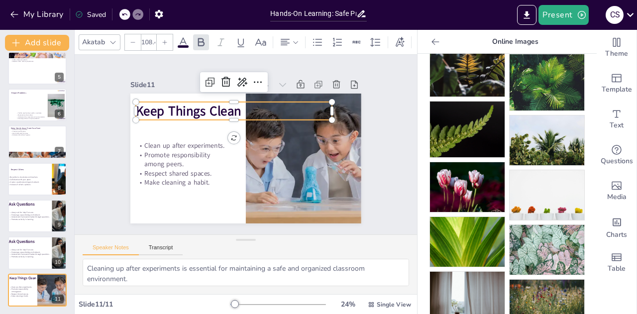
click at [160, 109] on strong "Keep Things Clean" at bounding box center [196, 99] width 107 height 39
click at [34, 214] on p "Encourage a questioning environment." at bounding box center [33, 215] width 51 height 2
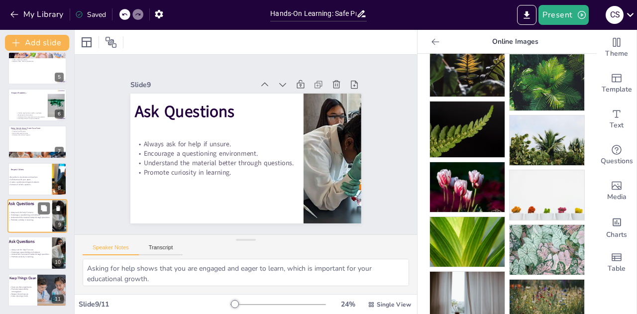
click at [60, 206] on icon at bounding box center [58, 208] width 7 height 7
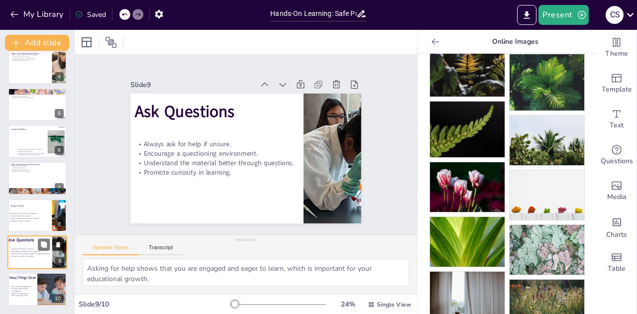
scroll to position [118, 0]
click at [28, 223] on div "Be polite to classmates and teachers. Collaborate with your peers. Create a pos…" at bounding box center [26, 217] width 39 height 23
type textarea "Politeness fosters a friendly atmosphere where everyone feels safe to express t…"
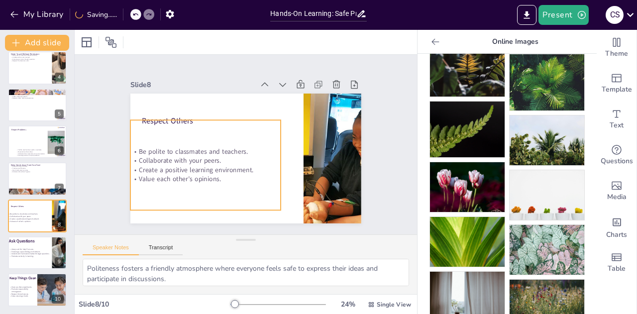
click at [172, 118] on div "Be polite to classmates and teachers. Collaborate with your peers. Create a pos…" at bounding box center [252, 99] width 161 height 175
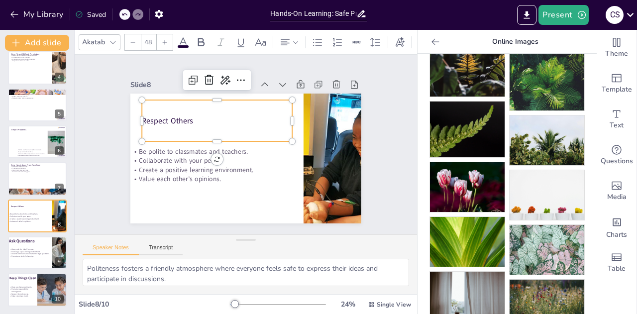
click at [207, 107] on div "Respect Others" at bounding box center [256, 108] width 99 height 154
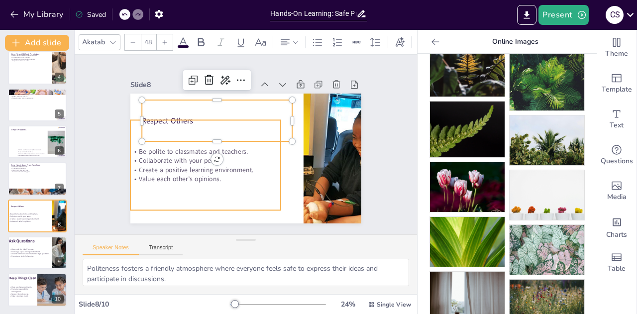
click at [188, 118] on div "Be polite to classmates and teachers. Collaborate with your peers. Create a pos…" at bounding box center [210, 116] width 143 height 174
click at [167, 113] on div at bounding box center [208, 112] width 150 height 23
click at [148, 100] on div "Respect Others" at bounding box center [226, 113] width 156 height 86
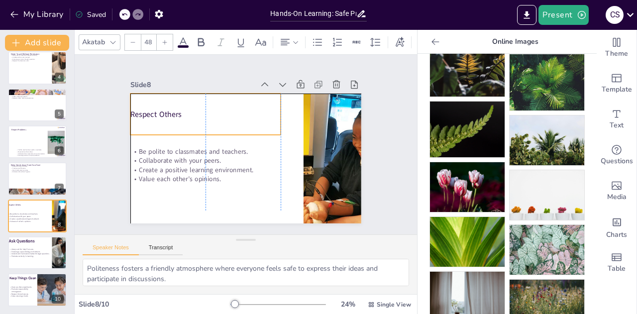
drag, startPoint x: 258, startPoint y: 100, endPoint x: 249, endPoint y: 94, distance: 11.1
click at [249, 94] on div "Respect Others" at bounding box center [252, 94] width 111 height 151
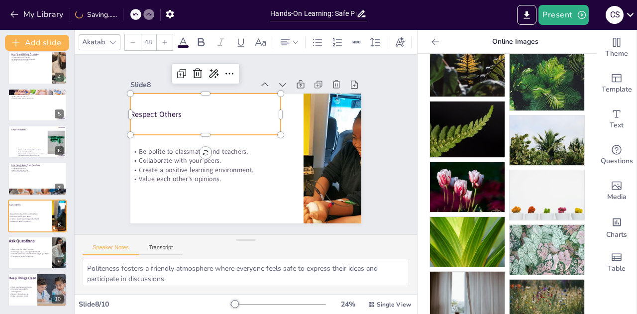
click at [175, 109] on p "Respect Others" at bounding box center [220, 100] width 141 height 71
click at [175, 109] on p "Respect Others" at bounding box center [212, 107] width 149 height 42
drag, startPoint x: 175, startPoint y: 109, endPoint x: 114, endPoint y: 108, distance: 60.7
click at [114, 108] on div "Slide 1 Hands-On Learning: Safe Practices for Science Adventures [PERSON_NAME] …" at bounding box center [245, 145] width 313 height 214
click at [166, 39] on icon at bounding box center [165, 42] width 6 height 6
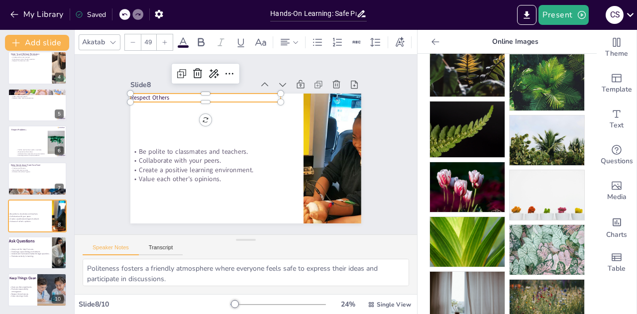
click at [166, 39] on icon at bounding box center [165, 42] width 6 height 6
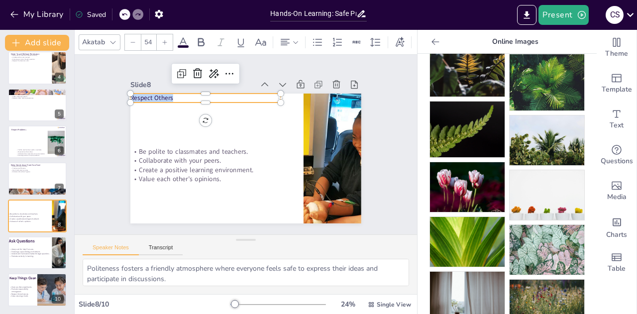
click at [166, 39] on icon at bounding box center [165, 42] width 6 height 6
click at [165, 39] on icon at bounding box center [165, 42] width 6 height 6
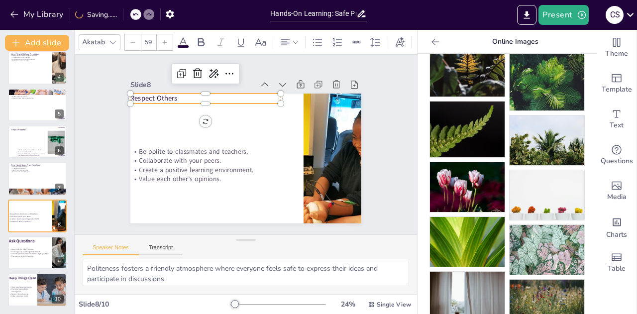
click at [165, 39] on icon at bounding box center [165, 42] width 6 height 6
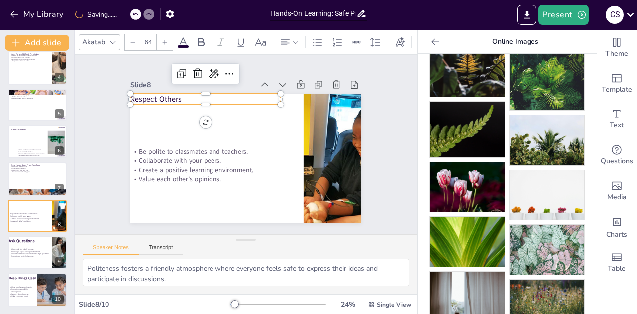
click at [165, 39] on icon at bounding box center [165, 42] width 6 height 6
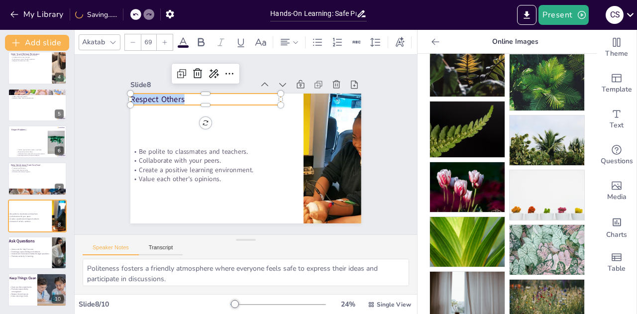
click at [165, 39] on icon at bounding box center [165, 42] width 6 height 6
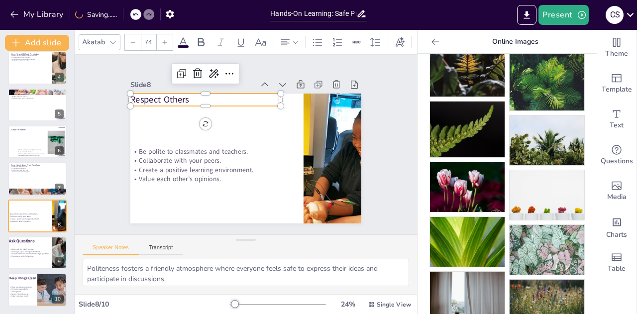
click at [165, 39] on icon at bounding box center [165, 42] width 6 height 6
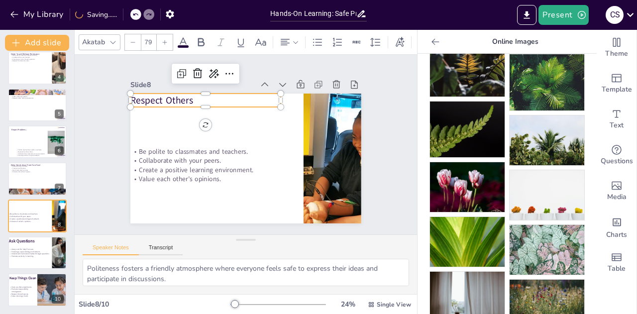
click at [165, 39] on icon at bounding box center [165, 42] width 6 height 6
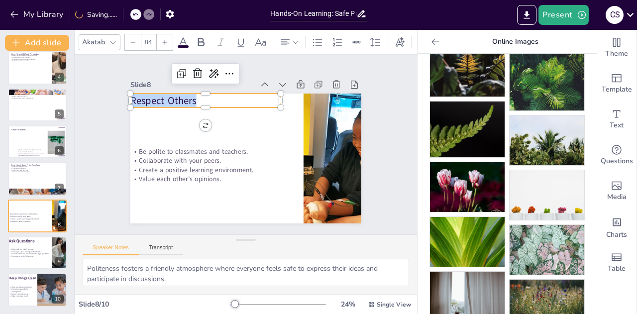
click at [165, 39] on icon at bounding box center [165, 42] width 6 height 6
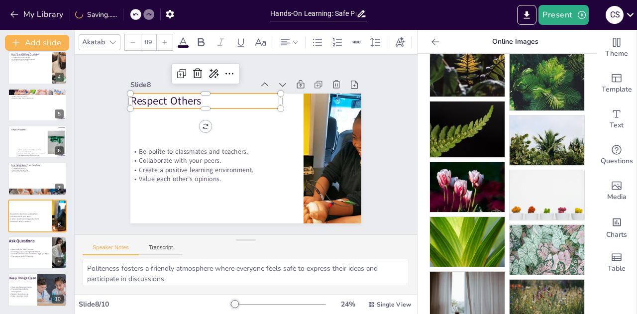
click at [165, 39] on icon at bounding box center [165, 42] width 6 height 6
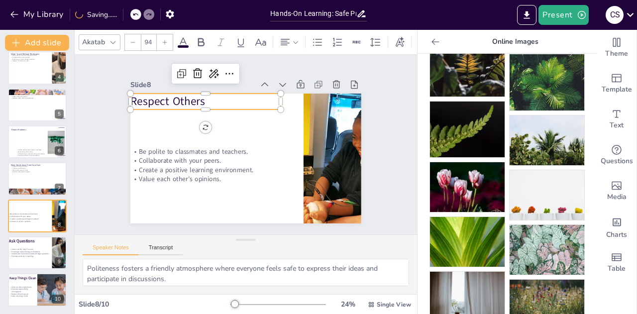
click at [165, 39] on icon at bounding box center [165, 42] width 6 height 6
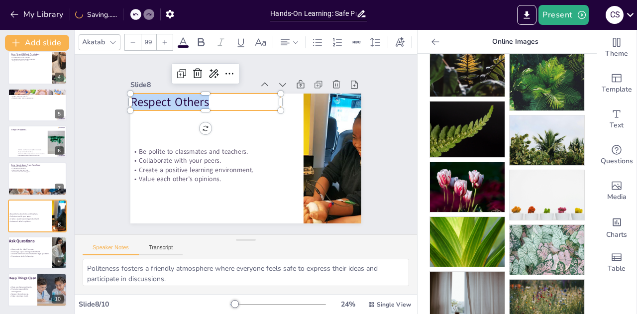
click at [165, 39] on icon at bounding box center [165, 42] width 6 height 6
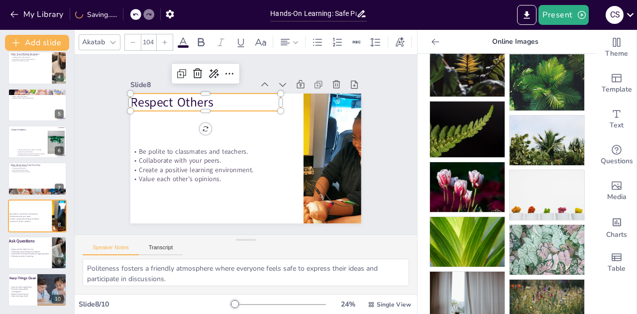
click at [165, 39] on icon at bounding box center [165, 42] width 6 height 6
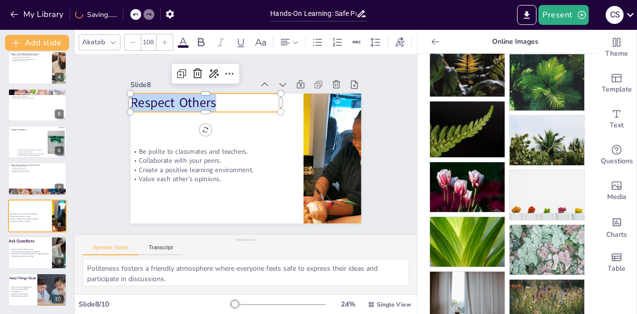
type input "109"
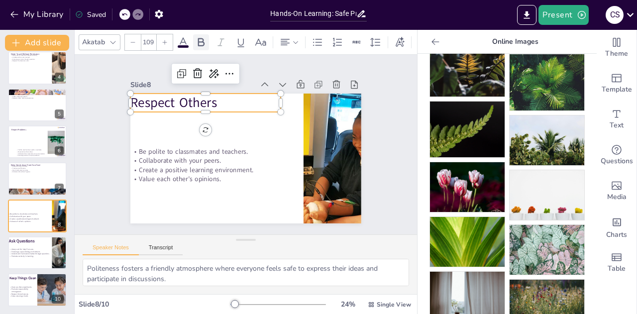
click at [197, 36] on icon at bounding box center [201, 42] width 12 height 12
click at [200, 36] on icon at bounding box center [201, 42] width 12 height 12
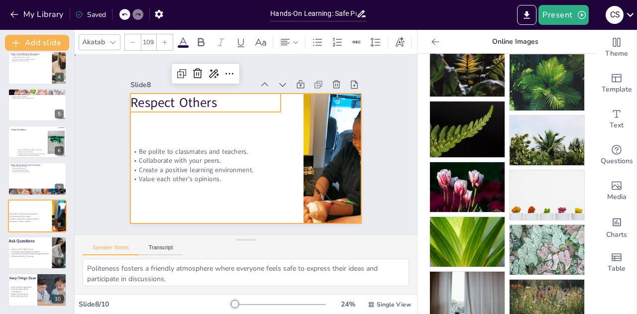
click at [230, 114] on div at bounding box center [242, 158] width 253 height 175
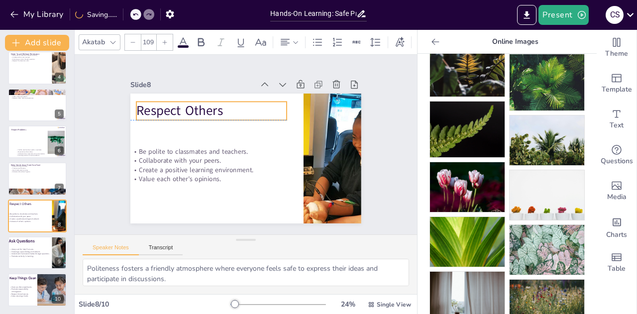
drag, startPoint x: 228, startPoint y: 101, endPoint x: 233, endPoint y: 110, distance: 10.9
click at [233, 110] on p "Respect Others" at bounding box center [219, 104] width 151 height 49
click at [217, 106] on p "Respect Others" at bounding box center [214, 108] width 151 height 34
click at [217, 107] on p "Respect Others" at bounding box center [218, 104] width 151 height 49
click at [207, 107] on p "Respect Others" at bounding box center [223, 102] width 148 height 64
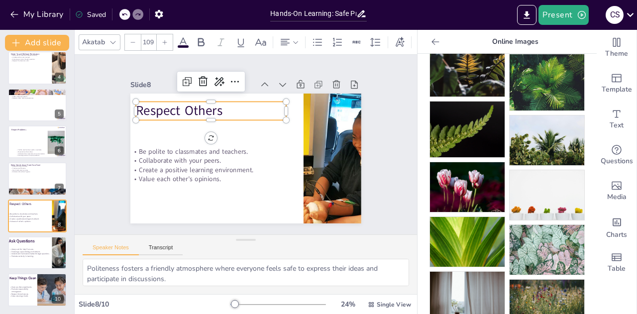
click at [213, 113] on p "Respect Others" at bounding box center [223, 102] width 148 height 64
click at [215, 112] on p "Respect Others" at bounding box center [218, 104] width 151 height 49
click at [214, 109] on p "Respect Others" at bounding box center [223, 102] width 148 height 64
click at [214, 109] on p "Respect Others" at bounding box center [227, 100] width 144 height 78
click at [211, 108] on p "Respect Others" at bounding box center [223, 102] width 148 height 64
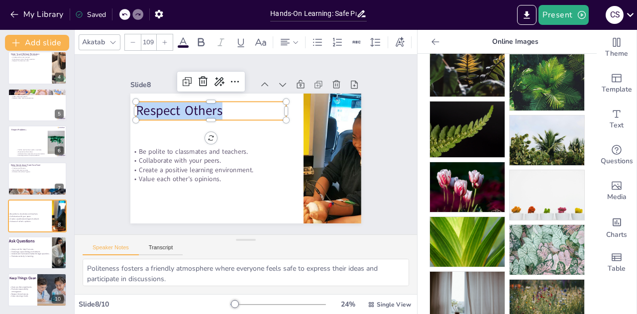
drag, startPoint x: 214, startPoint y: 108, endPoint x: 122, endPoint y: 111, distance: 92.1
click at [122, 111] on div "Slide 1 Hands-On Learning: Safe Practices for Science Adventures [PERSON_NAME] …" at bounding box center [245, 145] width 313 height 214
click at [198, 39] on icon at bounding box center [201, 42] width 6 height 8
click at [92, 174] on div "Slide 1 Hands-On Learning: Safe Practices for Science Adventures [PERSON_NAME] …" at bounding box center [246, 144] width 383 height 346
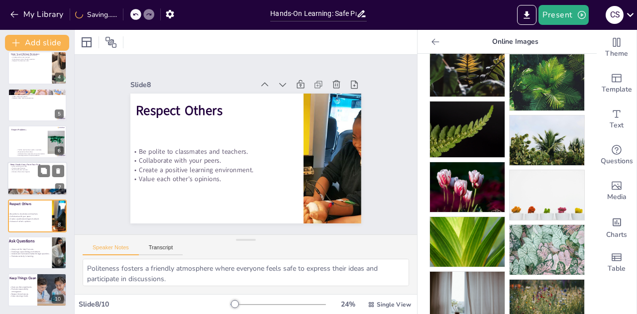
click at [27, 184] on div at bounding box center [37, 179] width 60 height 34
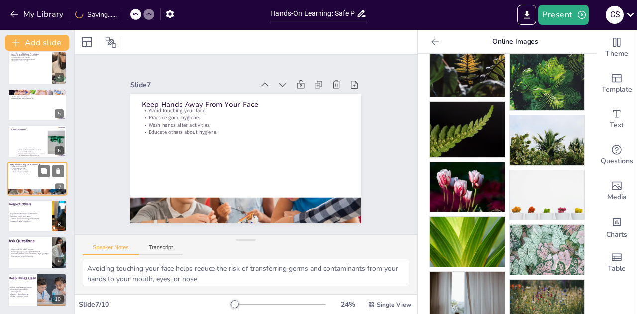
scroll to position [114, 0]
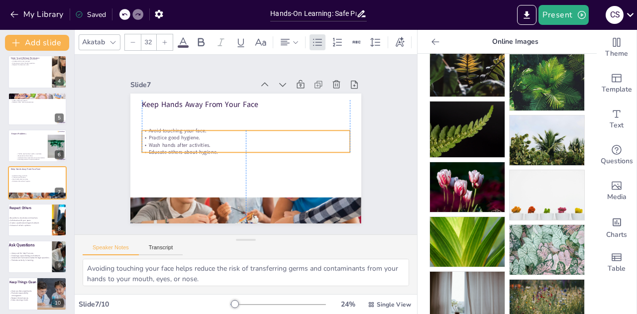
drag, startPoint x: 220, startPoint y: 124, endPoint x: 217, endPoint y: 143, distance: 19.1
click at [217, 143] on p "Wash hands after activities." at bounding box center [246, 144] width 193 height 91
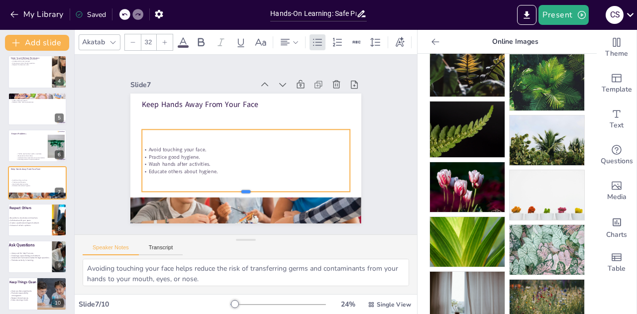
drag, startPoint x: 238, startPoint y: 149, endPoint x: 241, endPoint y: 188, distance: 39.0
click at [241, 188] on div at bounding box center [215, 185] width 173 height 128
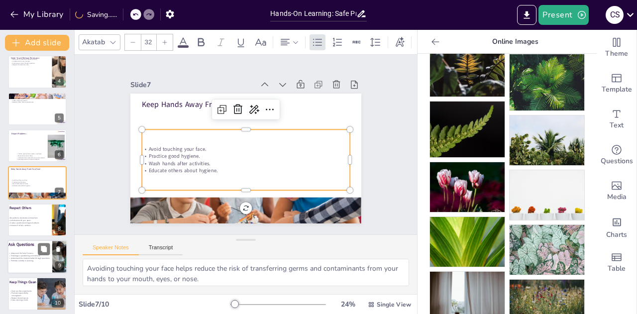
click at [17, 256] on p "Encourage a questioning environment." at bounding box center [33, 255] width 51 height 2
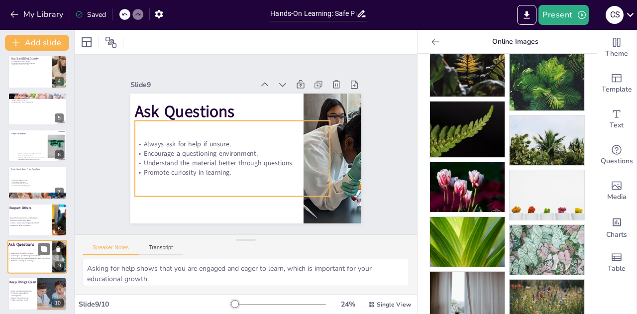
scroll to position [118, 0]
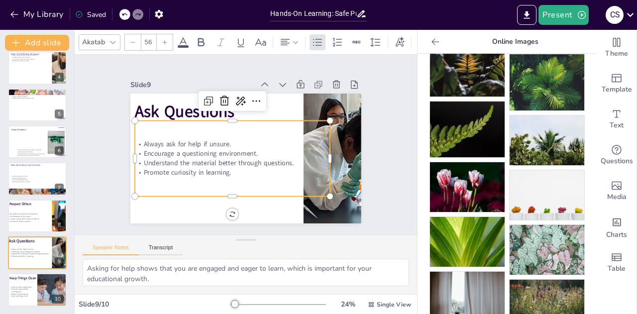
click at [192, 126] on div "Always ask for help if unsure. Encourage a questioning environment. Understand …" at bounding box center [227, 152] width 209 height 148
click at [187, 141] on p "Always ask for help if unsure." at bounding box center [233, 140] width 189 height 69
click at [31, 183] on div "Avoid touching your face. Practice good hygiene. Wash hands after activities. E…" at bounding box center [37, 179] width 54 height 16
type textarea "Avoiding touching your face helps reduce the risk of transferring germs and con…"
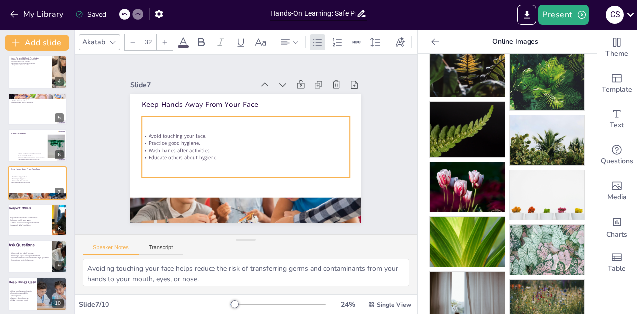
drag, startPoint x: 151, startPoint y: 128, endPoint x: 149, endPoint y: 115, distance: 13.0
click at [149, 115] on div "Avoid touching your face. Practice good hygiene. Wash hands after activities. E…" at bounding box center [245, 146] width 210 height 156
click at [218, 153] on p "Educate others about hygiene." at bounding box center [232, 143] width 29 height 208
click at [255, 153] on p "Educate others about hygiene." at bounding box center [258, 145] width 7 height 208
click at [213, 154] on p "Educate others about hygiene." at bounding box center [243, 157] width 205 height 50
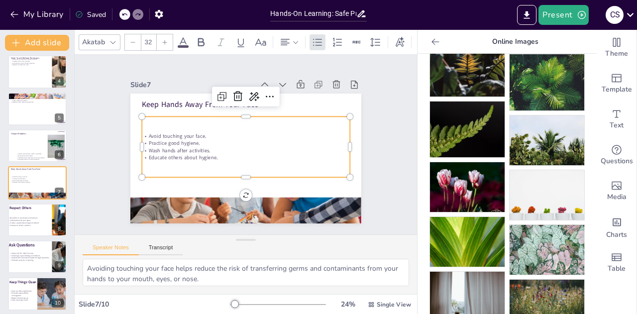
click at [201, 153] on p "Educate others about hygiene." at bounding box center [238, 155] width 172 height 128
click at [209, 158] on div "Avoid touching your face. Practice good hygiene. Wash hands after activities. E…" at bounding box center [245, 147] width 210 height 156
click at [209, 158] on div "Avoid touching your face. Practice good hygiene. Wash hands after activities. E…" at bounding box center [245, 147] width 216 height 103
click at [214, 158] on div "Avoid touching your face. Practice good hygiene. Wash hands after activities. E…" at bounding box center [244, 145] width 61 height 208
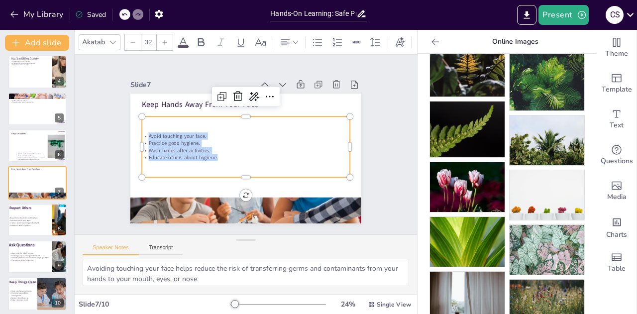
drag, startPoint x: 213, startPoint y: 152, endPoint x: 134, endPoint y: 129, distance: 81.4
click at [134, 129] on div "Keep Hands Away From Your Face Avoid touching your face. Practice good hygiene.…" at bounding box center [247, 130] width 243 height 153
click at [160, 35] on div at bounding box center [165, 42] width 16 height 16
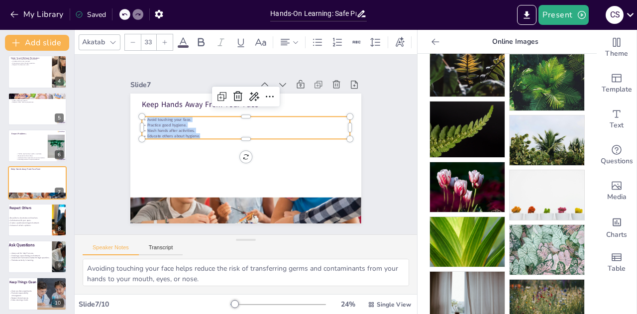
click at [160, 35] on div at bounding box center [165, 42] width 16 height 16
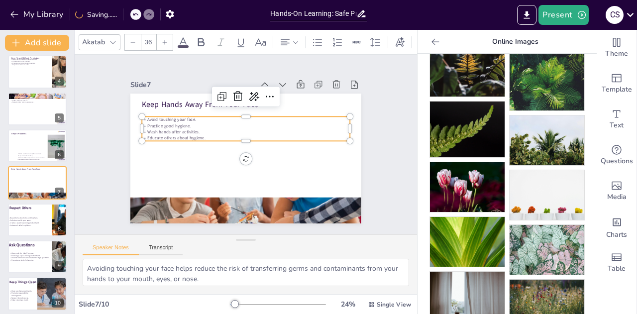
click at [160, 35] on div at bounding box center [165, 42] width 16 height 16
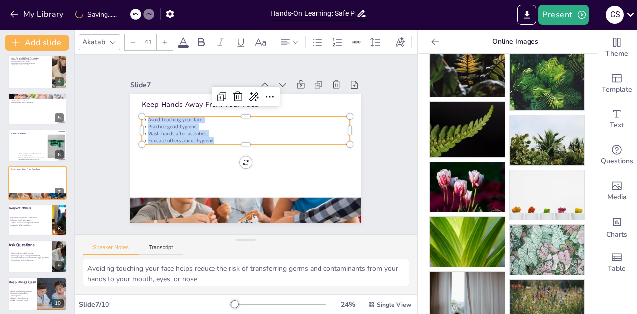
click at [160, 35] on div at bounding box center [165, 42] width 16 height 16
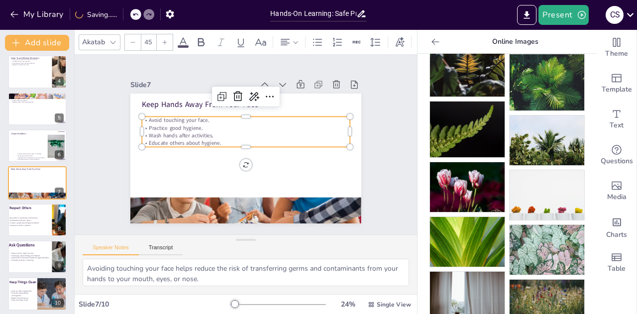
click at [160, 35] on div at bounding box center [165, 42] width 16 height 16
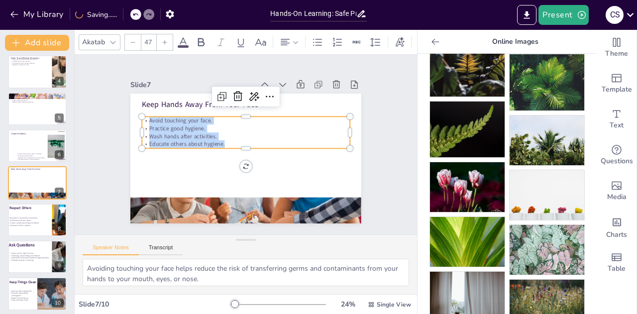
click at [160, 35] on div at bounding box center [165, 42] width 16 height 16
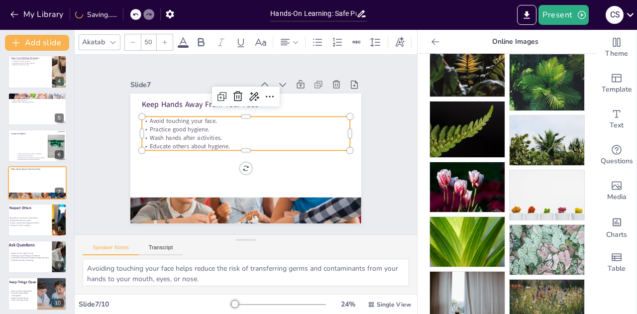
click at [160, 35] on div at bounding box center [165, 42] width 16 height 16
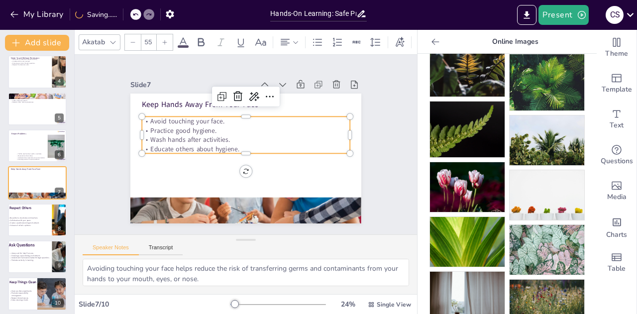
drag, startPoint x: 160, startPoint y: 35, endPoint x: 300, endPoint y: 159, distance: 186.9
click at [300, 159] on div "Akatab 55 Slide 1 Hands-On Learning: Safe Practices for Science Adventures [PER…" at bounding box center [246, 172] width 342 height 284
click at [272, 121] on p "Avoid touching your face." at bounding box center [250, 122] width 205 height 52
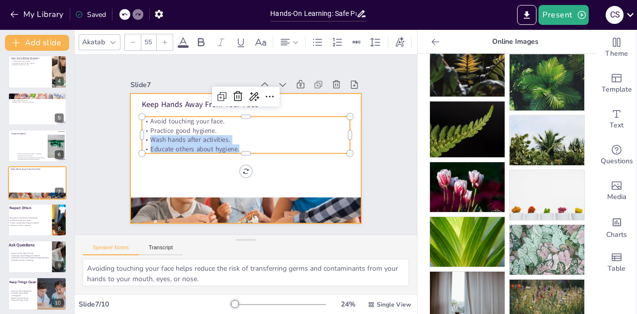
drag, startPoint x: 332, startPoint y: 126, endPoint x: 306, endPoint y: 160, distance: 42.9
click at [306, 160] on div "Keep Hands Away From Your Face Avoid touching your face. Practice good hygiene.…" at bounding box center [242, 158] width 253 height 175
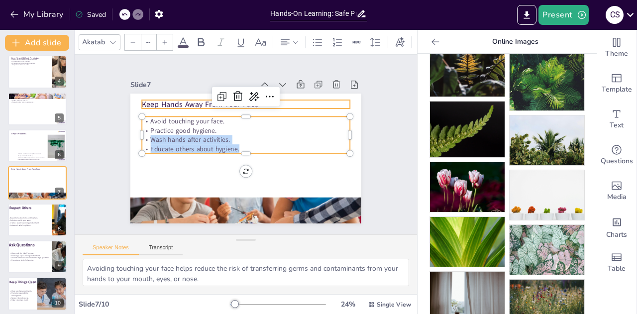
click at [335, 104] on p "Keep Hands Away From Your Face" at bounding box center [278, 121] width 131 height 174
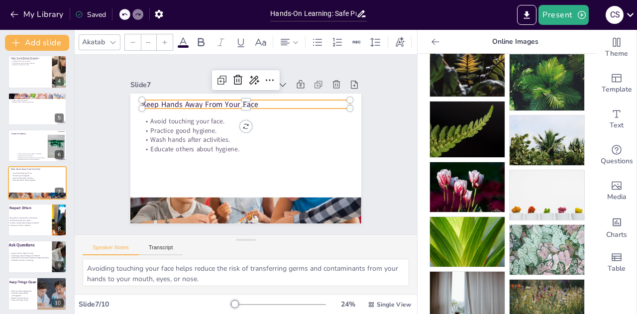
type input "48"
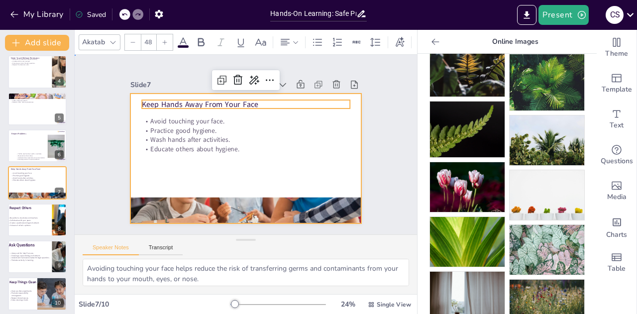
click at [150, 190] on div at bounding box center [242, 158] width 253 height 175
click at [135, 101] on div "Keep Hands Away From Your Face Avoid touching your face. Practice good hygiene.…" at bounding box center [234, 151] width 228 height 265
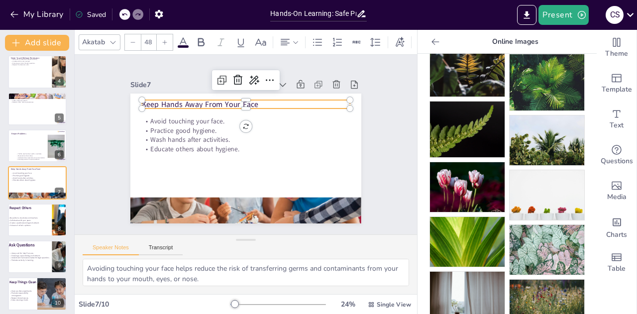
click at [177, 60] on div at bounding box center [182, 54] width 11 height 11
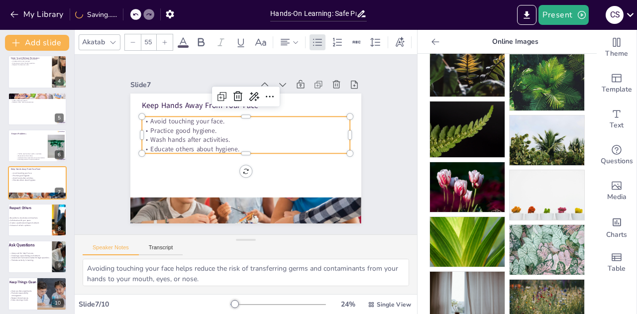
click at [222, 139] on p "Wash hands after activities." at bounding box center [246, 140] width 205 height 52
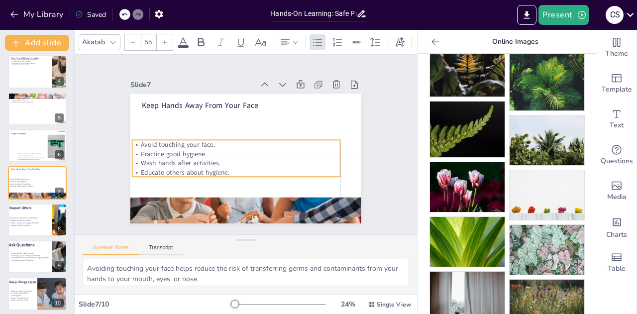
drag, startPoint x: 319, startPoint y: 147, endPoint x: 312, endPoint y: 172, distance: 25.5
click at [309, 172] on p "Educate others about hygiene." at bounding box center [222, 161] width 174 height 129
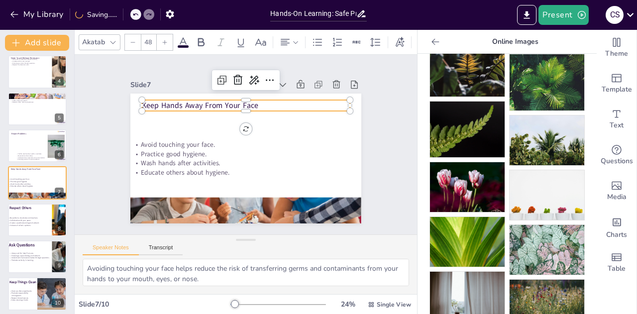
click at [268, 103] on p "Keep Hands Away From Your Face" at bounding box center [277, 121] width 131 height 174
click at [250, 111] on p "Keep Hands Away From Your Face" at bounding box center [269, 176] width 174 height 131
click at [250, 101] on p "Keep Hands Away From Your Face" at bounding box center [279, 124] width 113 height 185
click at [250, 101] on p "Keep Hands Away From Your Face" at bounding box center [254, 107] width 206 height 54
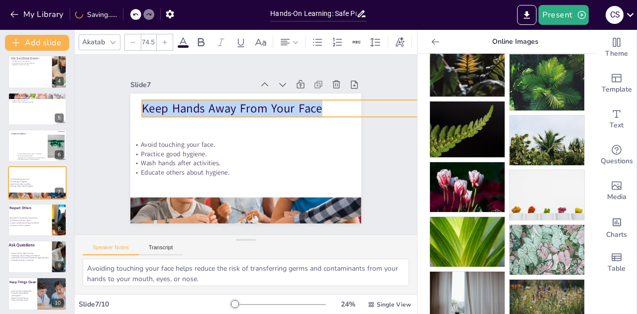
drag, startPoint x: 342, startPoint y: 107, endPoint x: 317, endPoint y: 113, distance: 26.6
click at [317, 113] on div "Avoid touching your face. Practice good hygiene. Wash hands after activities. E…" at bounding box center [237, 155] width 263 height 241
click at [198, 38] on icon at bounding box center [201, 42] width 6 height 8
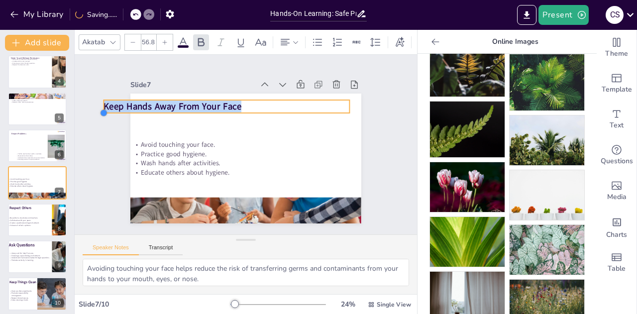
drag, startPoint x: 134, startPoint y: 107, endPoint x: 208, endPoint y: 107, distance: 73.2
click at [208, 107] on div "Avoid touching your face. Practice good hygiene. Wash hands after activities. E…" at bounding box center [242, 158] width 253 height 175
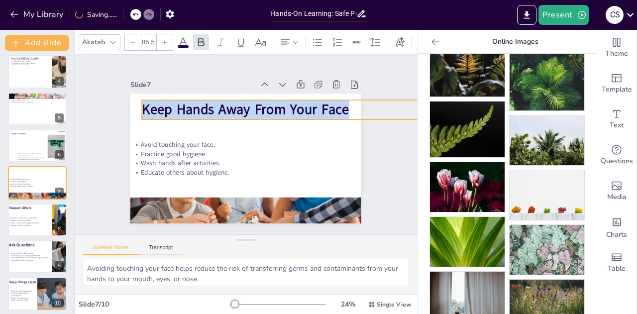
drag, startPoint x: 340, startPoint y: 108, endPoint x: 332, endPoint y: 115, distance: 10.7
click at [332, 115] on div "Avoid touching your face. Practice good hygiene. Wash hands after activities. E…" at bounding box center [244, 158] width 243 height 153
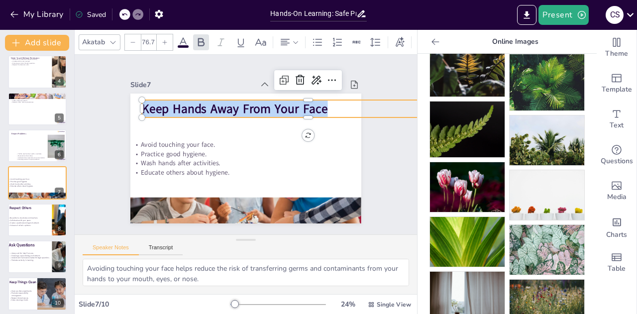
click at [170, 36] on div at bounding box center [165, 42] width 16 height 16
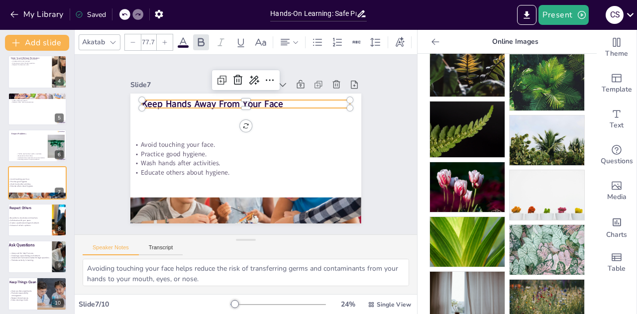
click at [170, 36] on div at bounding box center [165, 42] width 16 height 16
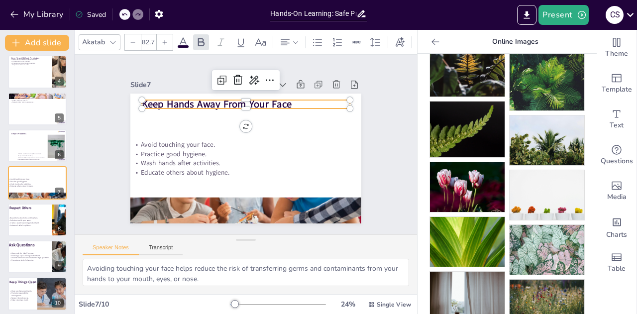
click at [170, 36] on div at bounding box center [165, 42] width 16 height 16
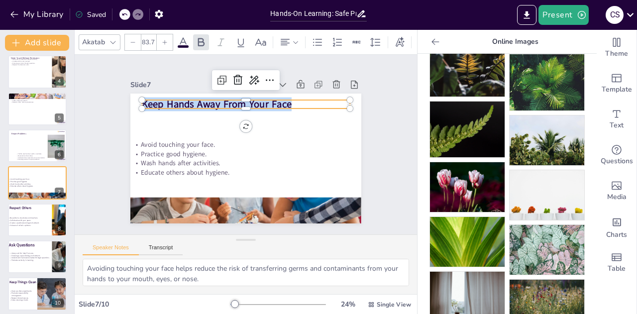
click at [170, 36] on div at bounding box center [165, 42] width 16 height 16
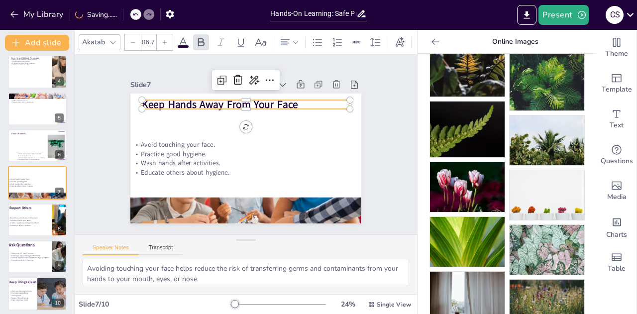
click at [170, 36] on div at bounding box center [165, 42] width 16 height 16
type input "87.7"
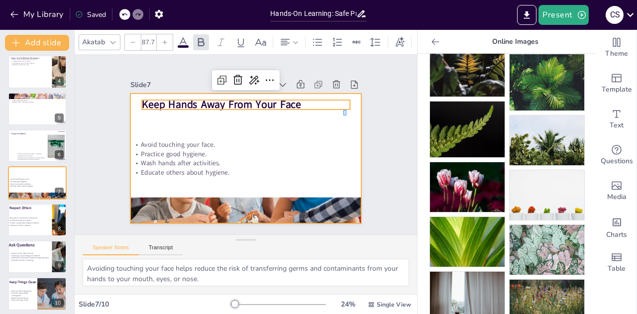
drag, startPoint x: 343, startPoint y: 110, endPoint x: 346, endPoint y: 115, distance: 6.2
click at [346, 115] on div at bounding box center [234, 151] width 228 height 265
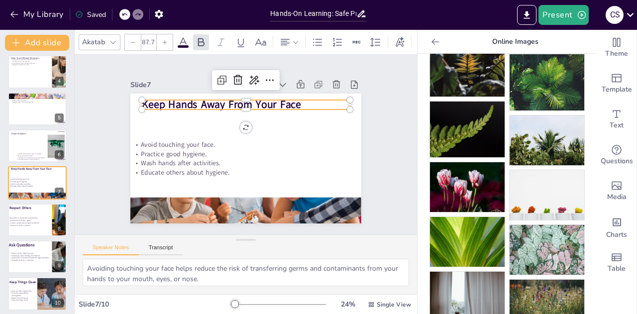
click at [306, 102] on p "Keep Hands Away From Your Face" at bounding box center [254, 106] width 206 height 58
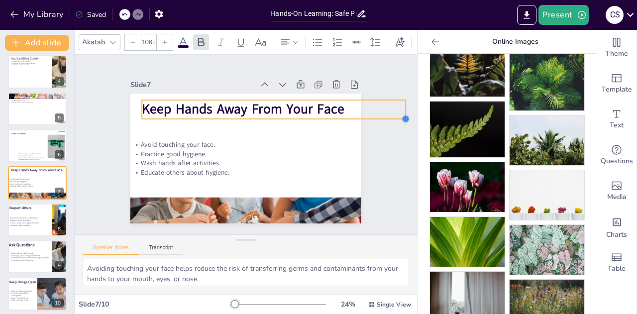
type input "101.8"
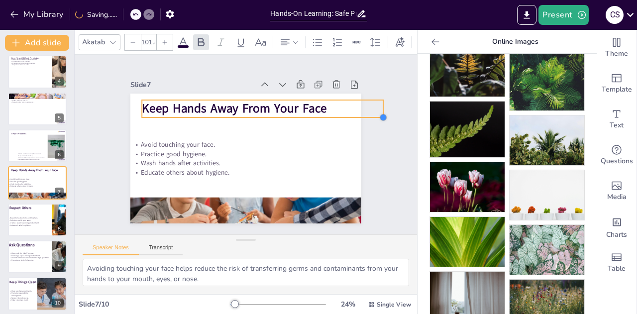
drag, startPoint x: 342, startPoint y: 107, endPoint x: 318, endPoint y: 108, distance: 24.4
click at [318, 108] on div "Keep Hands Away From Your Face Avoid touching your face. Practice good hygiene.…" at bounding box center [241, 157] width 260 height 195
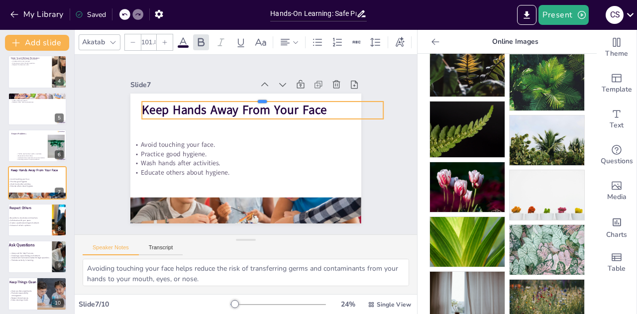
drag, startPoint x: 150, startPoint y: 96, endPoint x: 120, endPoint y: 96, distance: 29.4
click at [120, 96] on div "Slide 1 Hands-On Learning: Safe Practices for Science Adventures [PERSON_NAME] …" at bounding box center [245, 144] width 327 height 280
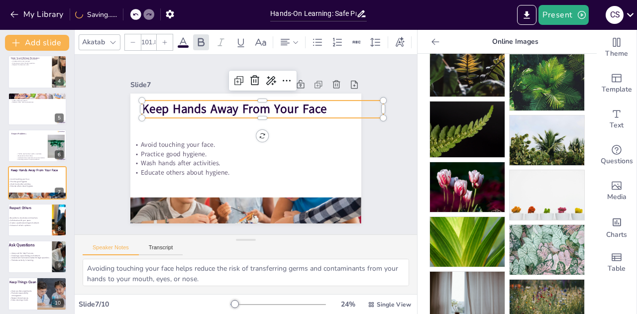
click at [370, 136] on div "Slide 1 Hands-On Learning: Safe Practices for Science Adventures [PERSON_NAME] …" at bounding box center [245, 144] width 327 height 280
click at [178, 102] on strong "Keep Hands Away From Your Face" at bounding box center [245, 107] width 181 height 73
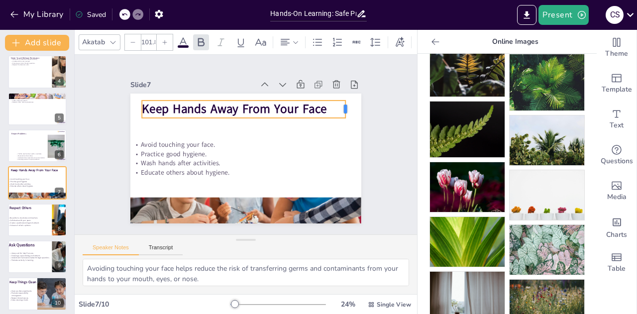
drag, startPoint x: 376, startPoint y: 109, endPoint x: 335, endPoint y: 105, distance: 41.5
click at [349, 133] on div at bounding box center [355, 142] width 13 height 19
drag, startPoint x: 134, startPoint y: 105, endPoint x: 123, endPoint y: 103, distance: 11.1
click at [123, 103] on div "Keep Hands Away From Your Face Avoid touching your face. Practice good hygiene.…" at bounding box center [241, 157] width 260 height 195
drag, startPoint x: 333, startPoint y: 108, endPoint x: 339, endPoint y: 108, distance: 6.0
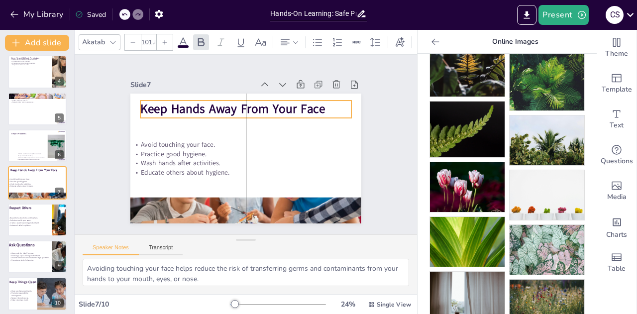
click at [339, 108] on p "Keep Hands Away From Your Face" at bounding box center [260, 113] width 200 height 102
type input "103.3"
click at [353, 148] on div at bounding box center [358, 153] width 10 height 10
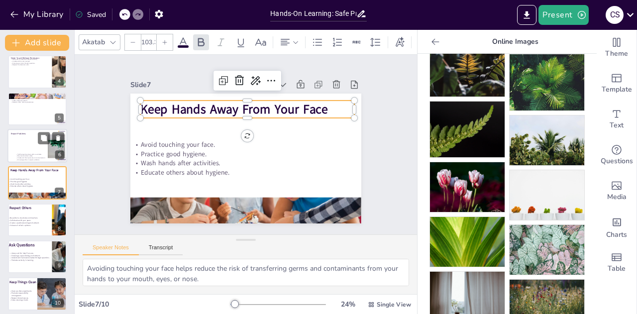
click at [21, 145] on div at bounding box center [37, 146] width 60 height 34
type textarea "Reporting issues promptly ensures that they can be addressed quickly, preventin…"
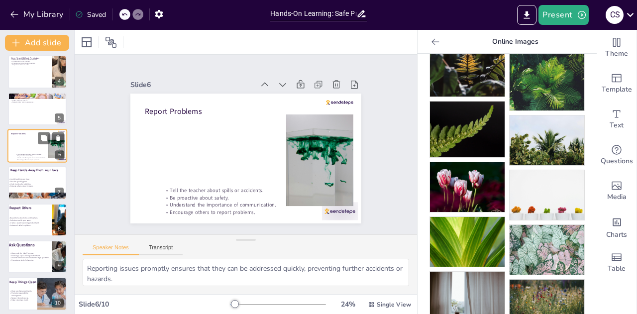
scroll to position [78, 0]
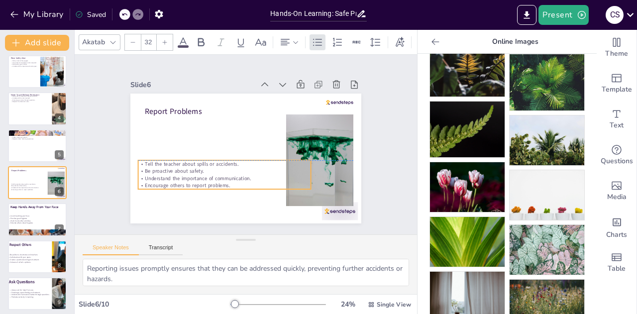
drag, startPoint x: 260, startPoint y: 198, endPoint x: 235, endPoint y: 173, distance: 35.9
click at [235, 173] on p "Understand the importance of communication." at bounding box center [218, 173] width 171 height 43
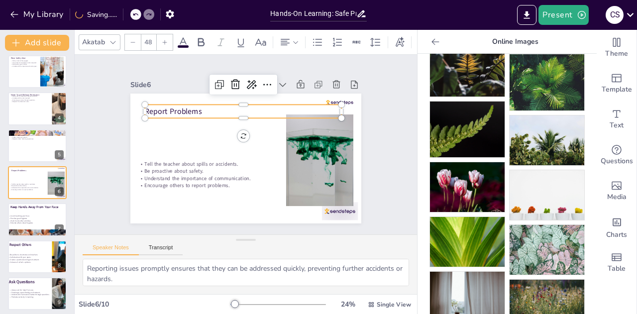
click at [192, 103] on p "Report Problems" at bounding box center [254, 112] width 191 height 71
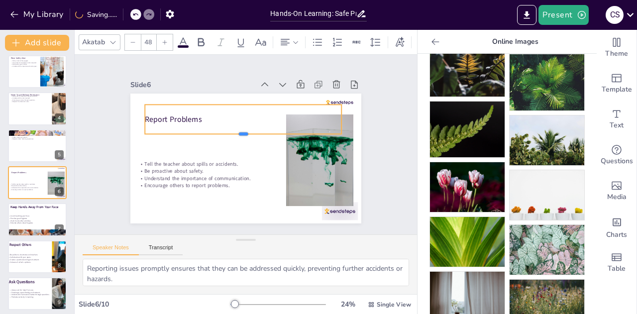
drag, startPoint x: 235, startPoint y: 115, endPoint x: 259, endPoint y: 131, distance: 28.7
click at [259, 131] on div at bounding box center [245, 137] width 194 height 49
drag, startPoint x: 137, startPoint y: 102, endPoint x: 143, endPoint y: 100, distance: 6.2
click at [143, 100] on div "Report Problems Tell the teacher about spills or accidents. Be proactive about …" at bounding box center [242, 158] width 253 height 175
click at [183, 114] on p "Report Problems" at bounding box center [244, 118] width 205 height 54
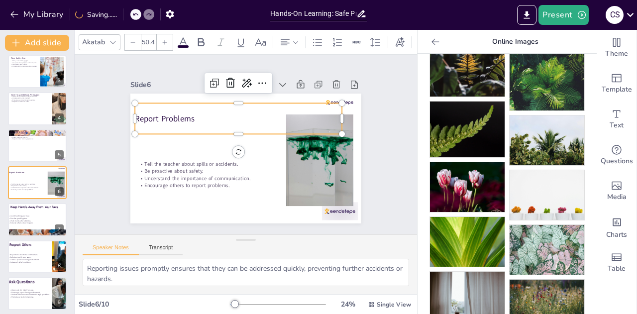
click at [183, 114] on p "Report Problems" at bounding box center [247, 117] width 200 height 75
drag, startPoint x: 191, startPoint y: 117, endPoint x: 124, endPoint y: 110, distance: 67.0
click at [124, 110] on div "Tell the teacher about spills or accidents. Be proactive about safety. Understa…" at bounding box center [240, 157] width 264 height 213
click at [159, 39] on div at bounding box center [165, 42] width 16 height 16
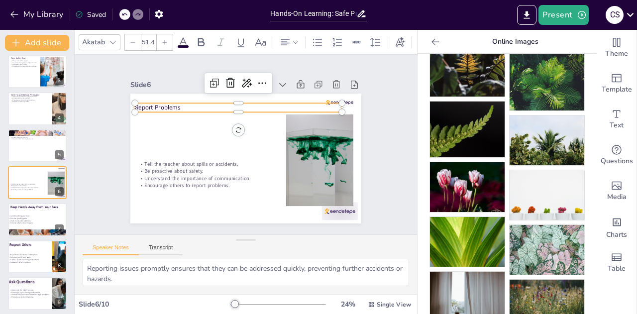
click at [159, 39] on div at bounding box center [165, 42] width 16 height 16
click at [160, 41] on div at bounding box center [165, 42] width 16 height 16
type input "55.4"
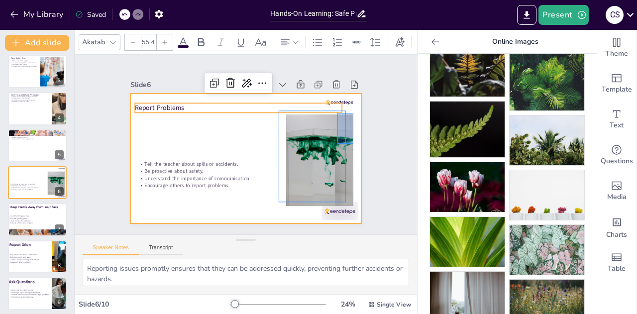
drag, startPoint x: 337, startPoint y: 113, endPoint x: 353, endPoint y: 144, distance: 34.7
click at [353, 131] on div "Tell the teacher about spills or accidents. Be proactive about safety. Understa…" at bounding box center [261, 95] width 219 height 71
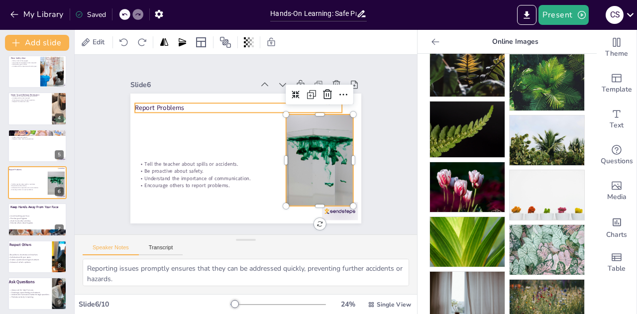
click at [228, 105] on p "Report Problems" at bounding box center [242, 107] width 207 height 31
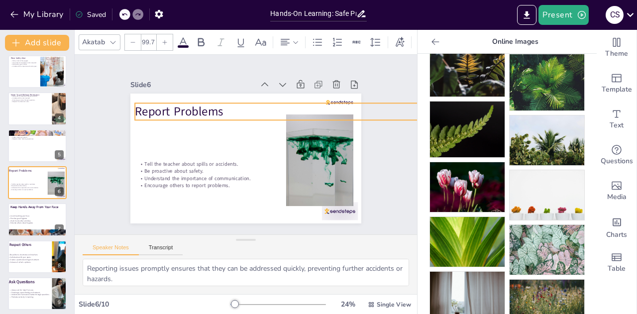
drag, startPoint x: 334, startPoint y: 111, endPoint x: 341, endPoint y: 118, distance: 10.2
click at [341, 118] on div "Report Problems Tell the teacher about spills or accidents. Be proactive about …" at bounding box center [240, 157] width 264 height 213
click at [164, 34] on div at bounding box center [165, 42] width 16 height 16
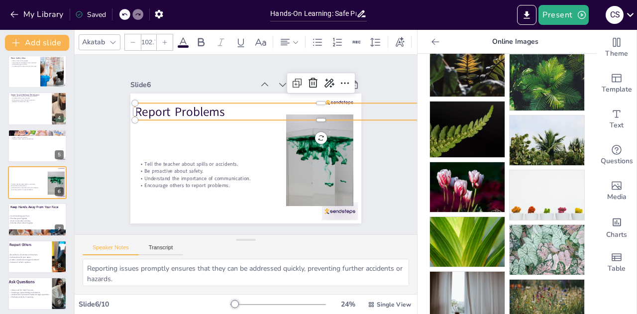
click at [164, 34] on div at bounding box center [165, 42] width 16 height 16
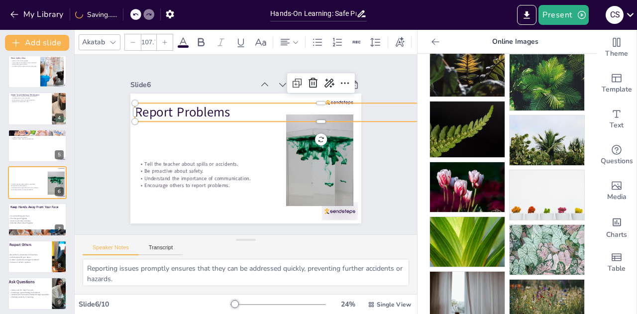
click at [164, 34] on div at bounding box center [165, 42] width 16 height 16
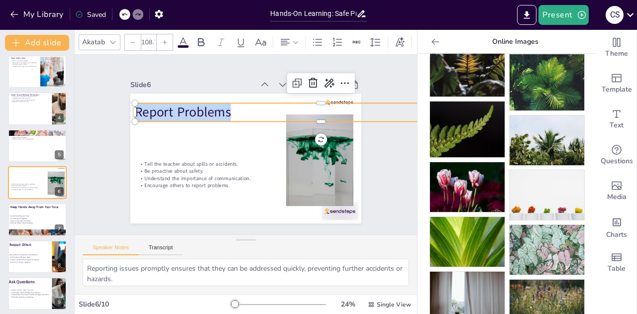
drag, startPoint x: 227, startPoint y: 106, endPoint x: 123, endPoint y: 94, distance: 104.2
click at [123, 94] on div "Tell the teacher about spills or accidents. Be proactive about safety. Understa…" at bounding box center [234, 137] width 228 height 265
click at [198, 38] on icon at bounding box center [201, 42] width 6 height 8
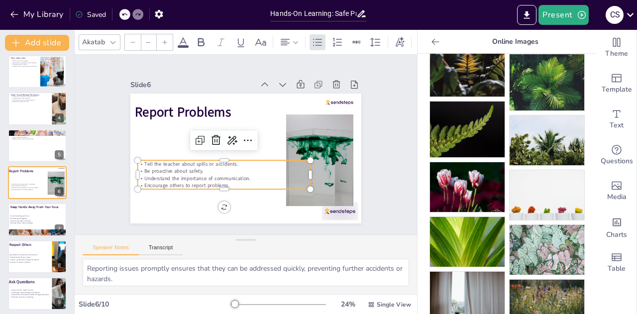
type input "32"
click at [201, 163] on p "Tell the teacher about spills or accidents." at bounding box center [222, 127] width 43 height 171
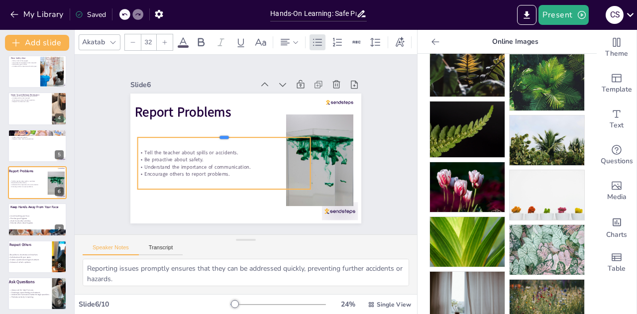
drag, startPoint x: 215, startPoint y: 156, endPoint x: 205, endPoint y: 132, distance: 26.1
click at [205, 132] on div at bounding box center [228, 127] width 167 height 61
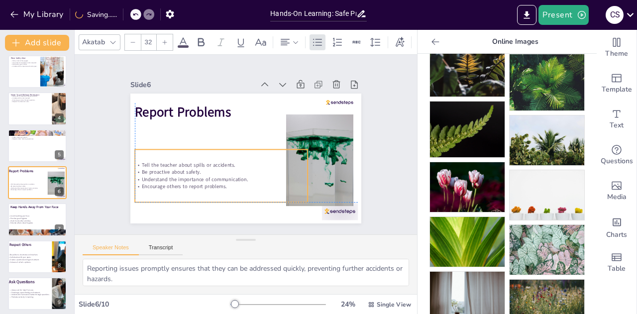
drag, startPoint x: 230, startPoint y: 172, endPoint x: 227, endPoint y: 182, distance: 10.4
click at [227, 182] on p "Encourage others to report problems." at bounding box center [213, 180] width 171 height 43
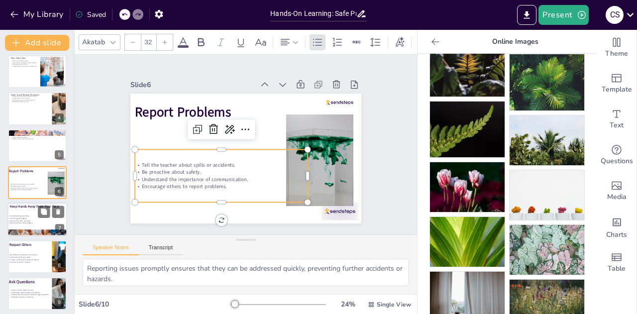
click at [28, 213] on div at bounding box center [37, 220] width 60 height 34
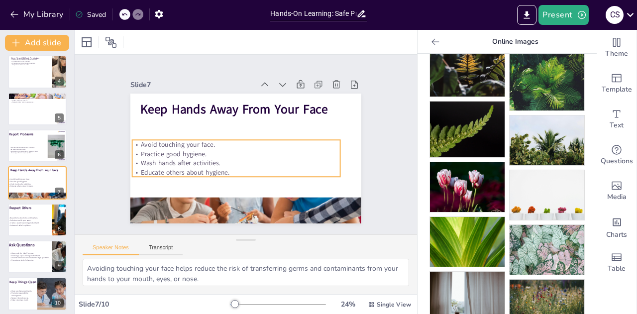
click at [230, 170] on p "Educate others about hygiene." at bounding box center [233, 171] width 208 height 31
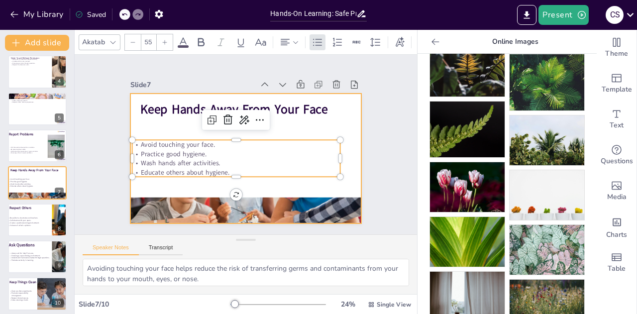
click at [131, 180] on div at bounding box center [244, 158] width 243 height 153
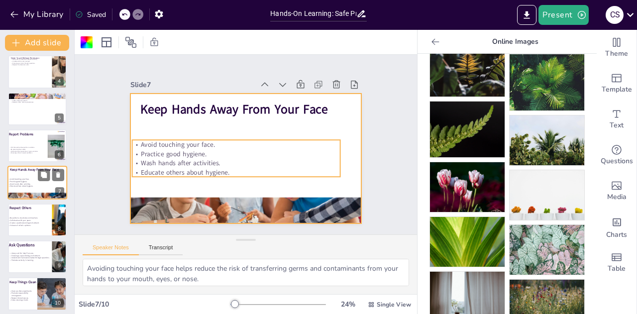
click at [22, 185] on p "Educate others about hygiene." at bounding box center [35, 186] width 54 height 2
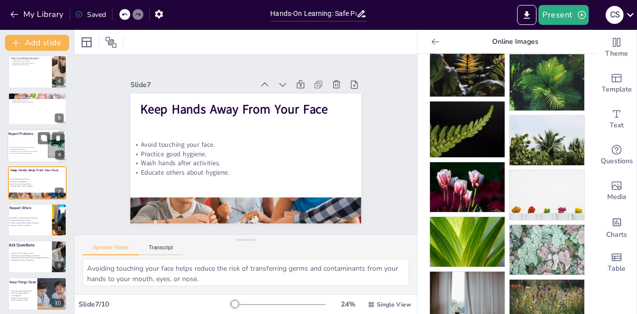
click at [32, 140] on div at bounding box center [37, 146] width 60 height 34
type textarea "Reporting issues promptly ensures that they can be addressed quickly, preventin…"
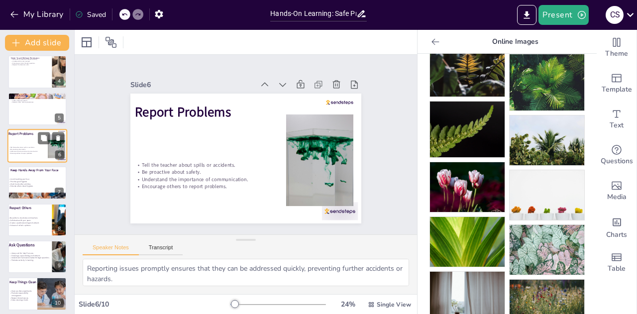
scroll to position [78, 0]
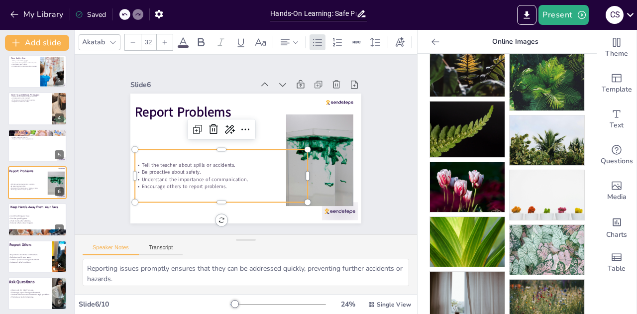
click at [153, 154] on div "Tell the teacher about spills or accidents. Be proactive about safety. Understa…" at bounding box center [218, 173] width 178 height 71
click at [230, 191] on div "Tell the teacher about spills or accidents. Be proactive about safety. Understa…" at bounding box center [218, 173] width 178 height 71
click at [226, 189] on div "Tell the teacher about spills or accidents. Be proactive about safety. Understa…" at bounding box center [218, 173] width 178 height 70
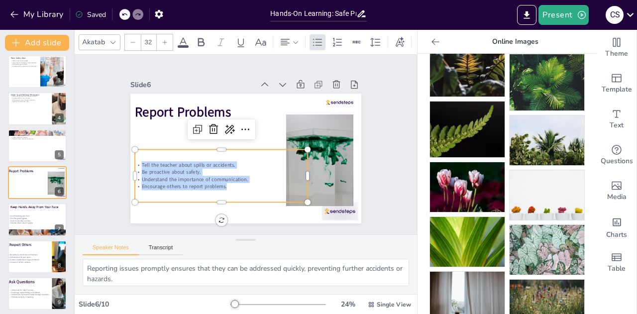
drag, startPoint x: 222, startPoint y: 183, endPoint x: 124, endPoint y: 183, distance: 97.5
click at [124, 183] on div "Report Problems Tell the teacher about spills or accidents. Be proactive about …" at bounding box center [244, 158] width 243 height 153
click at [166, 39] on icon at bounding box center [165, 42] width 6 height 6
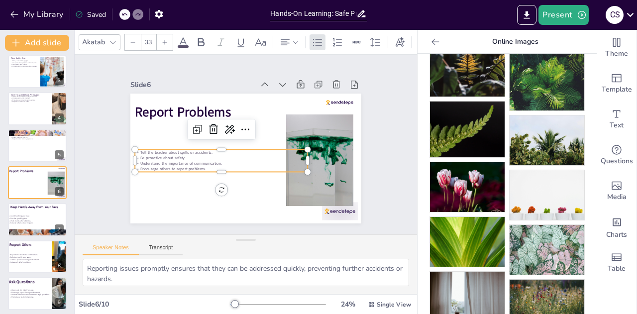
click at [166, 39] on icon at bounding box center [165, 42] width 6 height 6
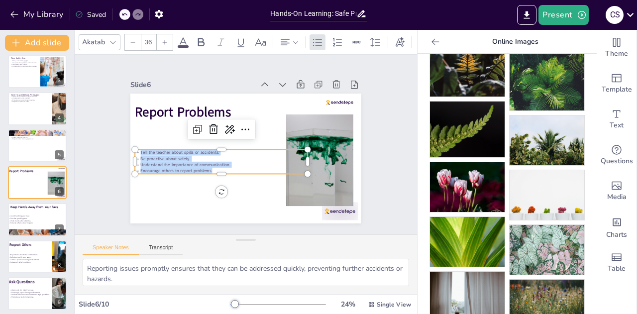
click at [166, 39] on icon at bounding box center [165, 42] width 6 height 6
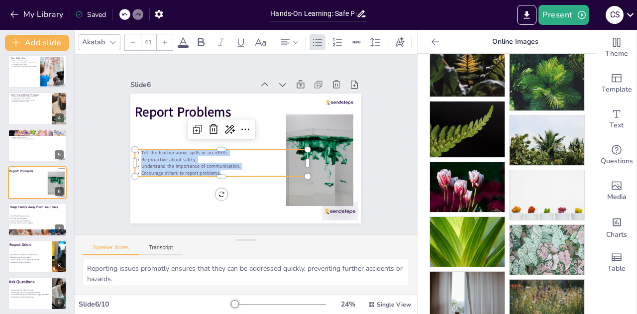
click at [166, 39] on icon at bounding box center [165, 42] width 6 height 6
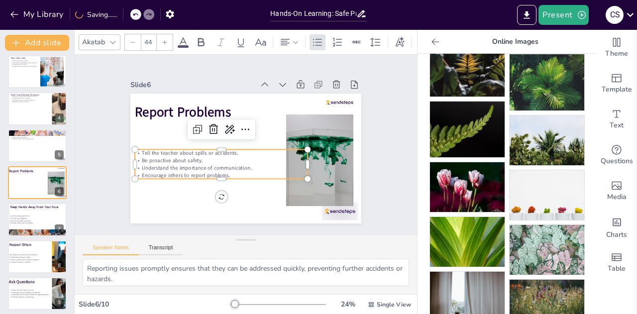
click at [166, 39] on icon at bounding box center [165, 42] width 6 height 6
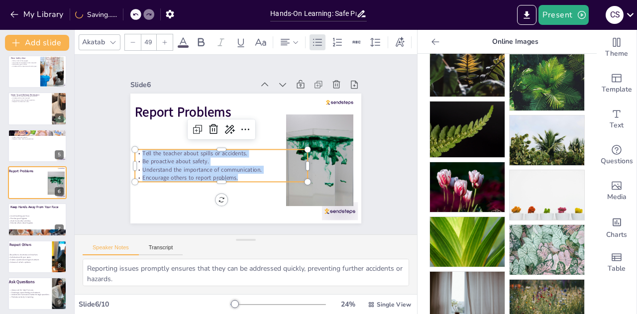
click at [166, 39] on icon at bounding box center [165, 42] width 6 height 6
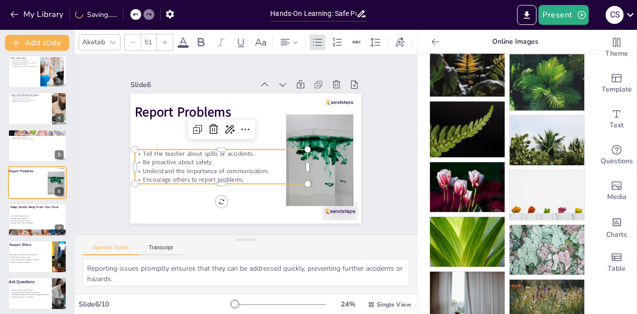
click at [166, 39] on icon at bounding box center [165, 42] width 6 height 6
click at [166, 40] on icon at bounding box center [165, 42] width 6 height 6
type input "55"
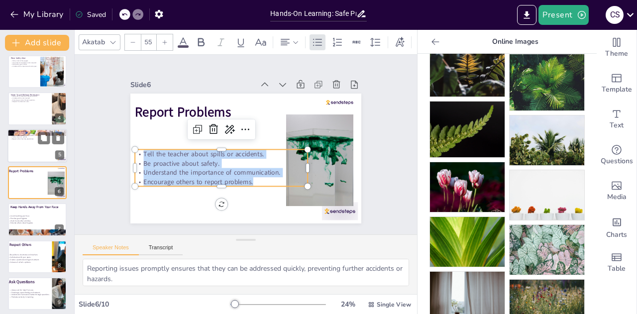
click at [27, 156] on div at bounding box center [37, 146] width 60 height 34
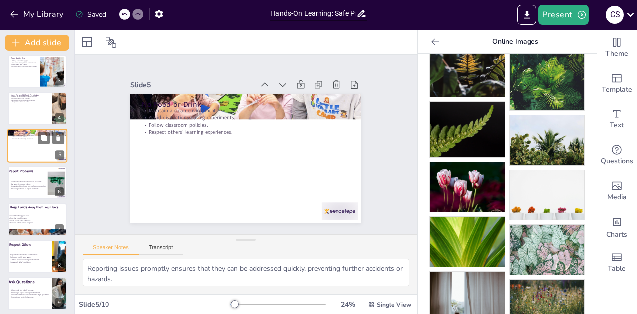
type textarea "Keeping the science area clean helps prevent accidents and ensures a safe space…"
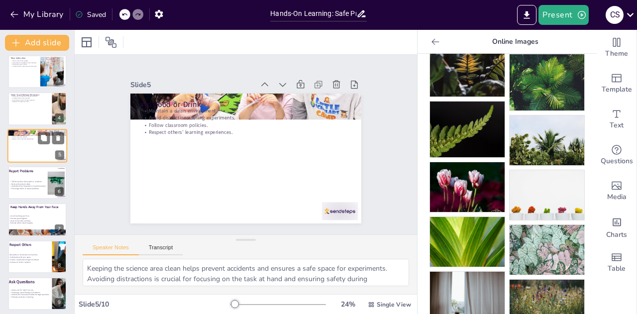
scroll to position [41, 0]
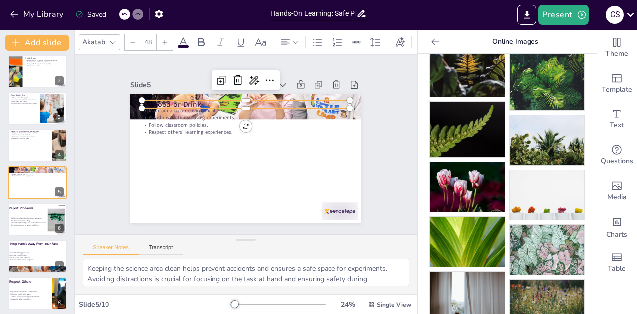
click at [156, 99] on p "No Food or Drink" at bounding box center [250, 105] width 208 height 32
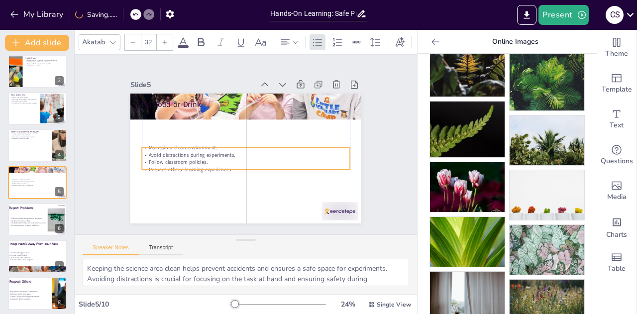
drag, startPoint x: 159, startPoint y: 119, endPoint x: 157, endPoint y: 160, distance: 41.4
click at [157, 160] on p "Follow classroom policies." at bounding box center [244, 162] width 208 height 29
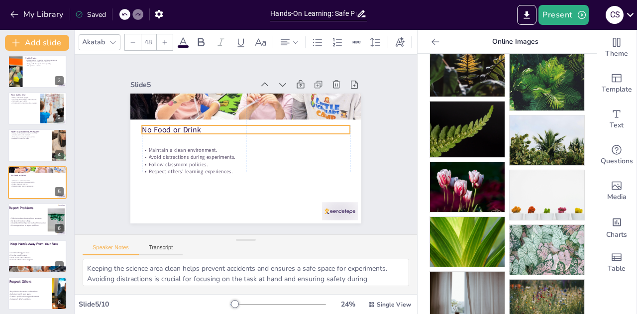
drag, startPoint x: 153, startPoint y: 100, endPoint x: 147, endPoint y: 123, distance: 24.7
click at [150, 123] on p "No Food or Drink" at bounding box center [250, 130] width 201 height 75
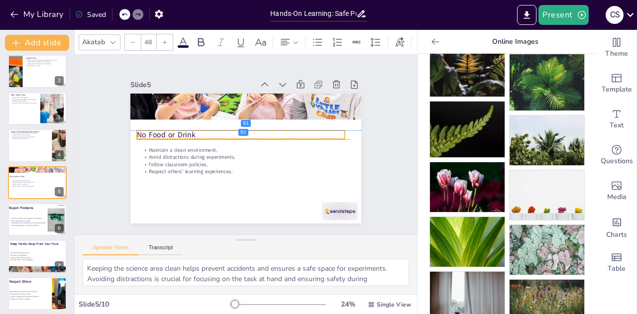
click at [206, 123] on p "No Food or Drink" at bounding box center [243, 134] width 206 height 54
click at [213, 125] on p "No Food or Drink" at bounding box center [244, 134] width 201 height 75
drag, startPoint x: 230, startPoint y: 123, endPoint x: 239, endPoint y: 126, distance: 9.0
click at [239, 126] on p "No Food or Drink" at bounding box center [247, 134] width 208 height 32
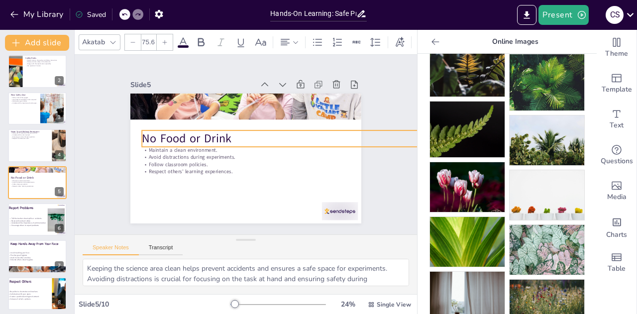
type input "78.4"
drag, startPoint x: 344, startPoint y: 137, endPoint x: 349, endPoint y: 142, distance: 7.1
click at [349, 142] on div "No Food or Drink Maintain a clean environment. Avoid distractions during experi…" at bounding box center [240, 157] width 264 height 213
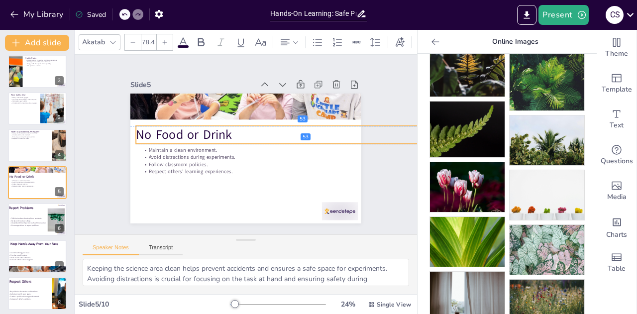
drag, startPoint x: 282, startPoint y: 133, endPoint x: 275, endPoint y: 126, distance: 9.5
click at [275, 126] on p "No Food or Drink" at bounding box center [306, 153] width 328 height 121
click at [148, 130] on p "No Food or Drink" at bounding box center [305, 140] width 339 height 53
click at [145, 131] on p "No Food or Drink" at bounding box center [305, 140] width 339 height 53
click at [145, 131] on p "No Food or Drink" at bounding box center [305, 148] width 335 height 88
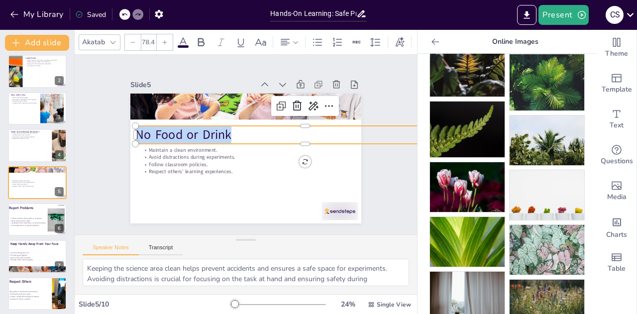
click at [145, 131] on span "No Food or Drink" at bounding box center [189, 116] width 97 height 46
click at [149, 132] on span "No Food or Drink" at bounding box center [192, 110] width 95 height 55
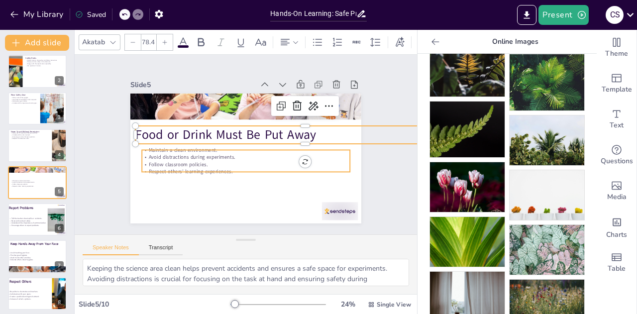
click at [179, 157] on p "Follow classroom policies." at bounding box center [240, 163] width 200 height 71
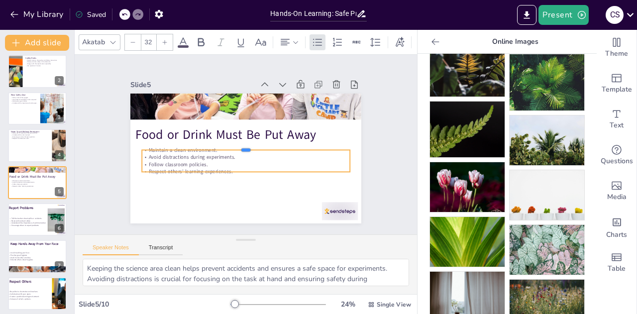
click at [155, 144] on div at bounding box center [245, 146] width 193 height 92
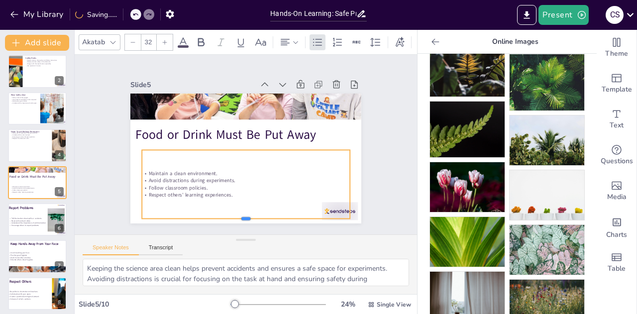
drag, startPoint x: 240, startPoint y: 177, endPoint x: 246, endPoint y: 216, distance: 39.8
click at [246, 216] on div at bounding box center [229, 221] width 205 height 51
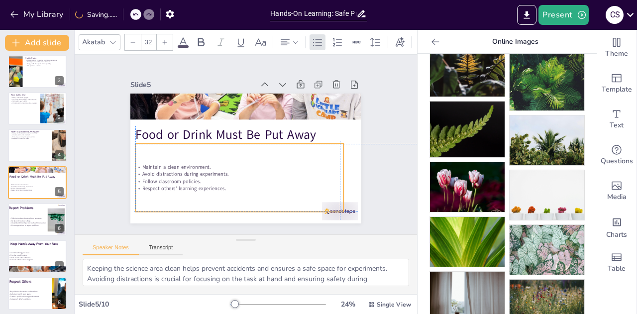
drag, startPoint x: 229, startPoint y: 189, endPoint x: 221, endPoint y: 179, distance: 13.1
click at [221, 179] on div "Maintain a clean environment. Avoid distractions during experiments. Follow cla…" at bounding box center [236, 177] width 210 height 50
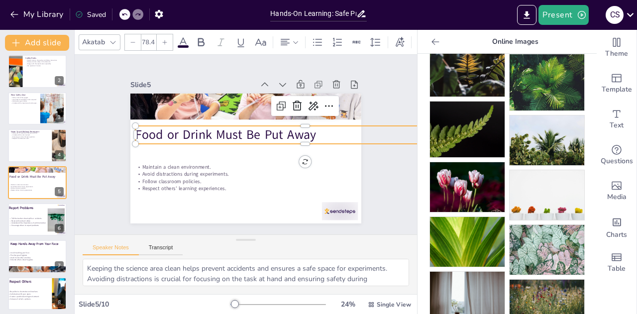
click at [143, 132] on span "Food or Drink Must Be Put Away" at bounding box center [228, 131] width 180 height 54
click at [316, 130] on p "Food or Drink Must Be Put Away" at bounding box center [305, 148] width 335 height 88
click at [312, 132] on p "Food or Drink Must Be Put Away" at bounding box center [305, 148] width 335 height 88
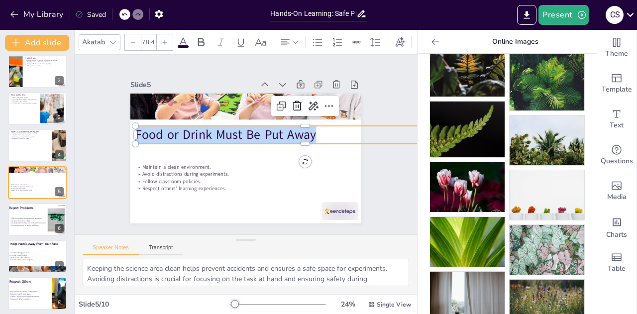
drag, startPoint x: 312, startPoint y: 132, endPoint x: 293, endPoint y: 132, distance: 18.4
click at [293, 132] on p "Food or Drink Must Be Put Away" at bounding box center [305, 148] width 335 height 88
click at [164, 41] on div at bounding box center [165, 42] width 16 height 16
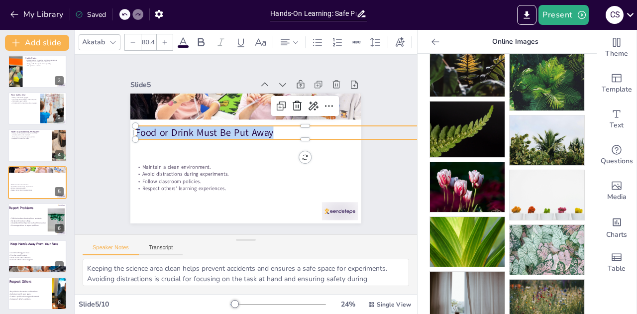
click at [165, 40] on icon at bounding box center [165, 42] width 6 height 6
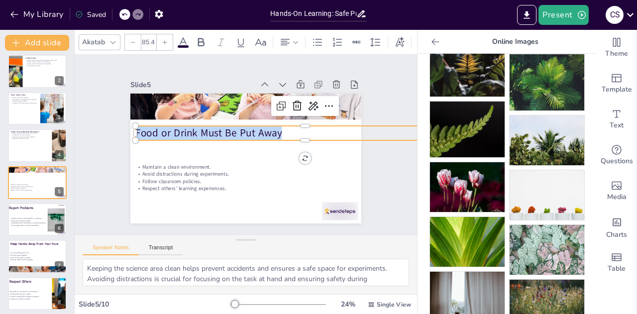
click at [165, 40] on icon at bounding box center [165, 42] width 6 height 6
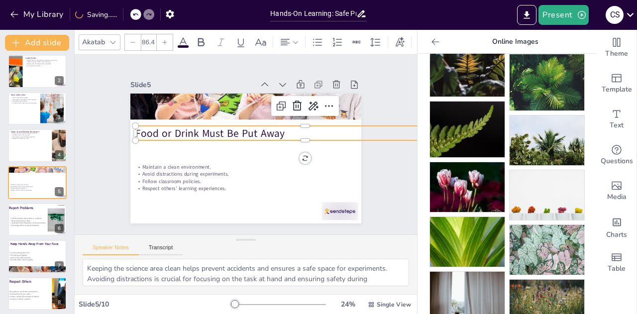
click at [165, 40] on icon at bounding box center [165, 42] width 6 height 6
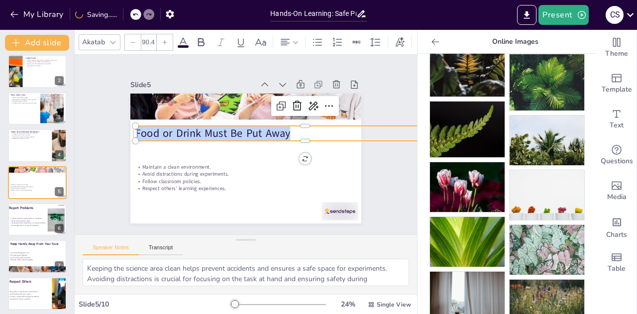
click at [165, 40] on icon at bounding box center [165, 42] width 6 height 6
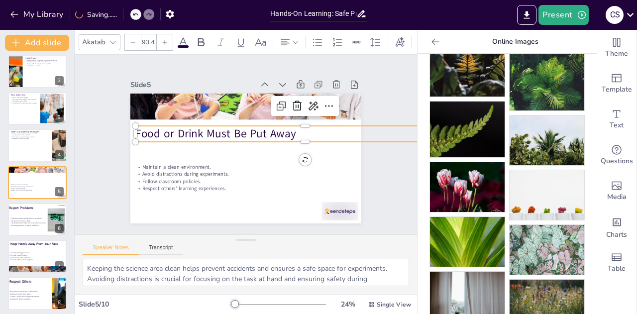
click at [165, 40] on icon at bounding box center [165, 42] width 6 height 6
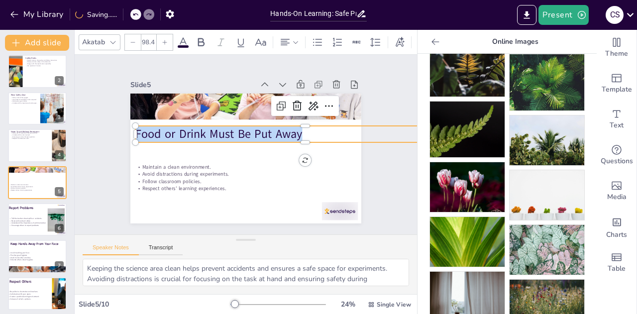
click at [165, 40] on icon at bounding box center [165, 42] width 6 height 6
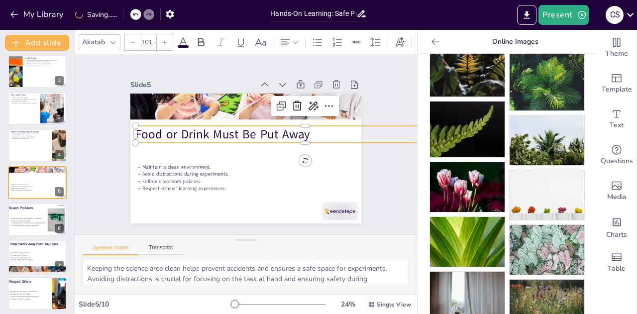
click at [165, 40] on icon at bounding box center [165, 42] width 6 height 6
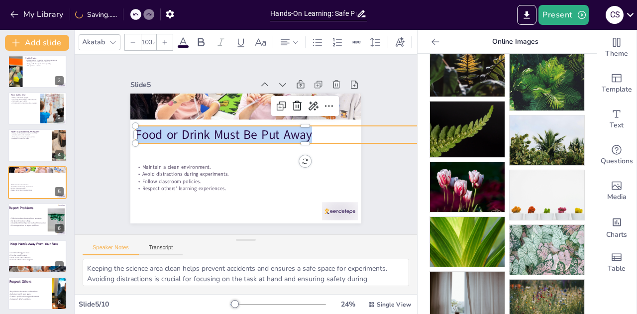
click at [165, 40] on icon at bounding box center [165, 42] width 6 height 6
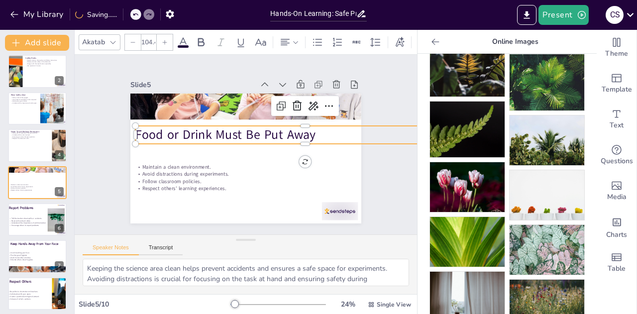
click at [165, 40] on icon at bounding box center [165, 42] width 6 height 6
click at [165, 41] on icon at bounding box center [165, 42] width 6 height 6
click at [166, 41] on div at bounding box center [165, 42] width 16 height 16
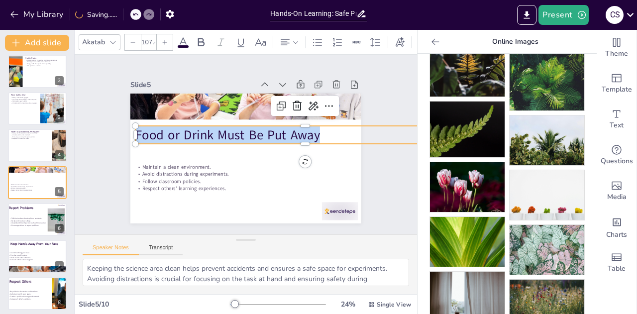
click at [166, 41] on div at bounding box center [165, 42] width 16 height 16
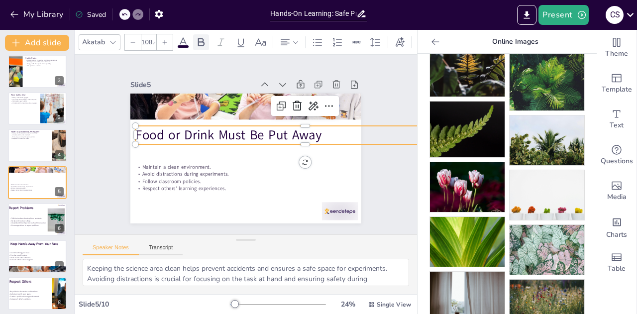
click at [200, 39] on icon at bounding box center [201, 42] width 12 height 12
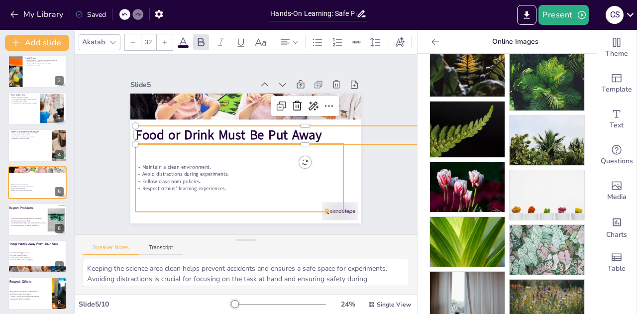
click at [169, 185] on p "Respect others' learning experiences." at bounding box center [226, 184] width 200 height 71
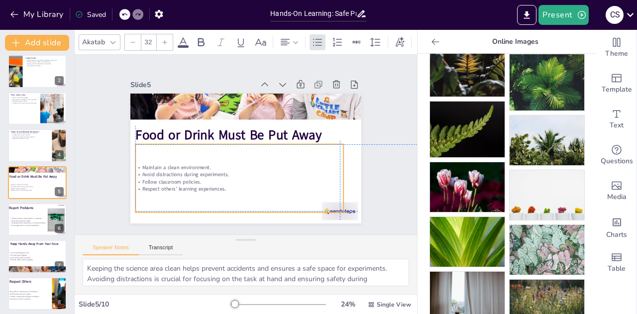
click at [230, 184] on p "Respect others' learning experiences." at bounding box center [221, 182] width 193 height 91
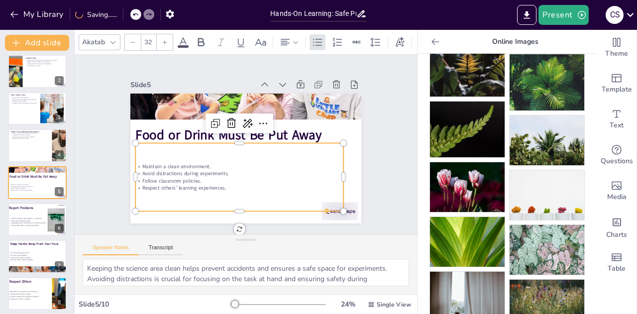
click at [224, 185] on p "Respect others' learning experiences." at bounding box center [230, 186] width 205 height 50
click at [224, 185] on p "Respect others' learning experiences." at bounding box center [226, 183] width 200 height 71
click at [224, 185] on p "Respect others' learning experiences." at bounding box center [230, 186] width 205 height 50
click at [224, 185] on p "Respect others' learning experiences." at bounding box center [222, 181] width 193 height 91
click at [224, 185] on p "Respect others' learning experiences." at bounding box center [209, 168] width 144 height 159
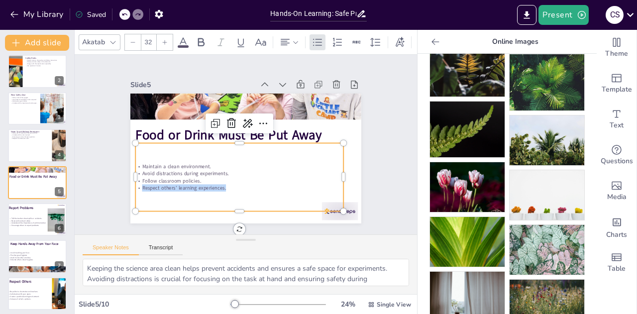
drag, startPoint x: 224, startPoint y: 185, endPoint x: 144, endPoint y: 159, distance: 83.7
click at [199, 159] on div "Maintain a clean environment. Avoid distractions during experiments. Follow cla…" at bounding box center [213, 138] width 29 height 208
click at [236, 192] on div "Maintain a clean environment. Avoid distractions during experiments. Follow cla…" at bounding box center [217, 162] width 190 height 200
click at [233, 189] on div "Maintain a clean environment. Avoid distractions during experiments. Follow cla…" at bounding box center [221, 167] width 208 height 177
click at [223, 172] on p "Avoid distractions during experiments." at bounding box center [231, 170] width 200 height 71
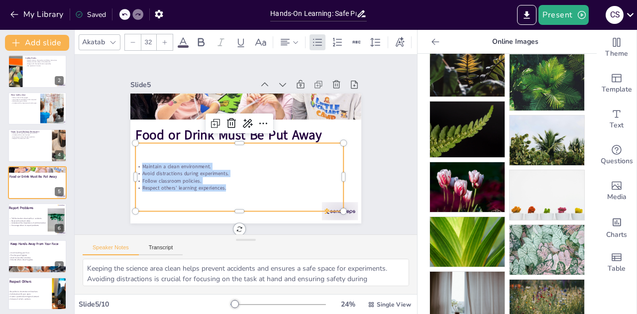
drag, startPoint x: 227, startPoint y: 185, endPoint x: 129, endPoint y: 156, distance: 102.2
click at [133, 156] on div "Maintain a clean environment. Avoid distractions during experiments. Follow cla…" at bounding box center [214, 155] width 163 height 214
click at [161, 43] on div at bounding box center [165, 42] width 16 height 16
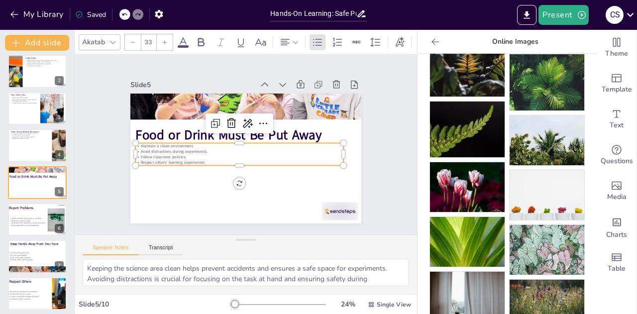
click at [161, 43] on div at bounding box center [165, 42] width 16 height 16
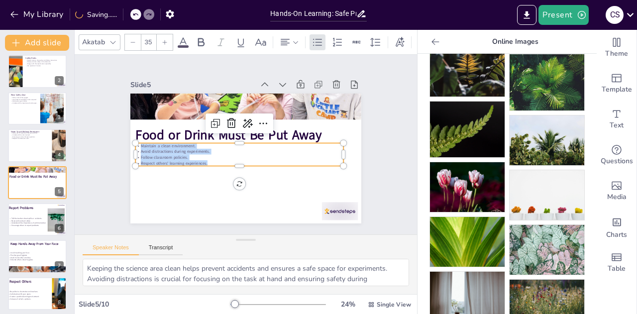
click at [161, 43] on div at bounding box center [165, 42] width 16 height 16
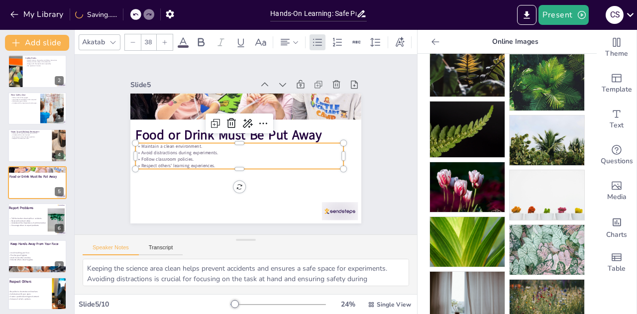
click at [161, 43] on div at bounding box center [165, 42] width 16 height 16
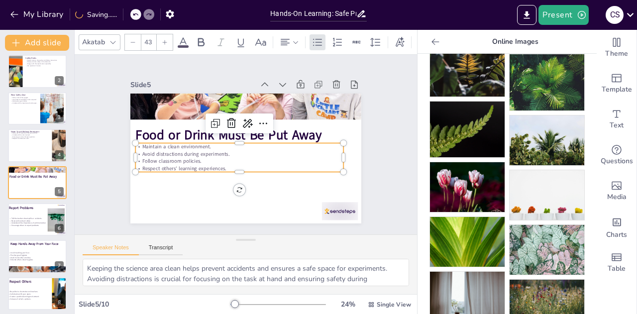
click at [161, 43] on div at bounding box center [165, 42] width 16 height 16
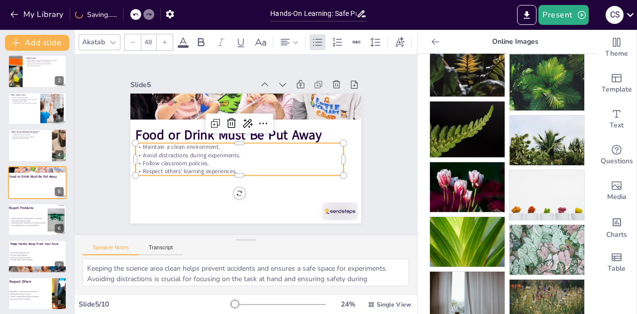
click at [161, 43] on div at bounding box center [165, 42] width 16 height 16
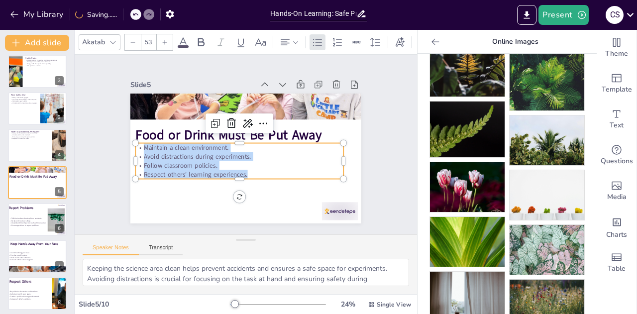
click at [161, 43] on div at bounding box center [165, 42] width 16 height 16
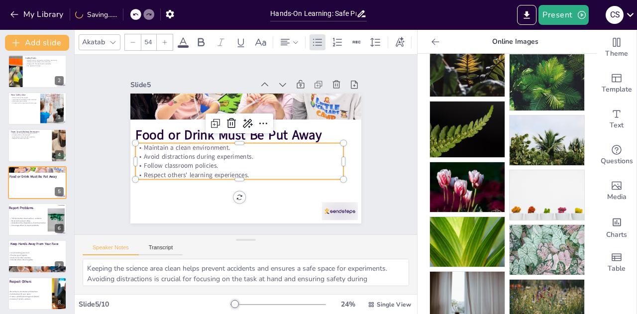
click at [161, 43] on div at bounding box center [165, 42] width 16 height 16
type input "56"
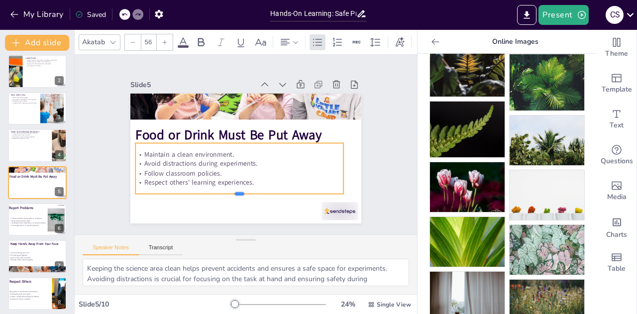
drag, startPoint x: 232, startPoint y: 177, endPoint x: 234, endPoint y: 188, distance: 11.6
click at [234, 188] on div "Food or Drink Must Be Put Away Maintain a clean environment. Avoid distractions…" at bounding box center [241, 157] width 260 height 195
click at [42, 189] on div at bounding box center [35, 185] width 54 height 13
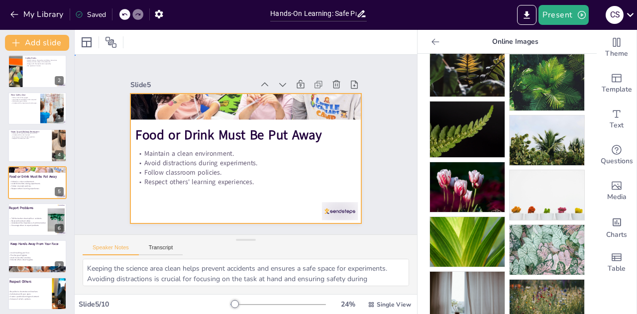
click at [203, 203] on div at bounding box center [242, 158] width 253 height 175
click at [38, 152] on div at bounding box center [37, 145] width 60 height 34
type textarea "Asking for permission is a sign of respect and ensures that everyone is aware o…"
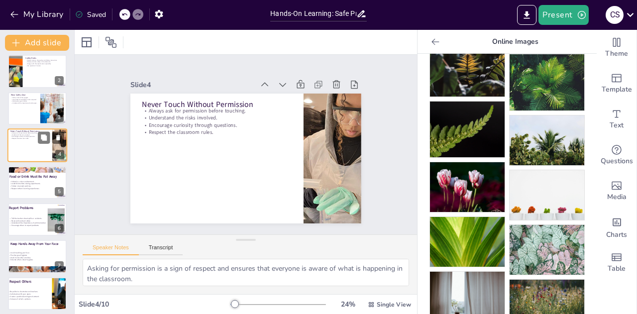
scroll to position [4, 0]
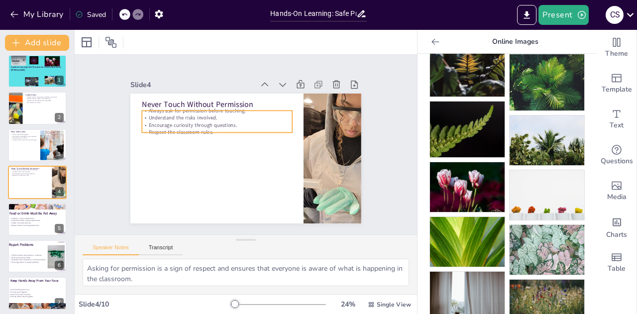
click at [149, 122] on p "Encourage curiosity through questions." at bounding box center [219, 121] width 150 height 23
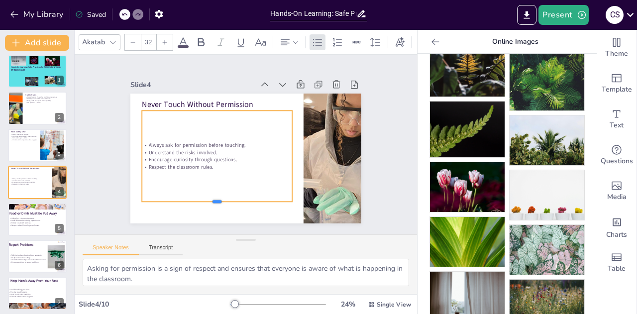
drag, startPoint x: 209, startPoint y: 129, endPoint x: 204, endPoint y: 202, distance: 72.8
click at [204, 202] on div at bounding box center [205, 198] width 148 height 39
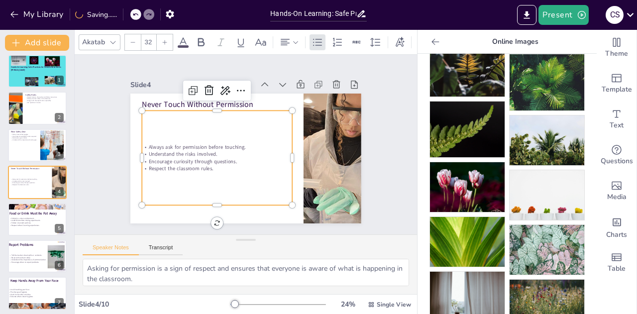
drag, startPoint x: 212, startPoint y: 165, endPoint x: 204, endPoint y: 163, distance: 8.3
click at [204, 163] on p "Respect the classroom rules." at bounding box center [210, 131] width 81 height 133
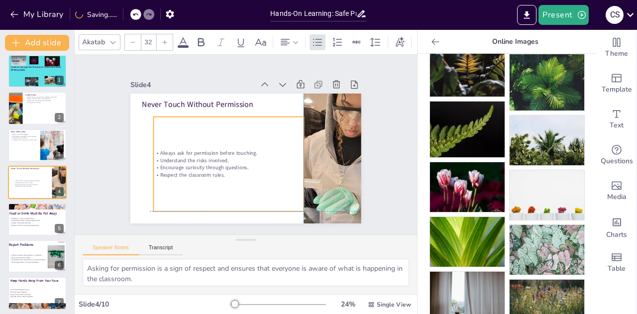
drag, startPoint x: 259, startPoint y: 123, endPoint x: 278, endPoint y: 125, distance: 18.6
click at [278, 125] on div "Always ask for permission before touching. Understand the risks involved. Encou…" at bounding box center [256, 121] width 172 height 136
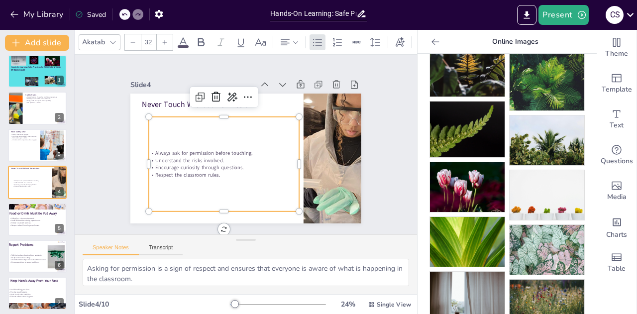
click at [215, 173] on p "Respect the classroom rules." at bounding box center [215, 166] width 145 height 53
click at [215, 173] on p "Respect the classroom rules." at bounding box center [221, 172] width 150 height 23
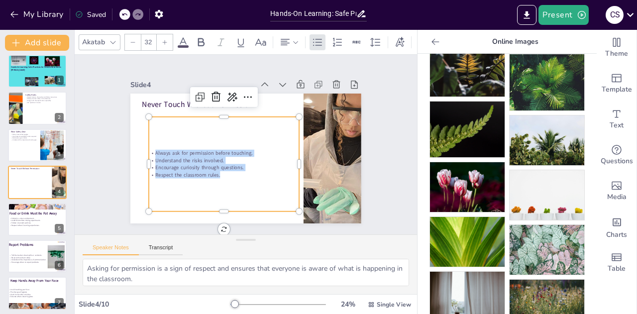
drag, startPoint x: 215, startPoint y: 173, endPoint x: 146, endPoint y: 146, distance: 74.2
click at [147, 146] on div "Always ask for permission before touching. Understand the risks involved. Encou…" at bounding box center [216, 147] width 138 height 111
click at [164, 40] on icon at bounding box center [165, 42] width 6 height 6
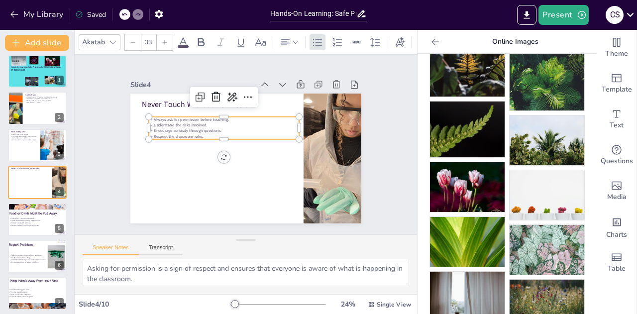
click at [164, 40] on icon at bounding box center [165, 42] width 6 height 6
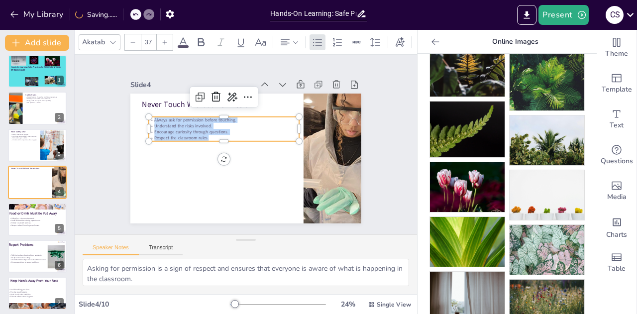
click at [164, 40] on icon at bounding box center [165, 42] width 6 height 6
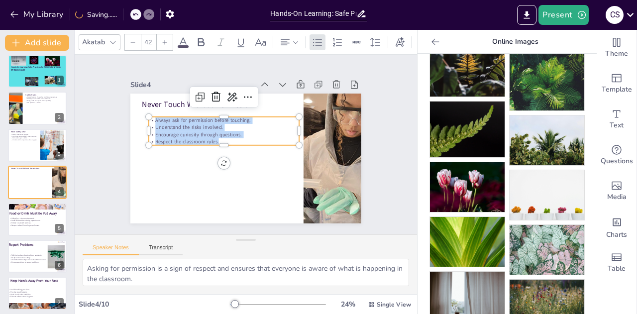
click at [164, 40] on icon at bounding box center [165, 42] width 6 height 6
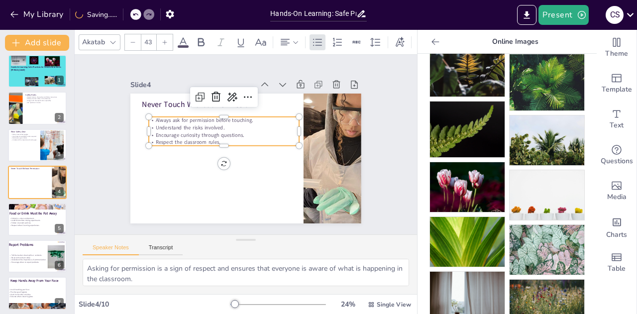
click at [164, 40] on icon at bounding box center [165, 42] width 6 height 6
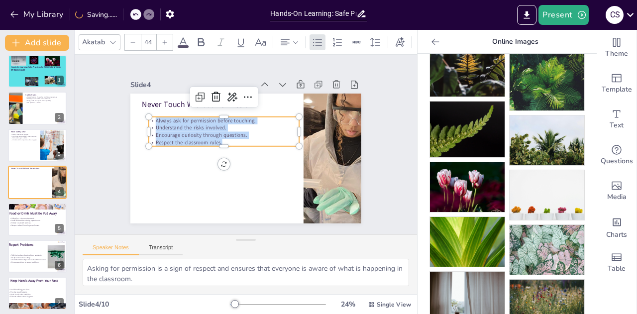
click at [164, 40] on icon at bounding box center [165, 42] width 6 height 6
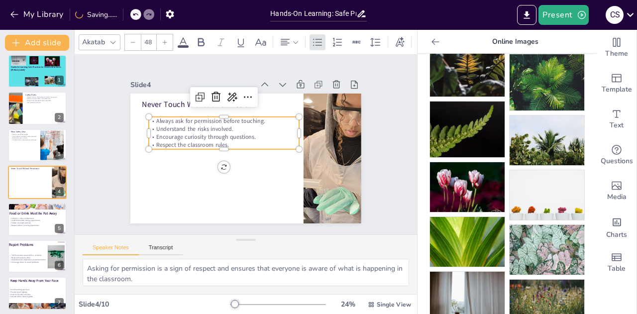
click at [164, 40] on icon at bounding box center [165, 42] width 6 height 6
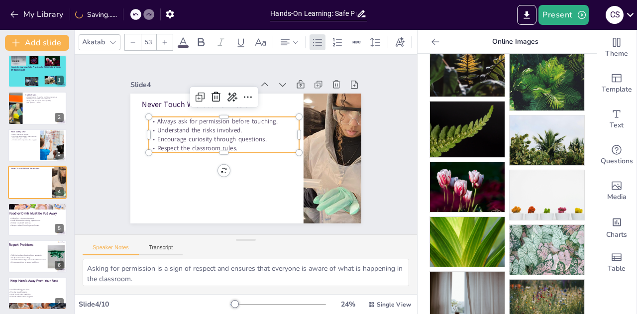
click at [164, 40] on icon at bounding box center [165, 42] width 6 height 6
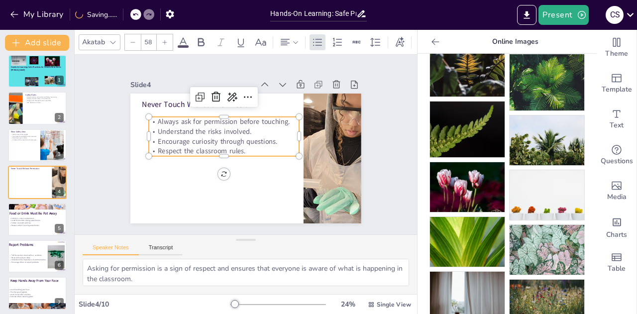
click at [136, 44] on div at bounding box center [133, 42] width 16 height 16
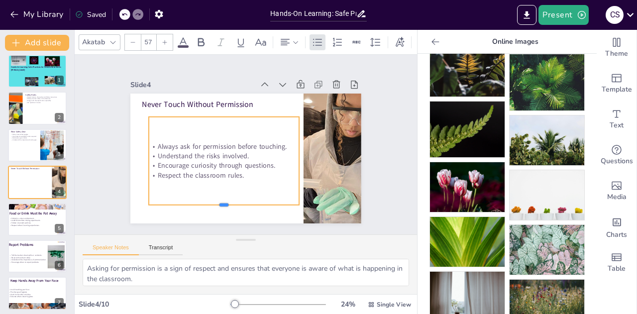
click at [259, 201] on div "Always ask for permission before touching. Understand the risks involved. Encou…" at bounding box center [221, 131] width 141 height 173
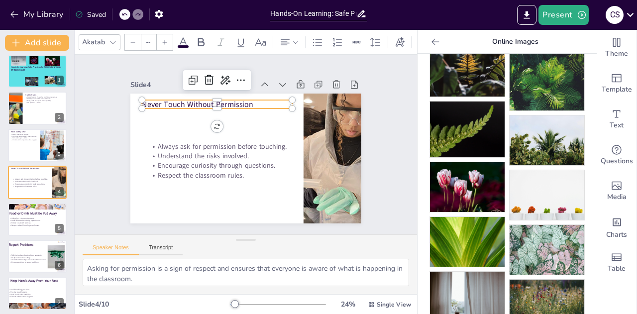
type input "48"
click at [176, 99] on p "Never Touch Without Permission" at bounding box center [240, 95] width 135 height 84
click at [158, 96] on p "Never Touch Without Permission" at bounding box center [231, 97] width 146 height 57
click at [280, 104] on div "Never Touch Without Permission Always ask for permission before touching. Under…" at bounding box center [257, 95] width 226 height 48
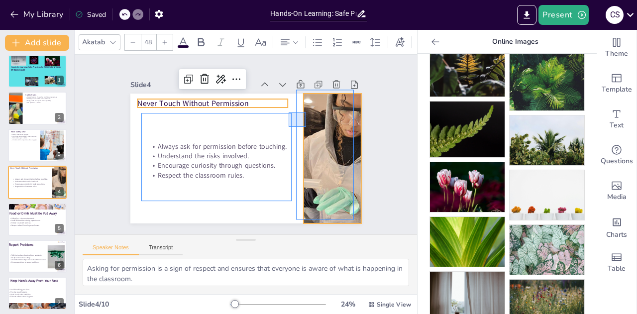
drag, startPoint x: 289, startPoint y: 112, endPoint x: 303, endPoint y: 126, distance: 19.7
click at [303, 126] on div "Never Touch Without Permission Always ask for permission before touching. Under…" at bounding box center [276, 103] width 187 height 136
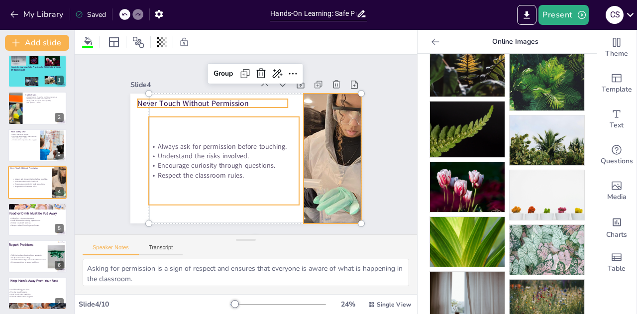
click at [237, 98] on p "Never Touch Without Permission" at bounding box center [237, 92] width 135 height 85
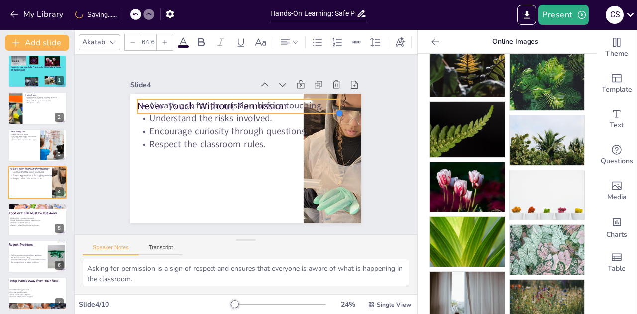
click at [285, 107] on div "Never Touch Without Permission Always ask for permission before touching. Under…" at bounding box center [234, 152] width 241 height 263
type input "61.8"
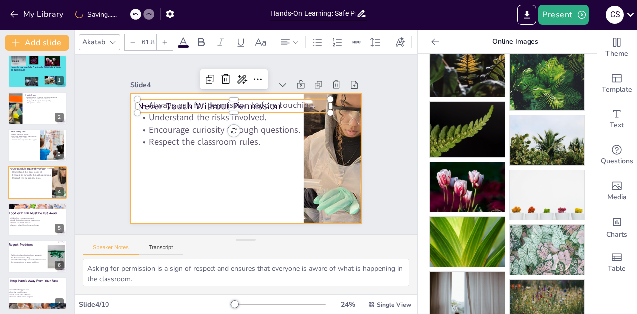
click at [238, 153] on div at bounding box center [241, 157] width 260 height 195
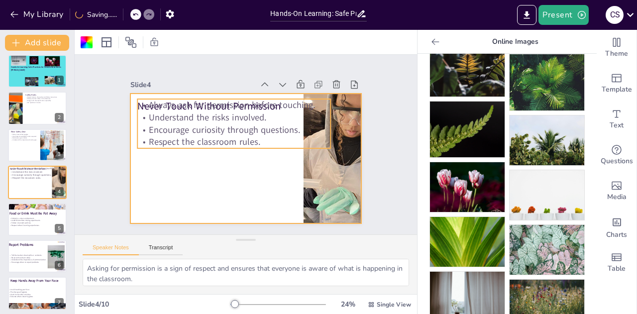
click at [276, 132] on p "Respect the classroom rules." at bounding box center [239, 134] width 138 height 152
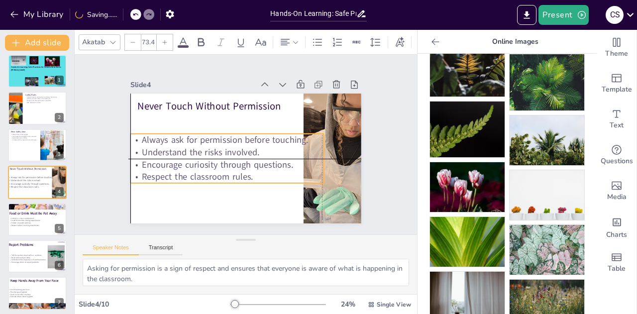
drag, startPoint x: 276, startPoint y: 133, endPoint x: 266, endPoint y: 169, distance: 37.2
click at [266, 169] on p "Respect the classroom rules." at bounding box center [212, 159] width 164 height 123
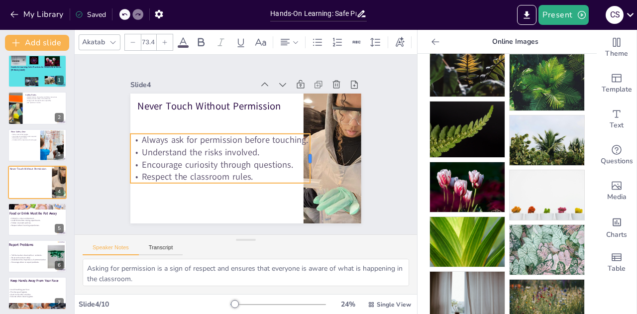
drag, startPoint x: 318, startPoint y: 158, endPoint x: 304, endPoint y: 158, distance: 13.9
click at [304, 158] on div at bounding box center [306, 178] width 23 height 49
click at [220, 158] on span "Encourage curiosity through questions." at bounding box center [226, 116] width 12 height 151
click at [198, 158] on span "Encourage curiosity through questions." at bounding box center [213, 155] width 148 height 58
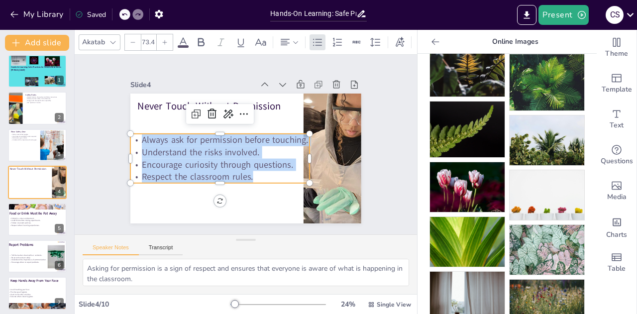
drag, startPoint x: 132, startPoint y: 136, endPoint x: 250, endPoint y: 170, distance: 122.6
click at [250, 170] on div "Always ask for permission before touching. Understand the risks involved. Encou…" at bounding box center [216, 144] width 180 height 132
click at [136, 37] on div at bounding box center [133, 42] width 16 height 16
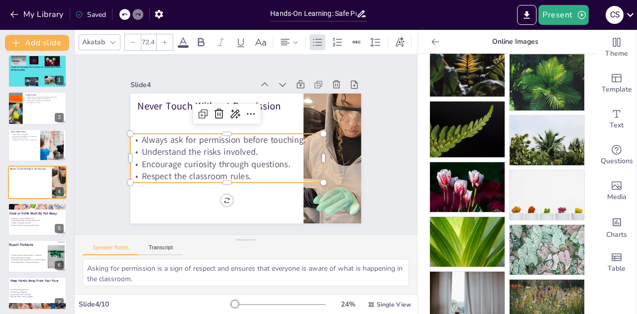
click at [136, 37] on div at bounding box center [133, 42] width 16 height 16
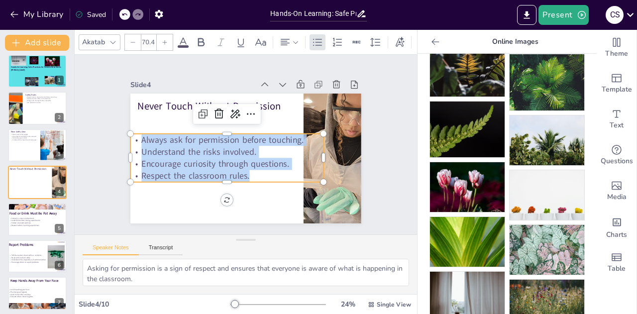
click at [136, 37] on div at bounding box center [133, 42] width 16 height 16
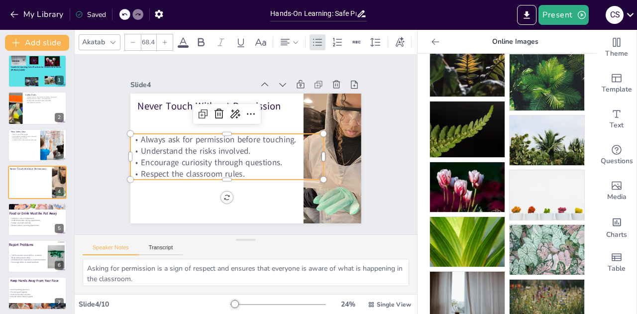
click at [136, 37] on div at bounding box center [133, 42] width 16 height 16
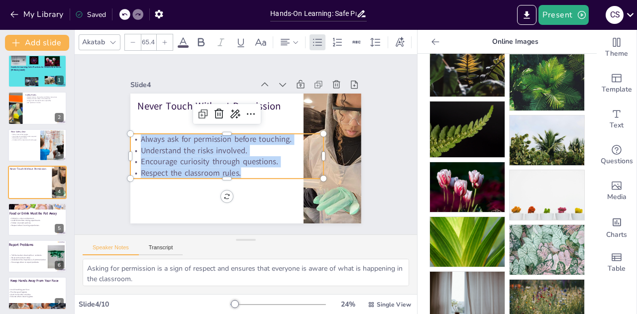
click at [136, 37] on div at bounding box center [133, 42] width 16 height 16
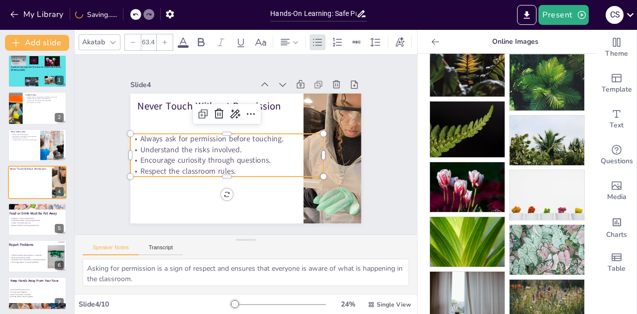
click at [136, 37] on div at bounding box center [133, 42] width 16 height 16
type input "62.4"
